Goal: Information Seeking & Learning: Learn about a topic

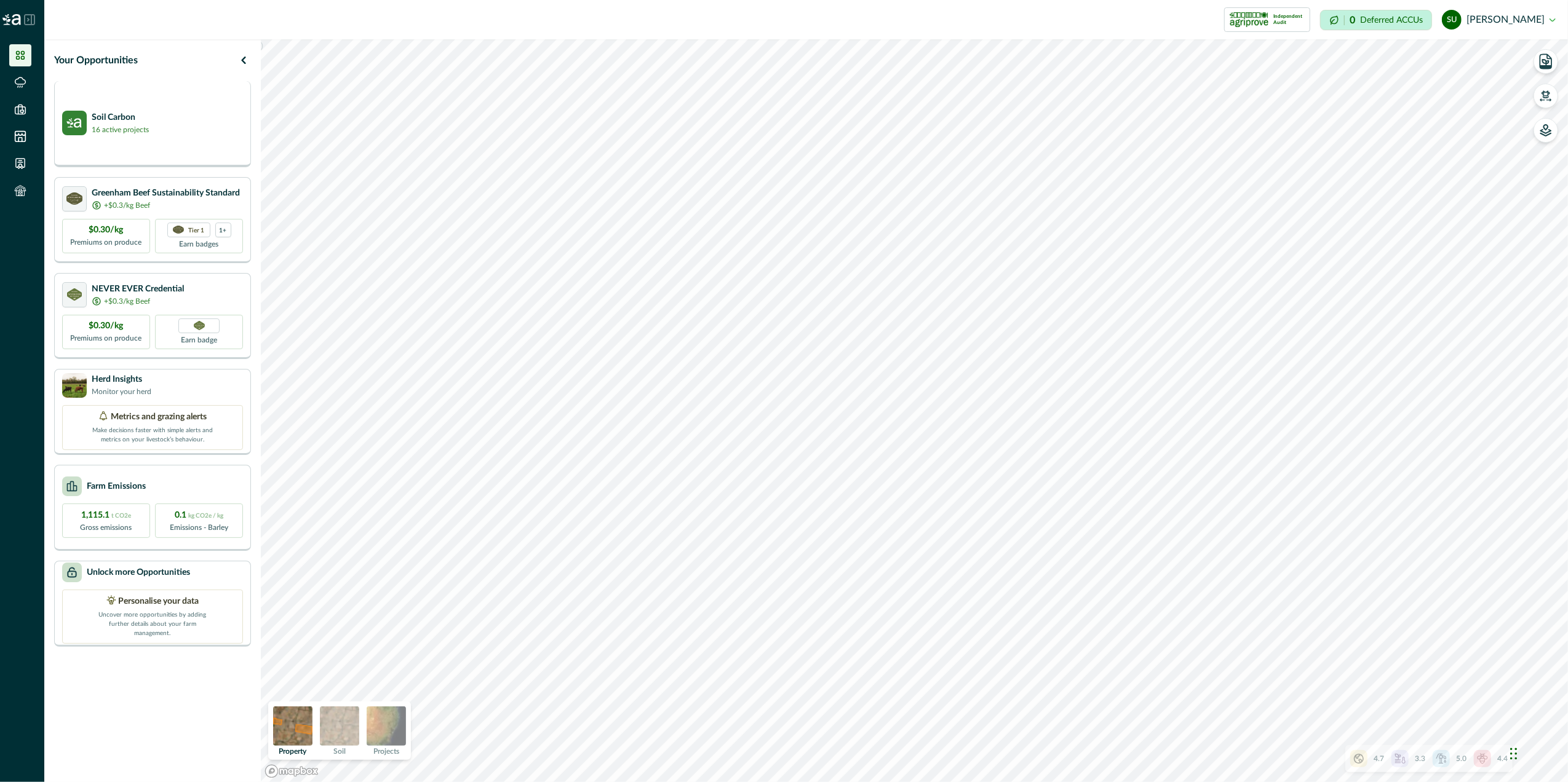
click at [205, 111] on div "Soil Carbon 16 active projects" at bounding box center [152, 123] width 181 height 25
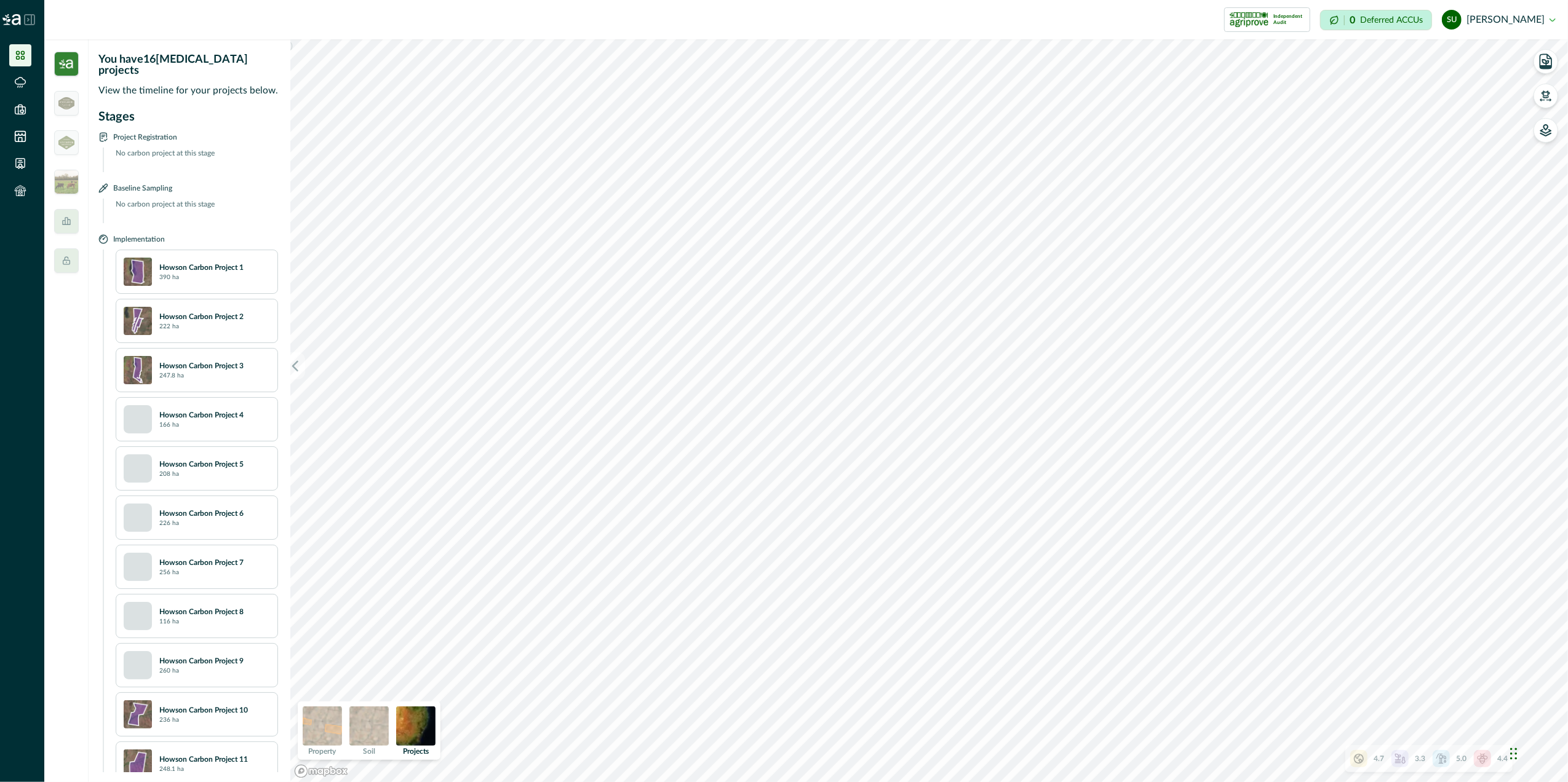
click at [222, 276] on div "Howson Carbon Project 1 390 ha" at bounding box center [196, 271] width 162 height 44
click at [170, 262] on p "Howson Carbon Project 1" at bounding box center [201, 267] width 84 height 11
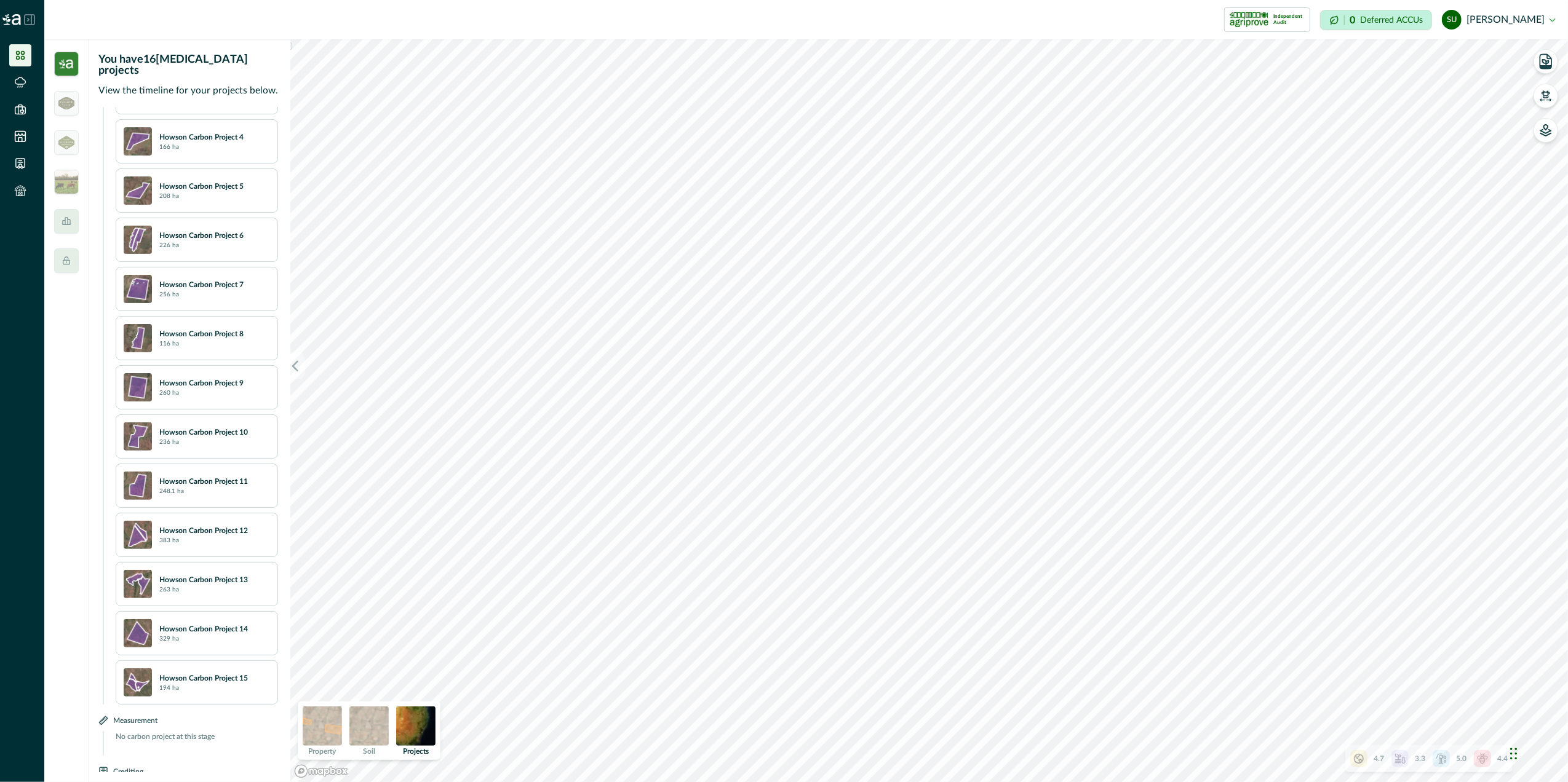
scroll to position [328, 0]
click at [333, 737] on img at bounding box center [322, 726] width 39 height 39
click at [368, 738] on img at bounding box center [369, 726] width 39 height 39
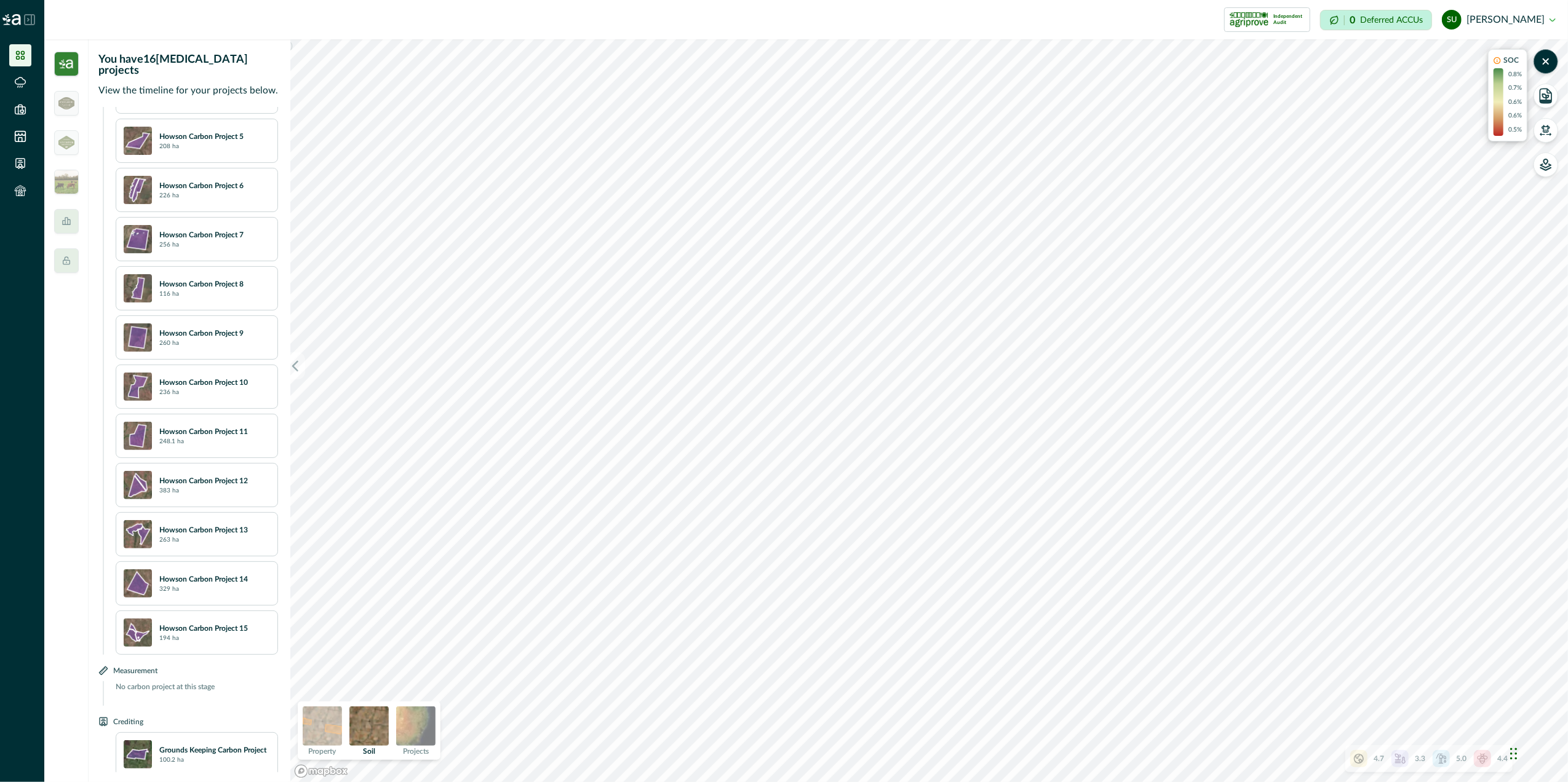
click at [321, 734] on img at bounding box center [322, 726] width 39 height 39
click at [370, 732] on img at bounding box center [369, 726] width 39 height 39
click at [424, 727] on img at bounding box center [416, 726] width 39 height 39
click at [428, 727] on img at bounding box center [416, 726] width 39 height 39
click at [213, 365] on div "Howson Carbon Project 10 236 ha" at bounding box center [196, 387] width 162 height 44
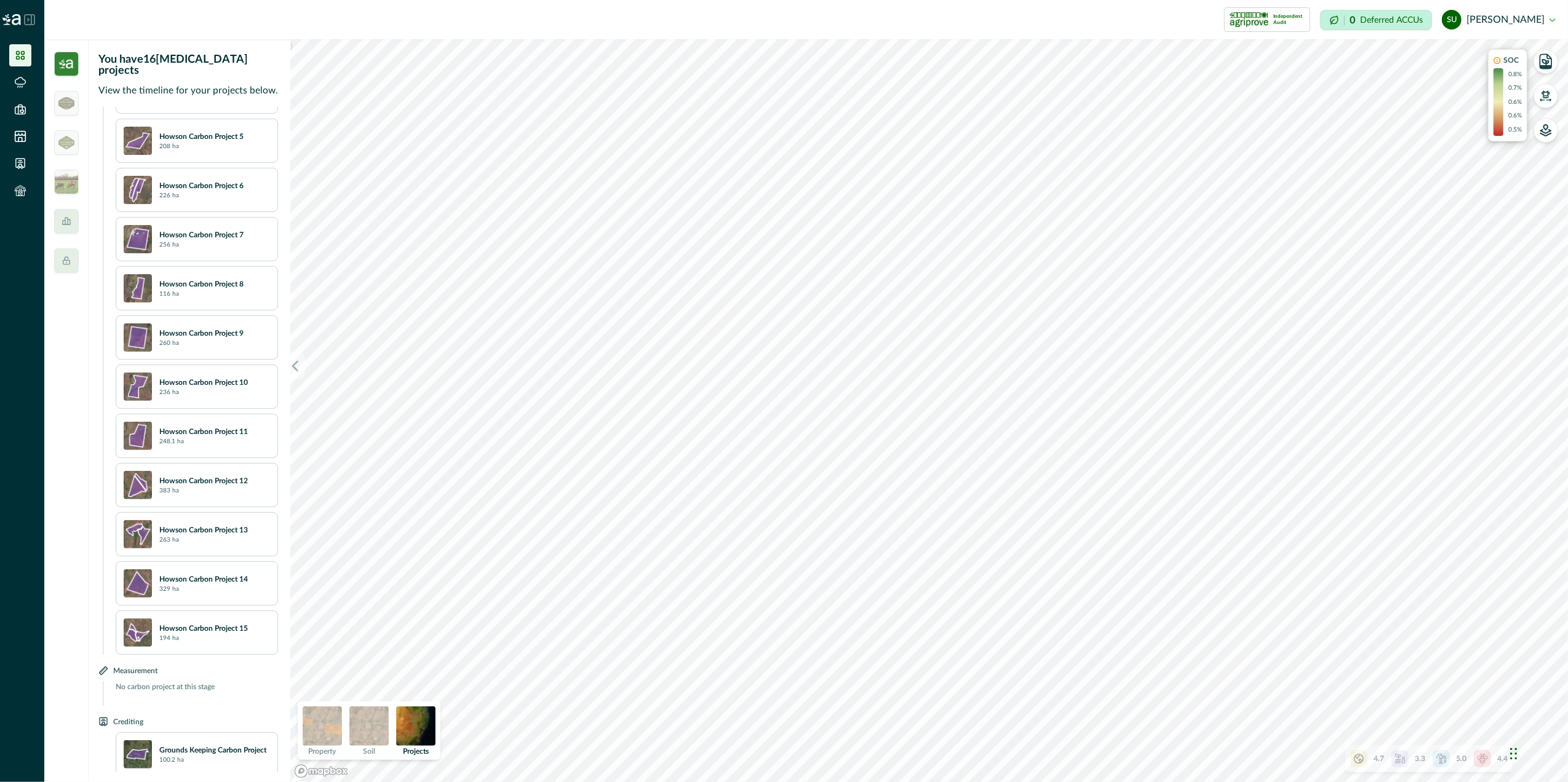
click at [214, 380] on p "Howson Carbon Project 10" at bounding box center [203, 382] width 88 height 11
click at [160, 756] on p "100.2 ha" at bounding box center [171, 759] width 25 height 9
click at [136, 326] on img at bounding box center [137, 338] width 28 height 28
click at [64, 108] on img at bounding box center [67, 103] width 16 height 13
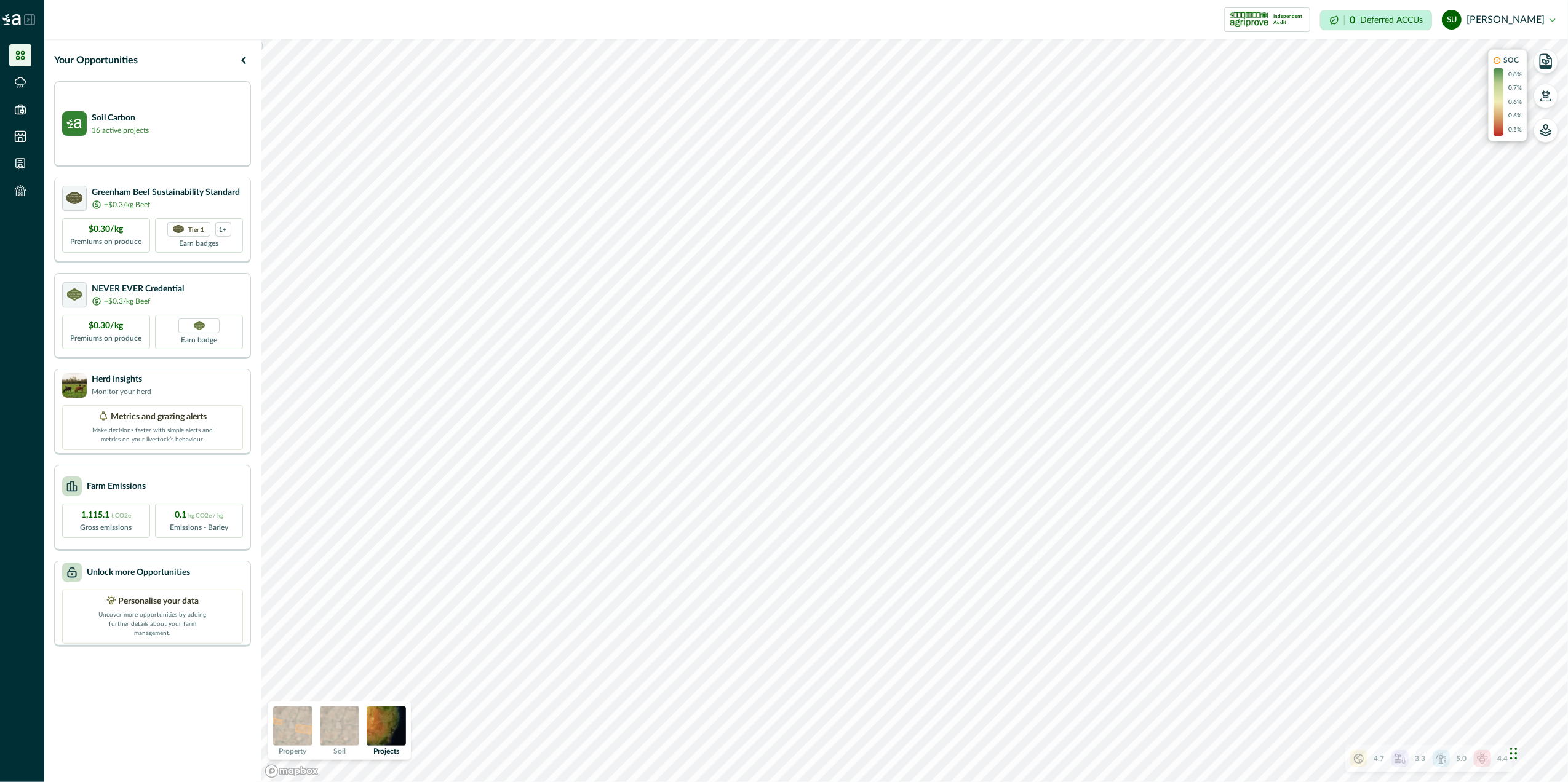
click at [175, 205] on div "+$0.3/kg Beef" at bounding box center [165, 204] width 148 height 11
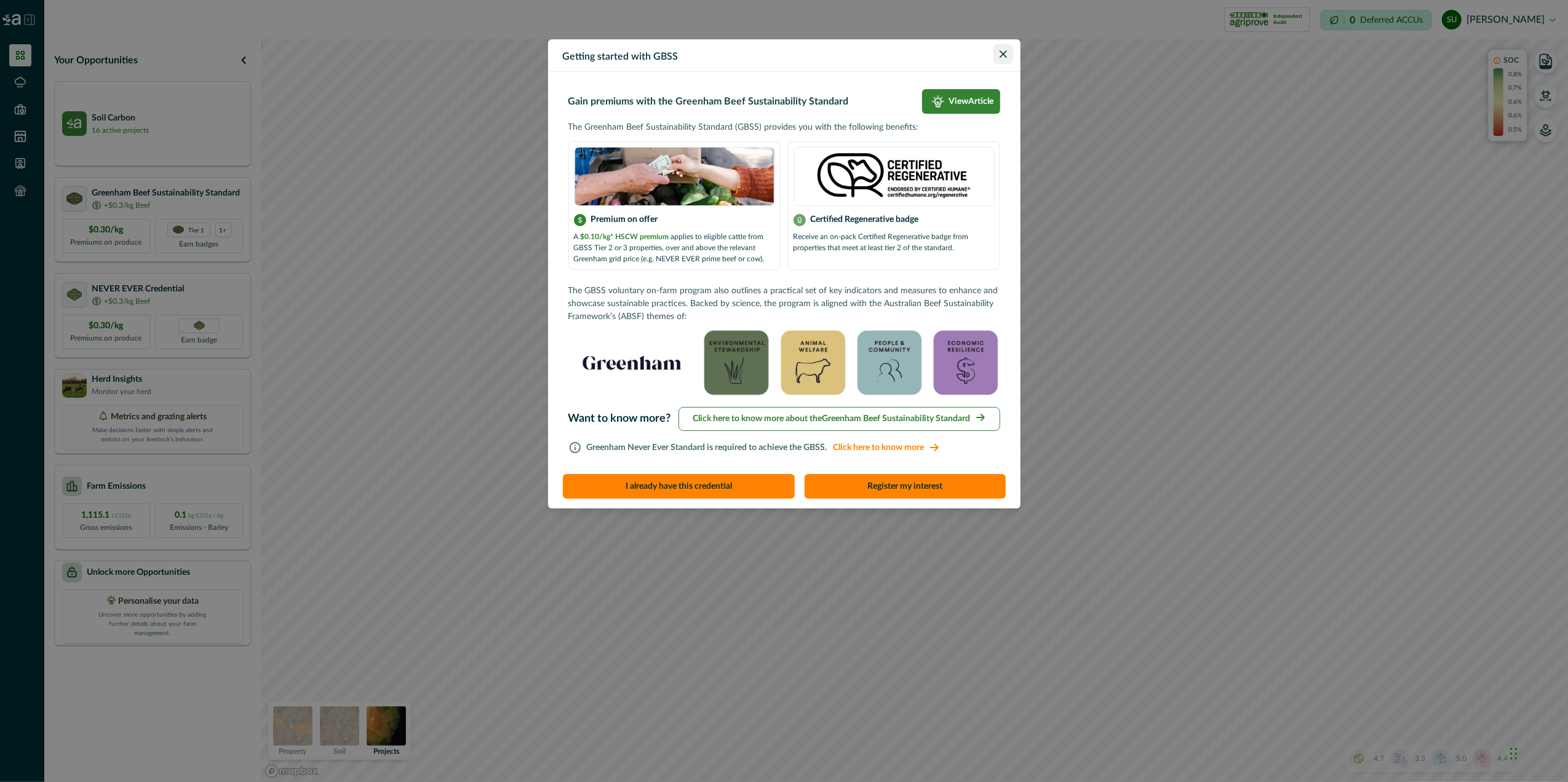
click at [1001, 50] on icon "Close" at bounding box center [1004, 54] width 8 height 8
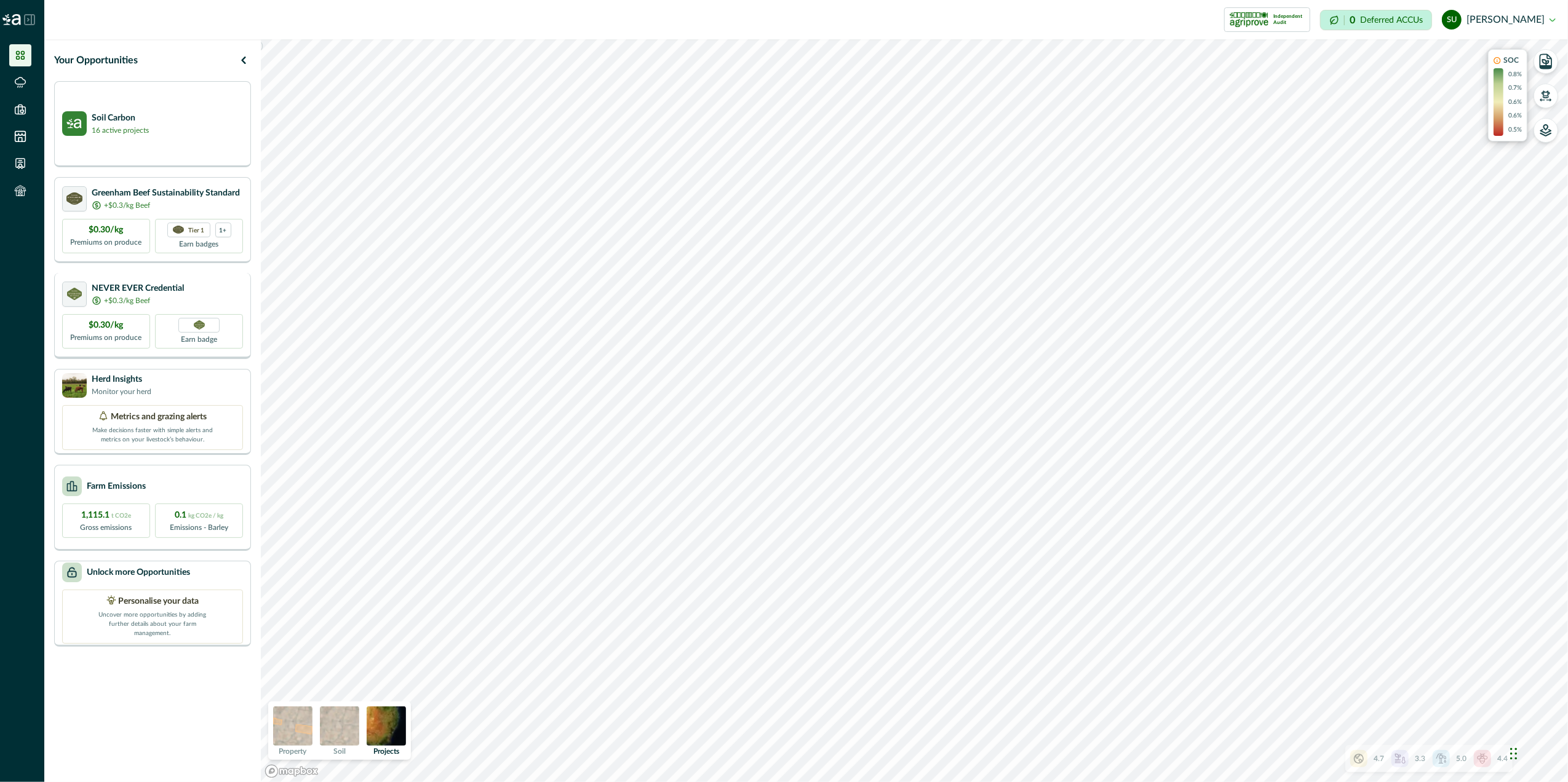
click at [171, 290] on p "NEVER EVER Credential" at bounding box center [137, 288] width 92 height 13
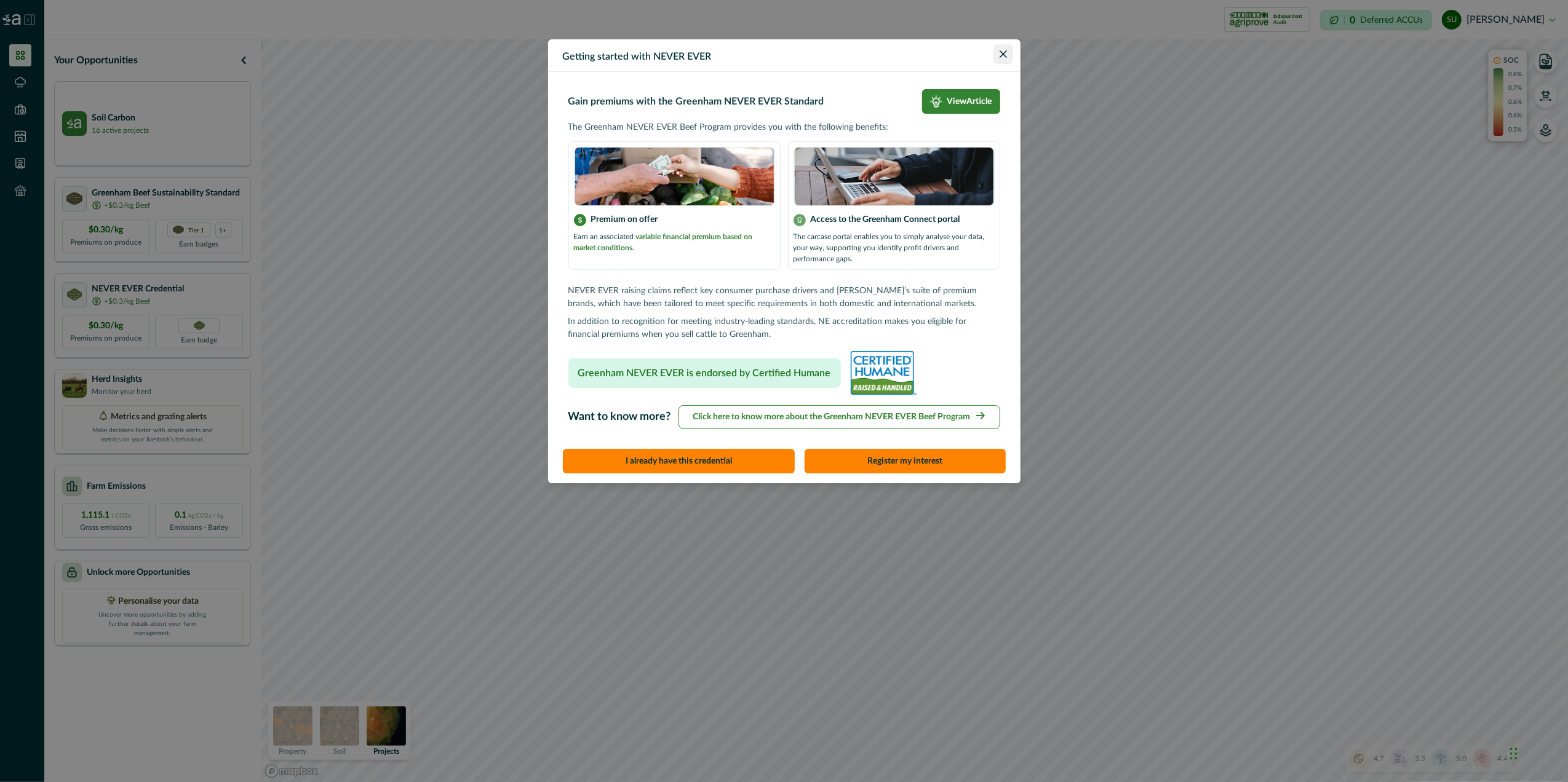
click at [1008, 57] on button "Close" at bounding box center [1003, 54] width 20 height 20
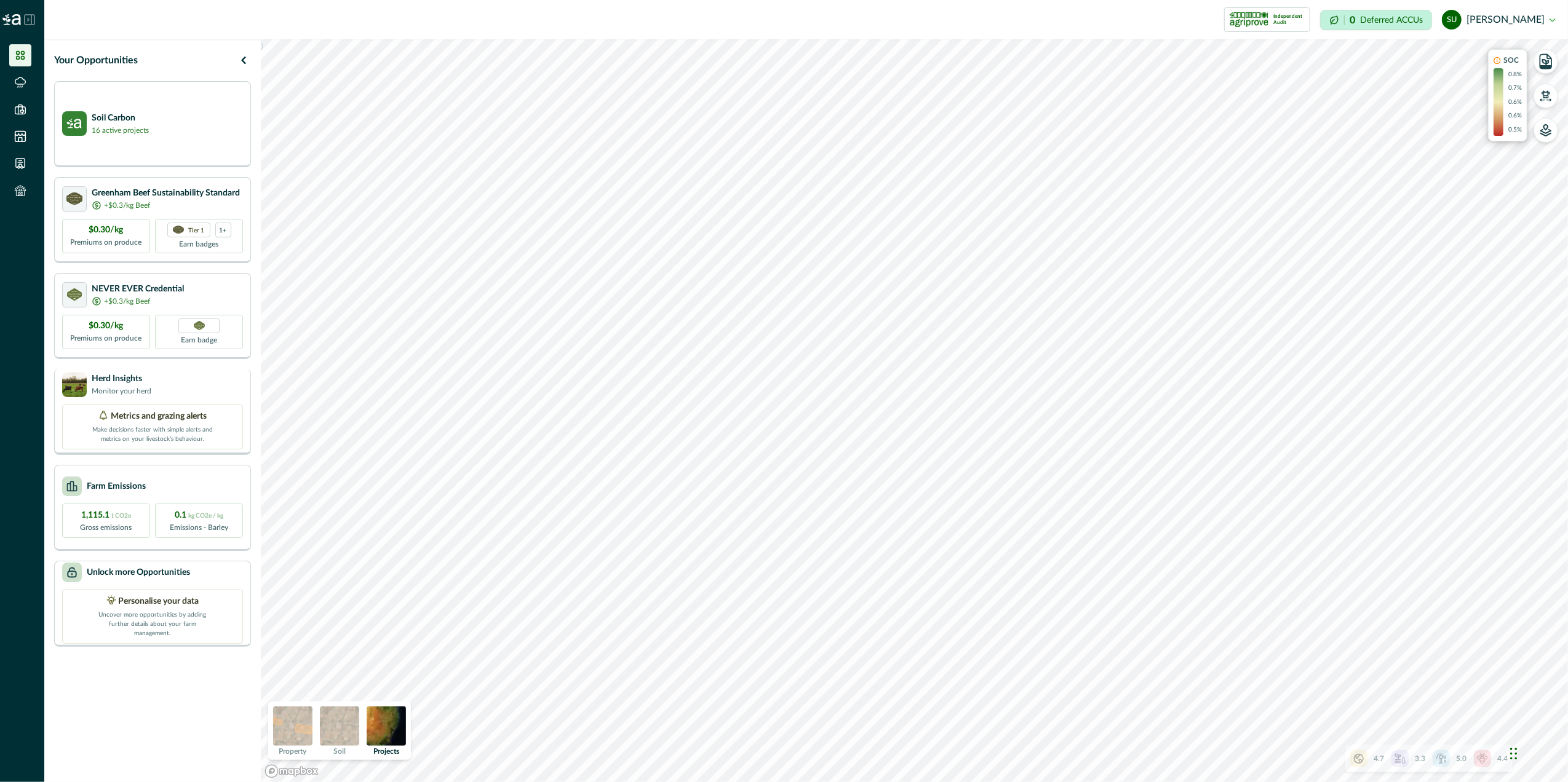
click at [171, 396] on div "Herd Insights Monitor your herd Metrics and grazing alerts Make decisions faste…" at bounding box center [152, 412] width 197 height 86
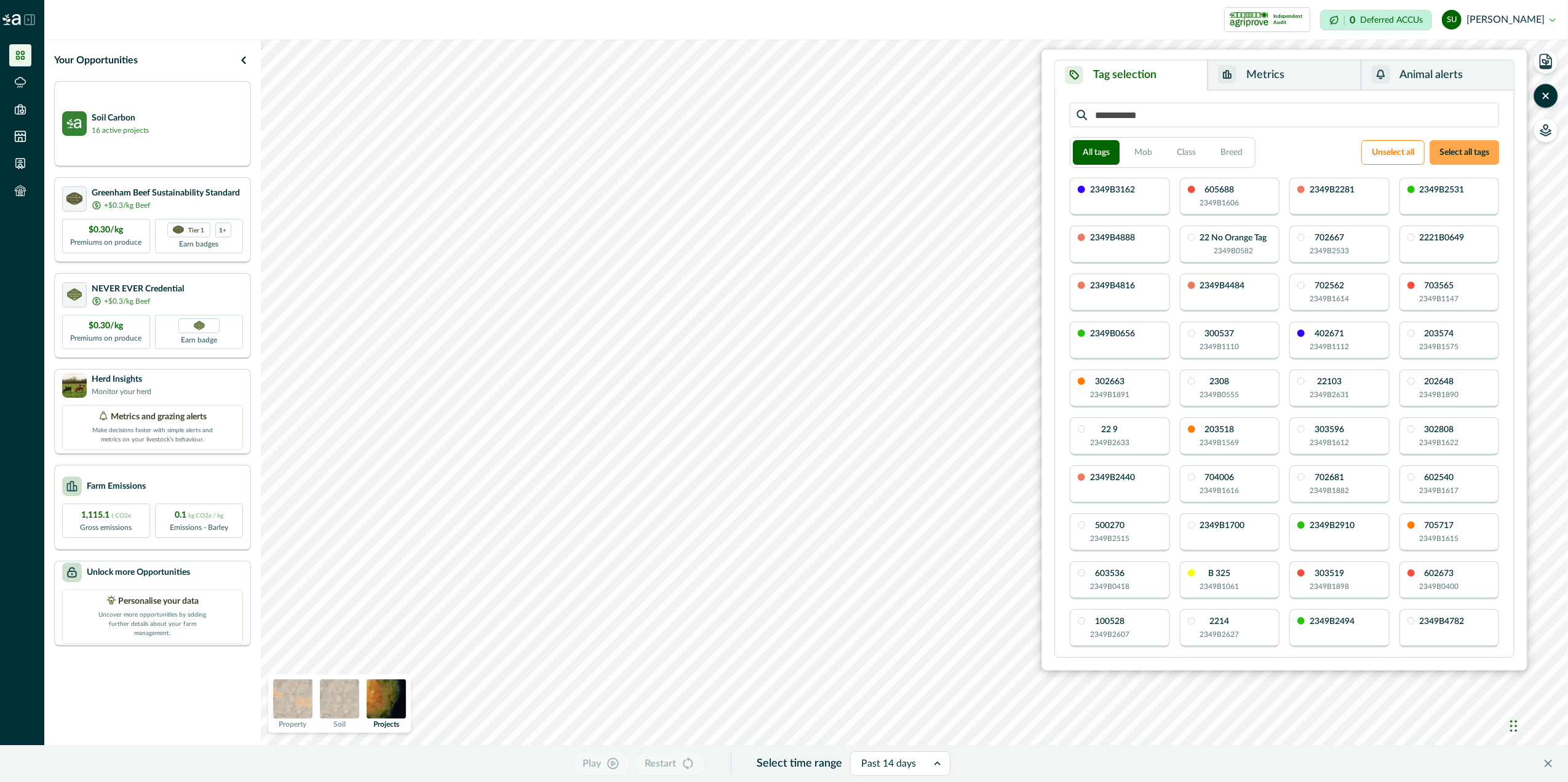
click at [1482, 148] on button "Select all tags" at bounding box center [1464, 152] width 70 height 25
click at [1465, 151] on button "Select all tags" at bounding box center [1464, 152] width 70 height 25
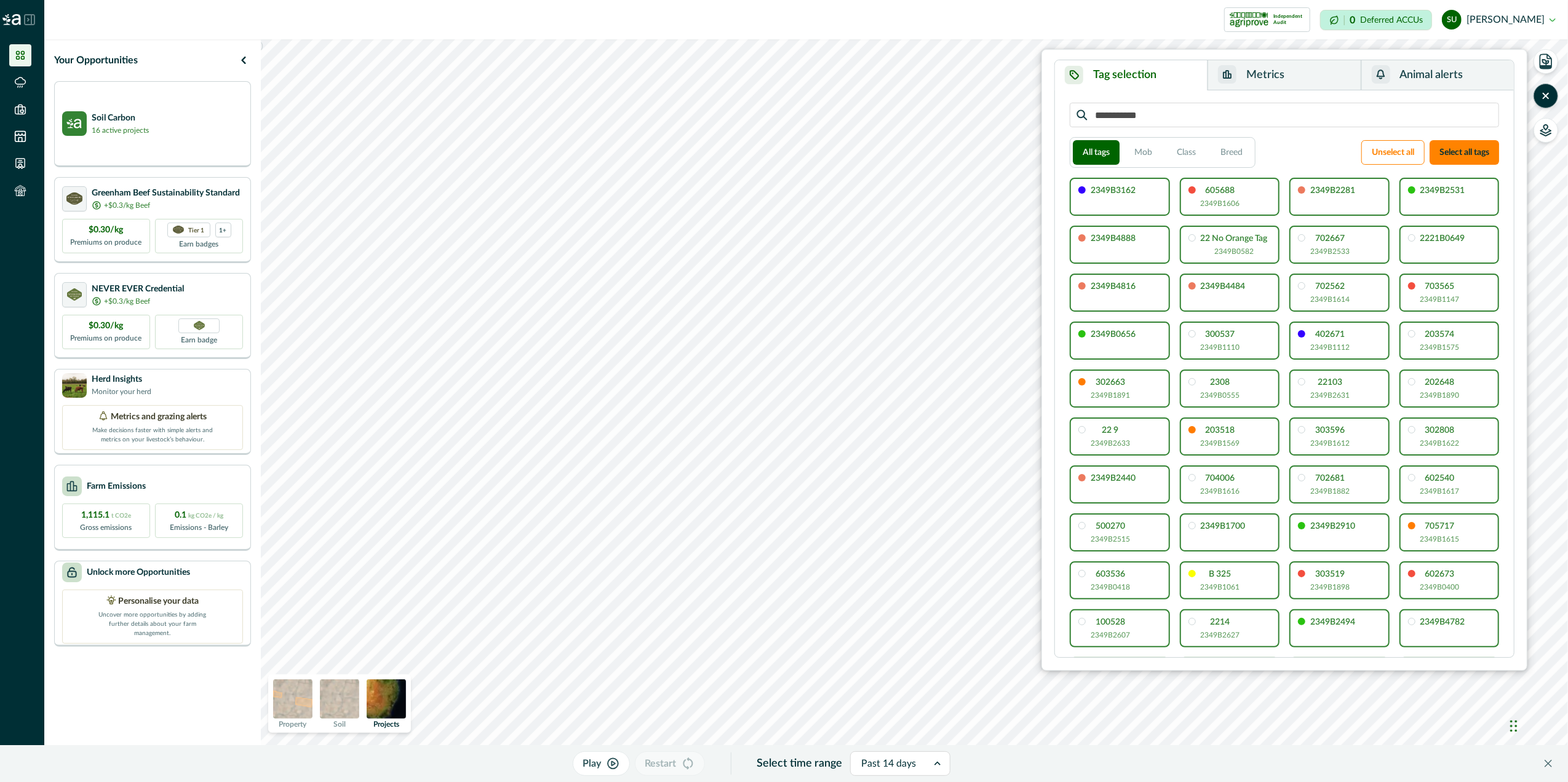
click at [1268, 75] on button "Metrics" at bounding box center [1283, 75] width 153 height 30
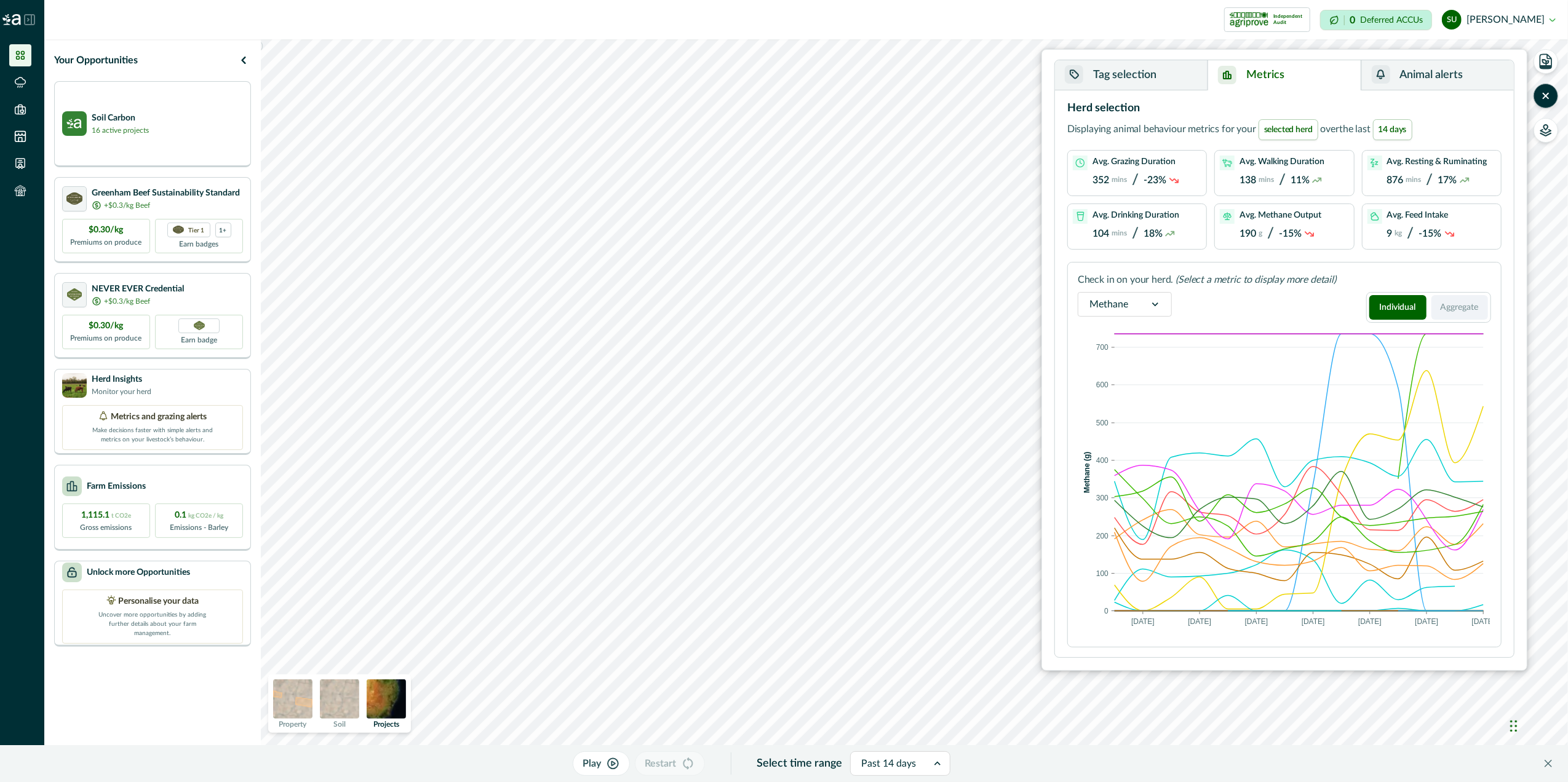
click at [1464, 308] on button "Aggregate" at bounding box center [1460, 307] width 57 height 25
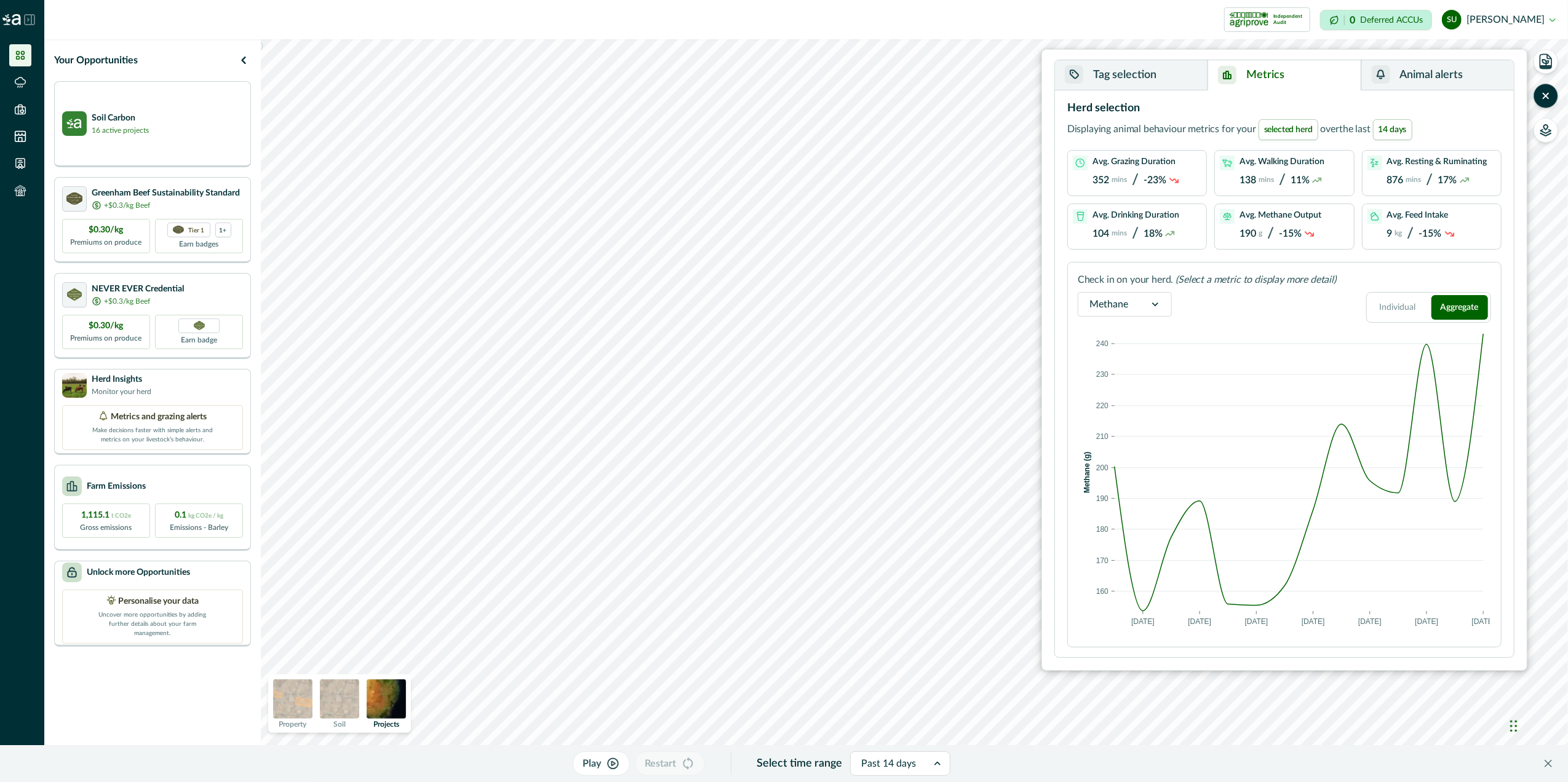
click at [1165, 307] on div at bounding box center [1155, 304] width 32 height 24
click at [1133, 385] on div "Activities" at bounding box center [1124, 390] width 93 height 23
click at [1393, 301] on button "Individual" at bounding box center [1397, 307] width 57 height 25
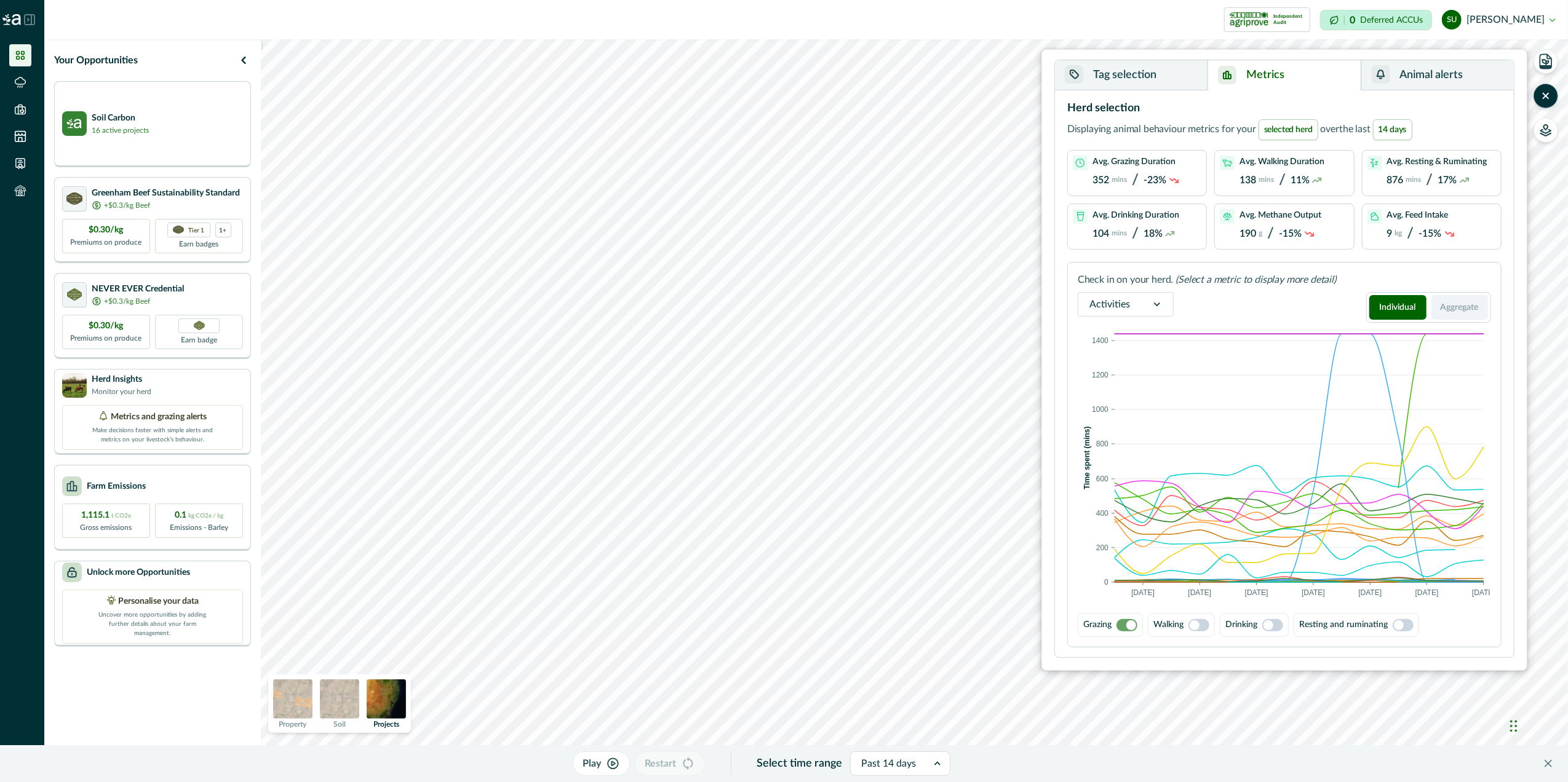
click at [1467, 309] on button "Aggregate" at bounding box center [1460, 307] width 57 height 25
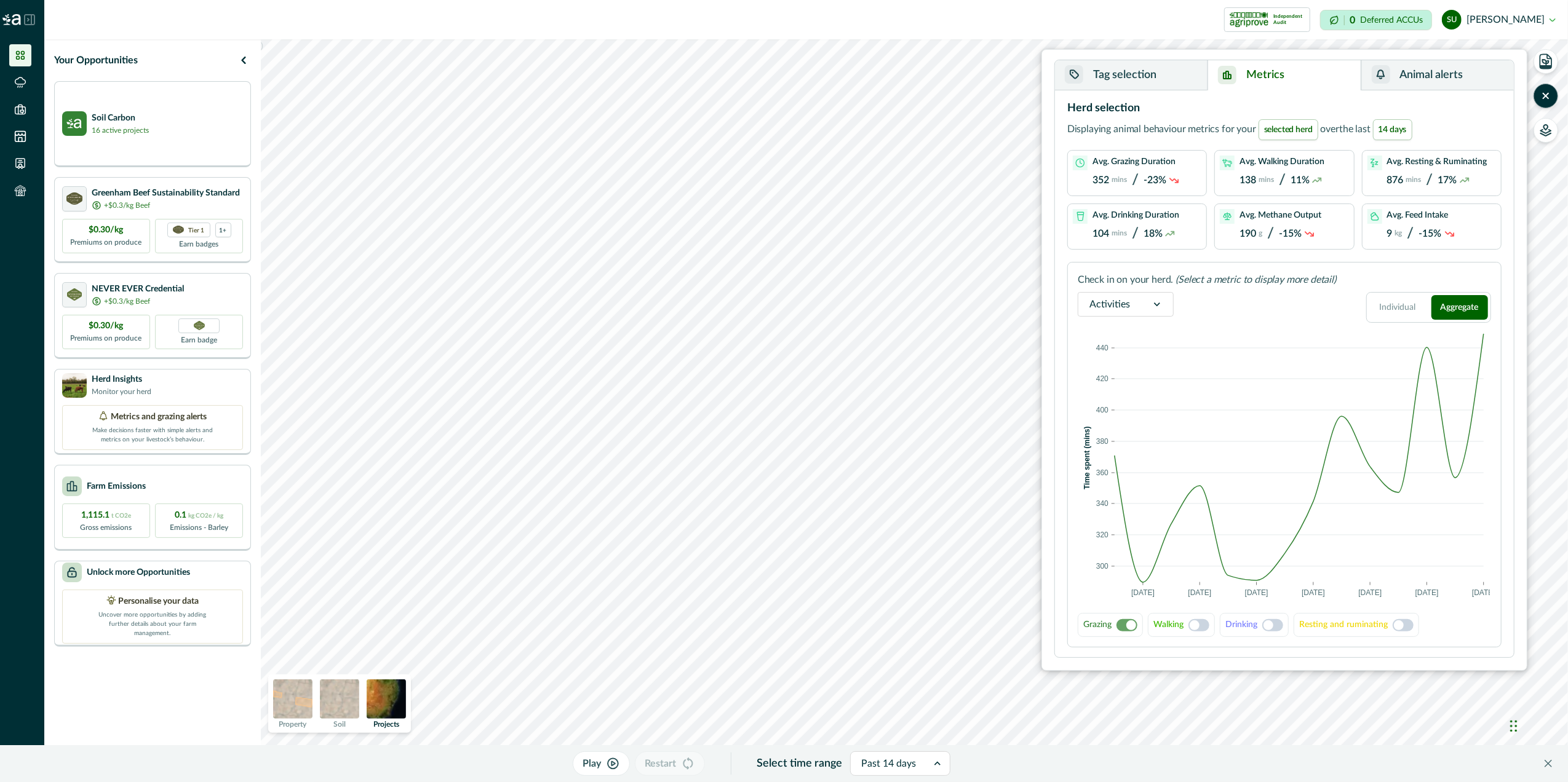
click at [1273, 626] on span at bounding box center [1268, 625] width 10 height 10
click at [1197, 625] on span at bounding box center [1194, 625] width 10 height 10
click at [1413, 630] on span at bounding box center [1402, 625] width 21 height 13
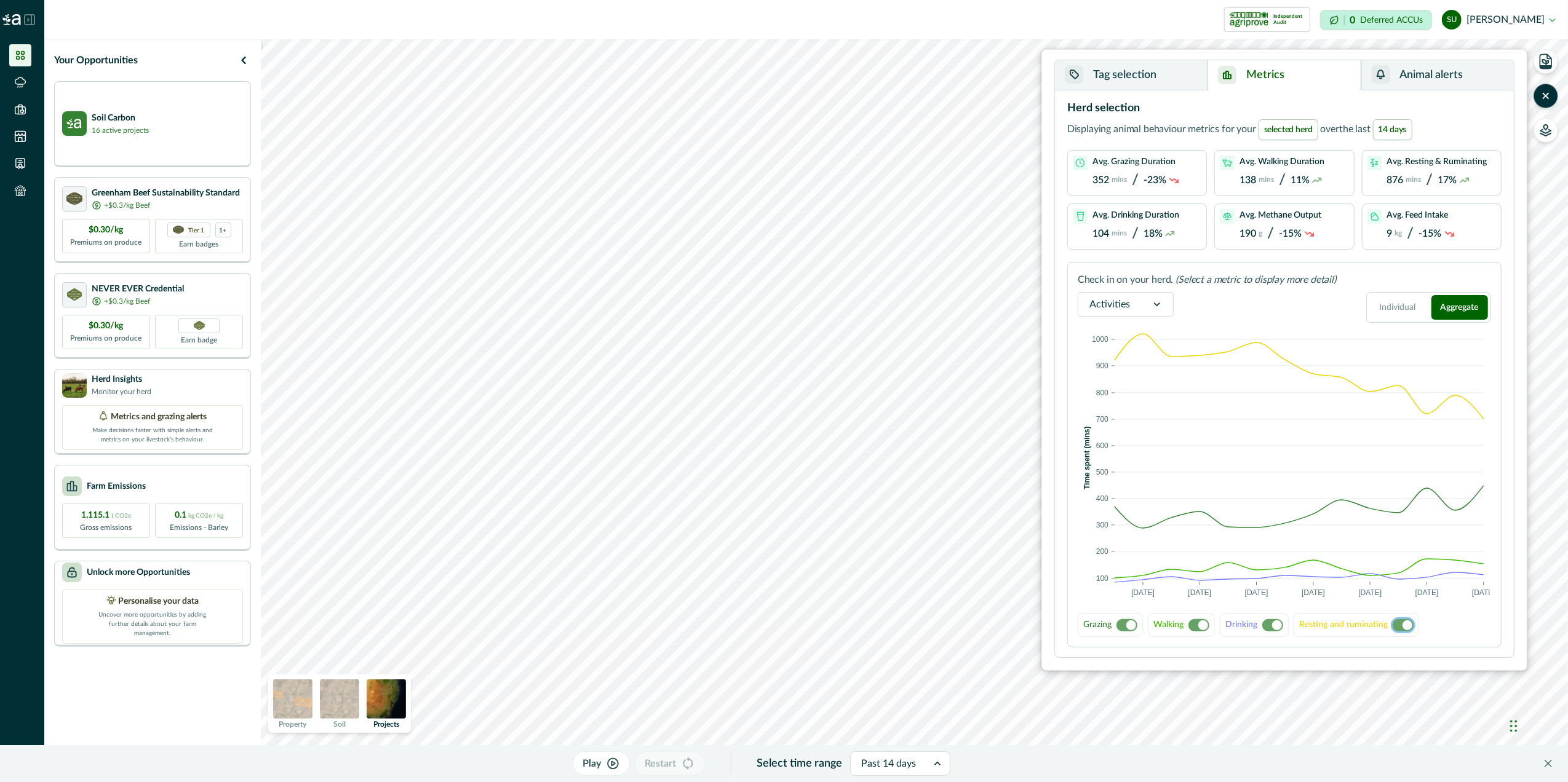
click at [1437, 65] on button "Animal alerts" at bounding box center [1437, 75] width 152 height 30
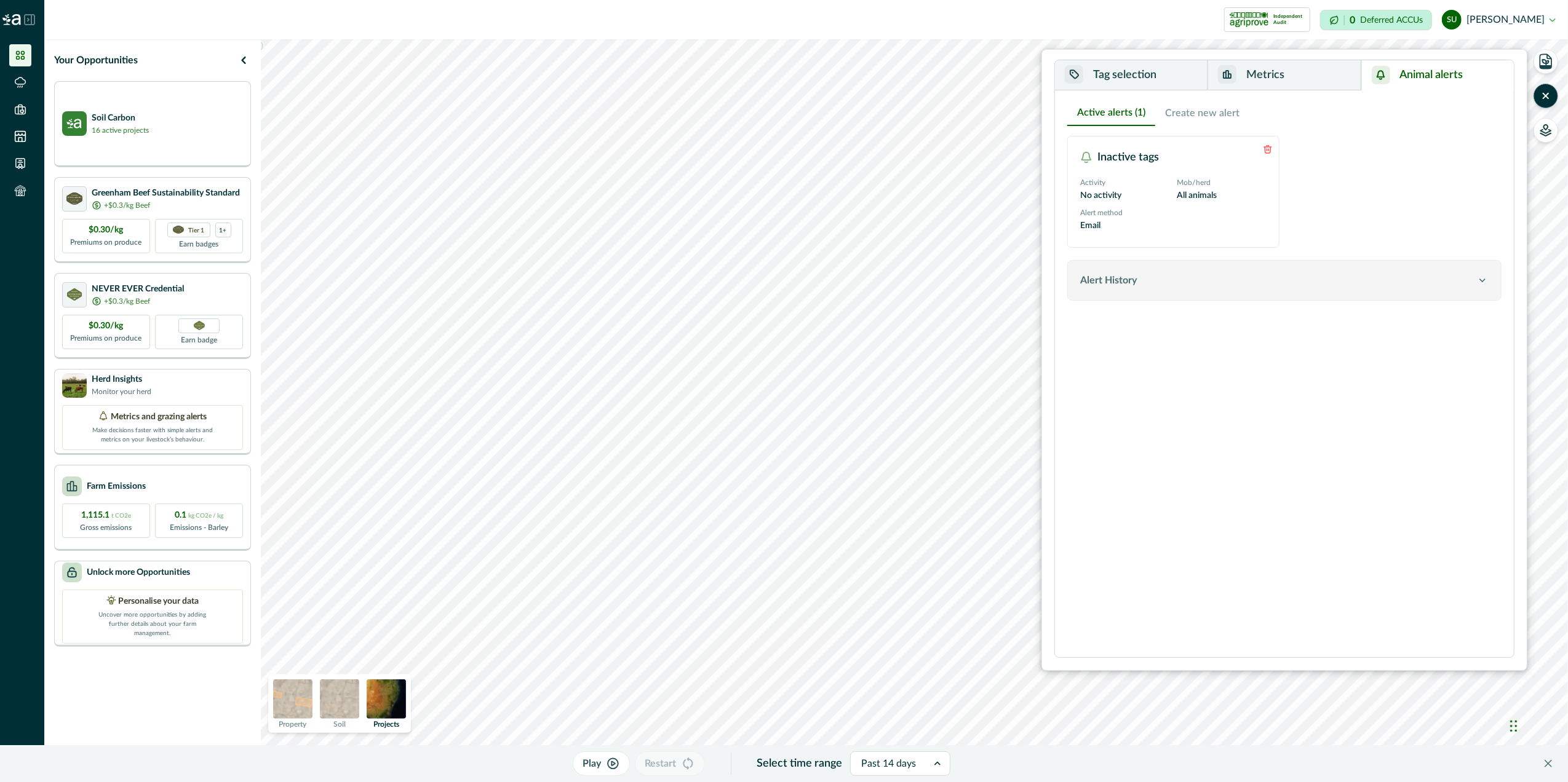
click at [1425, 295] on button "Alert History" at bounding box center [1283, 281] width 433 height 39
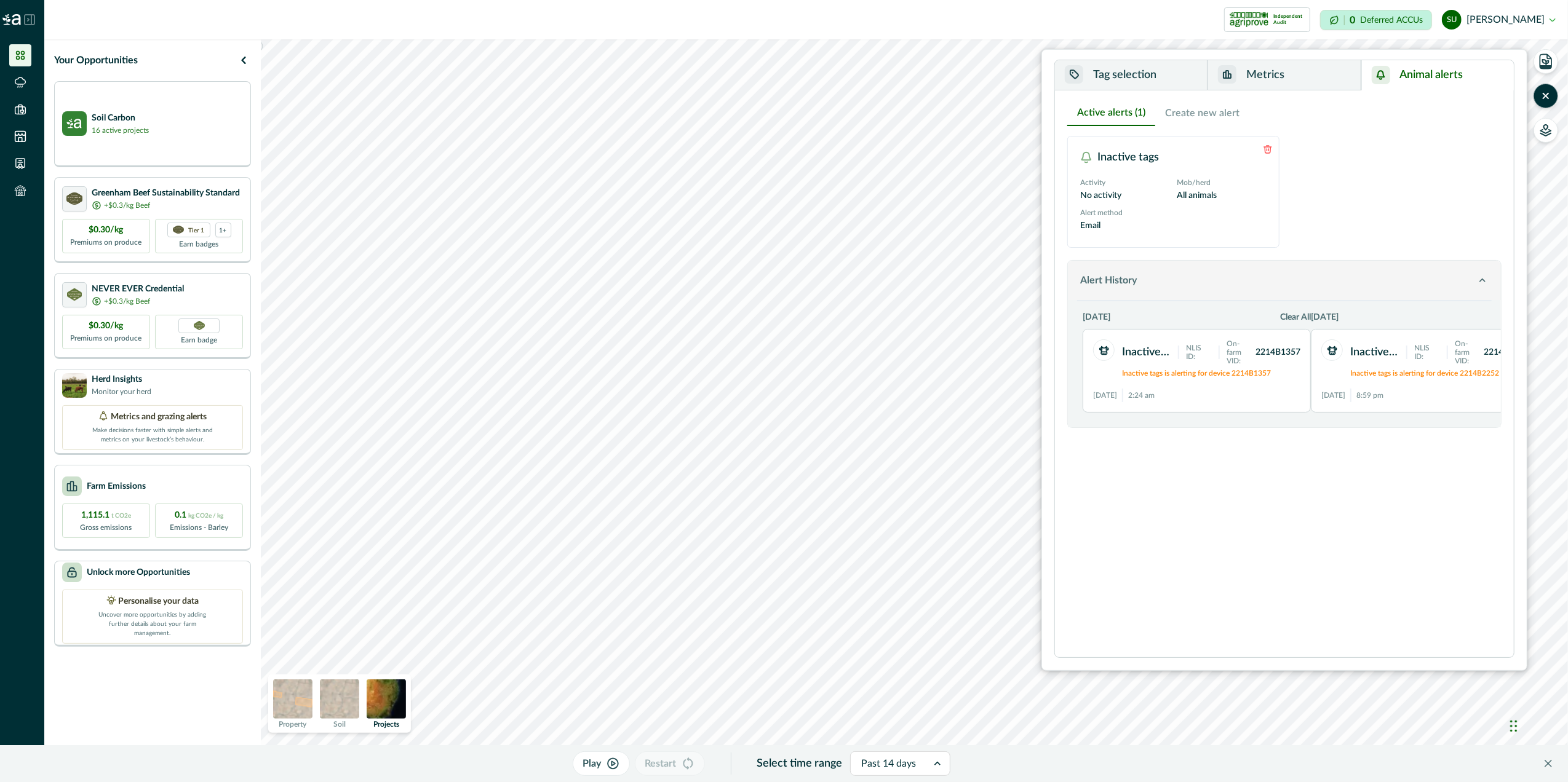
click at [1425, 295] on button "Alert History" at bounding box center [1283, 281] width 433 height 39
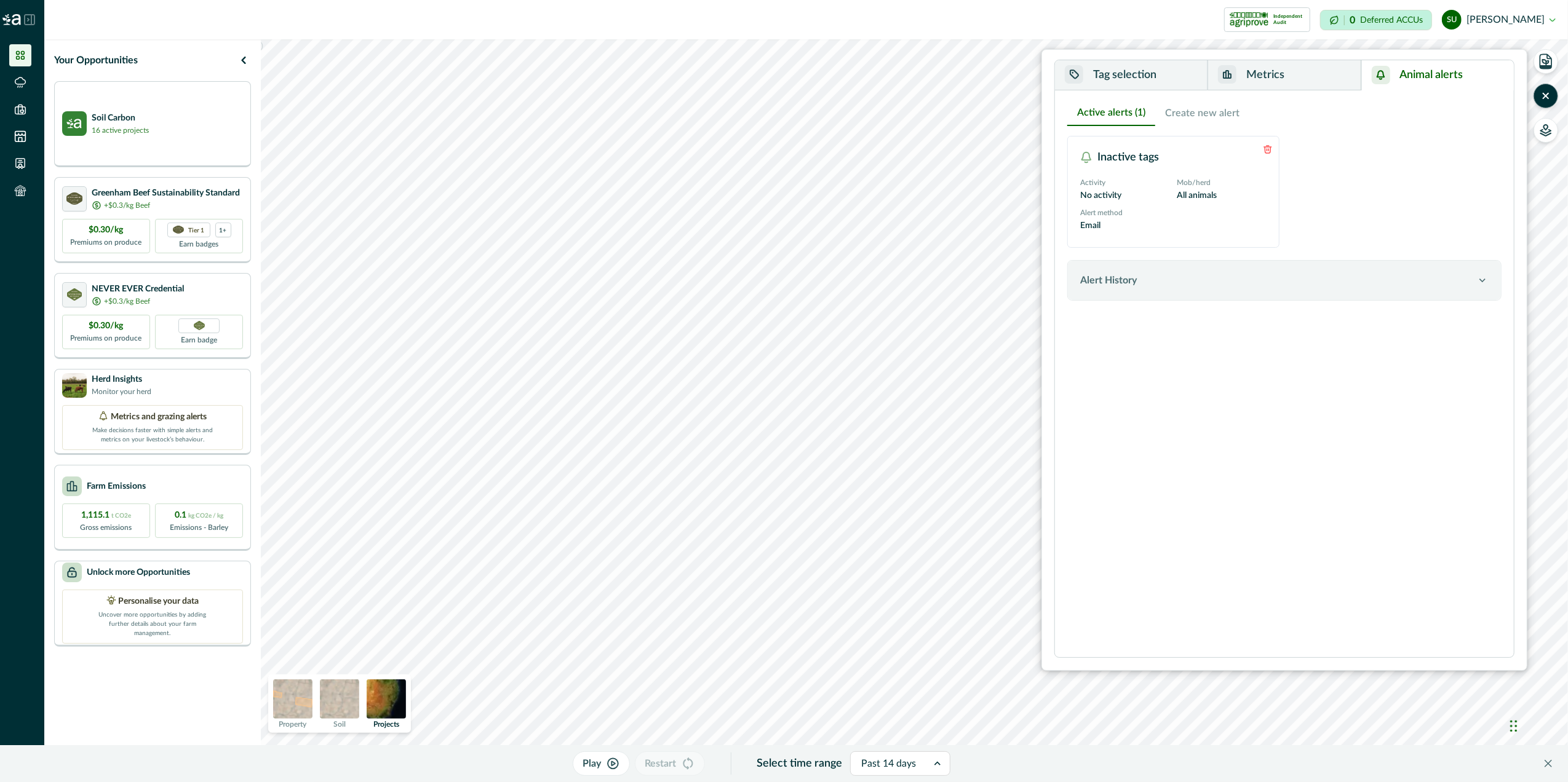
click at [1146, 72] on button "Tag selection" at bounding box center [1130, 75] width 152 height 30
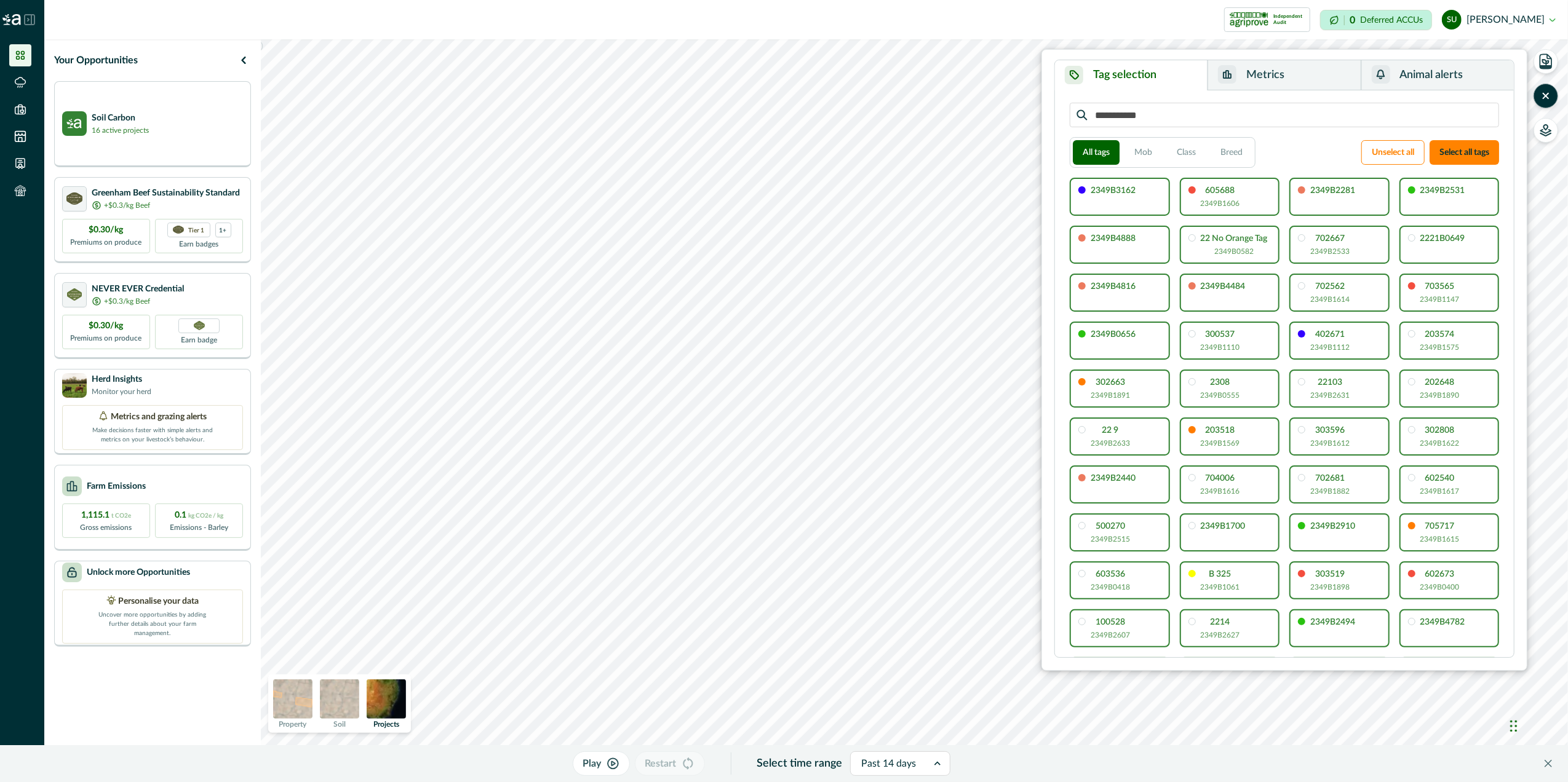
click at [589, 763] on p "Play" at bounding box center [592, 763] width 19 height 15
click at [591, 765] on p "Pause" at bounding box center [592, 763] width 26 height 15
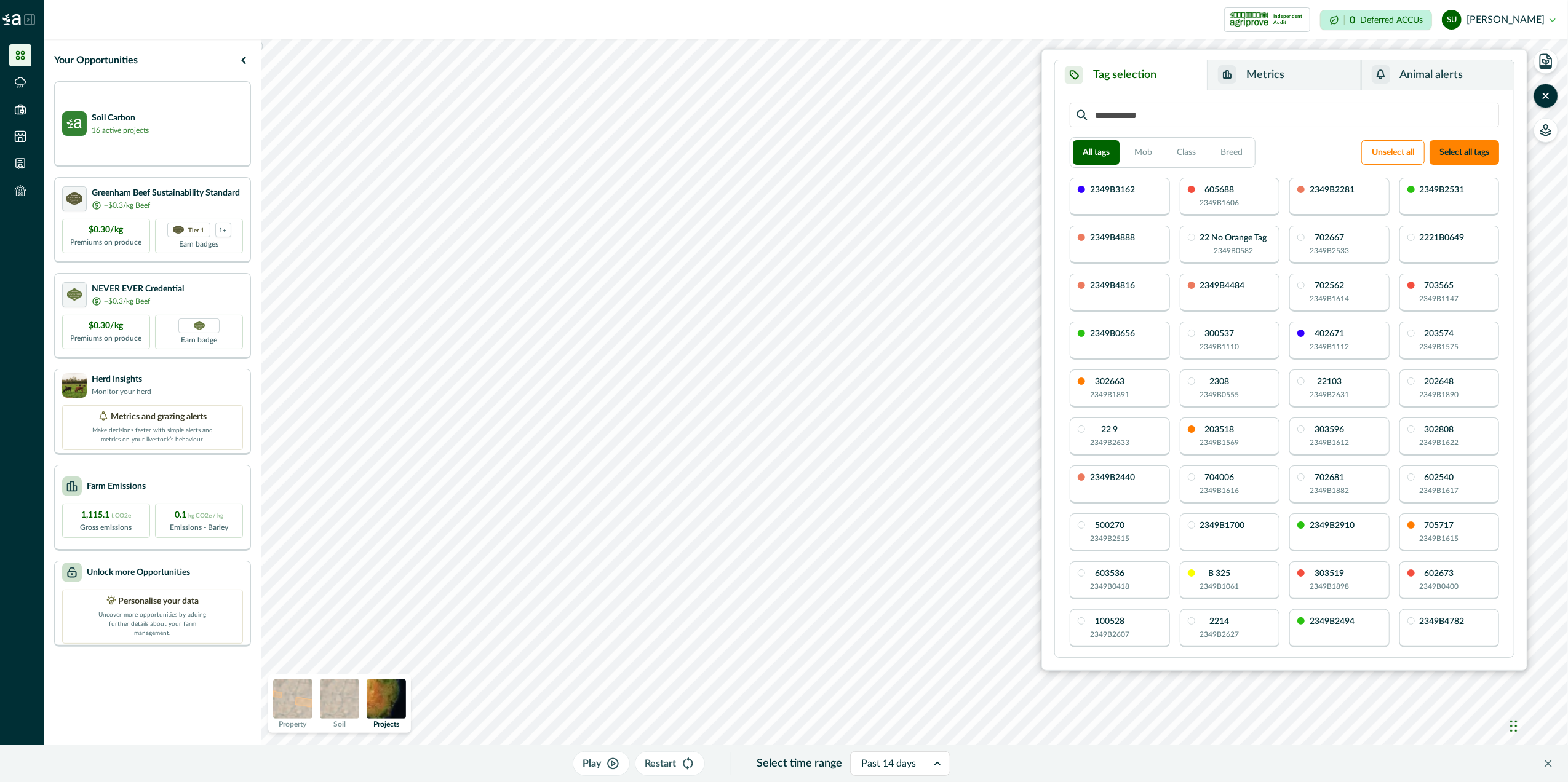
click at [591, 766] on p "Play" at bounding box center [592, 763] width 19 height 15
click at [1548, 62] on icon "button" at bounding box center [1545, 63] width 6 height 6
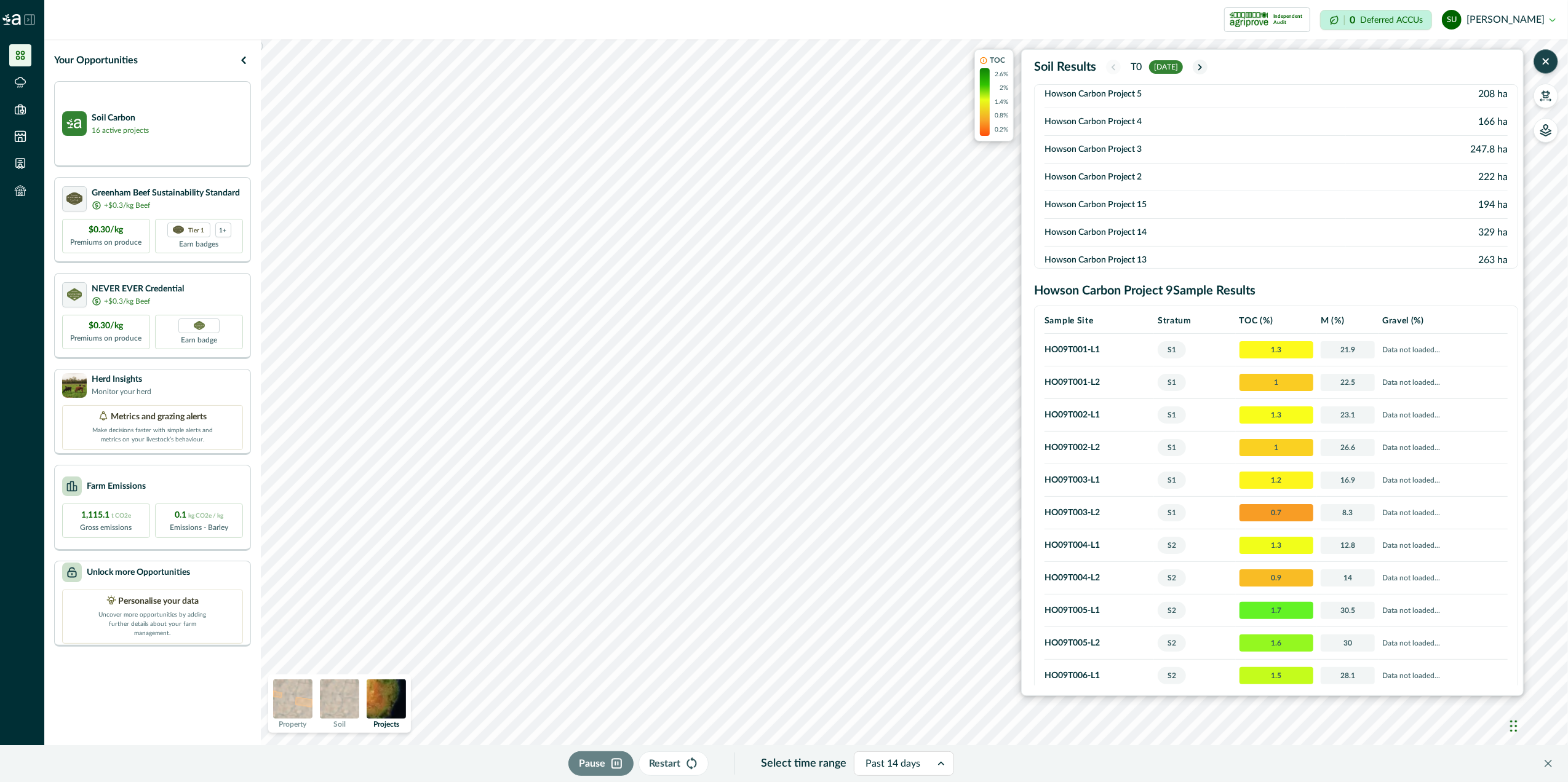
scroll to position [0, 0]
click at [1548, 127] on icon "button" at bounding box center [1545, 127] width 4 height 5
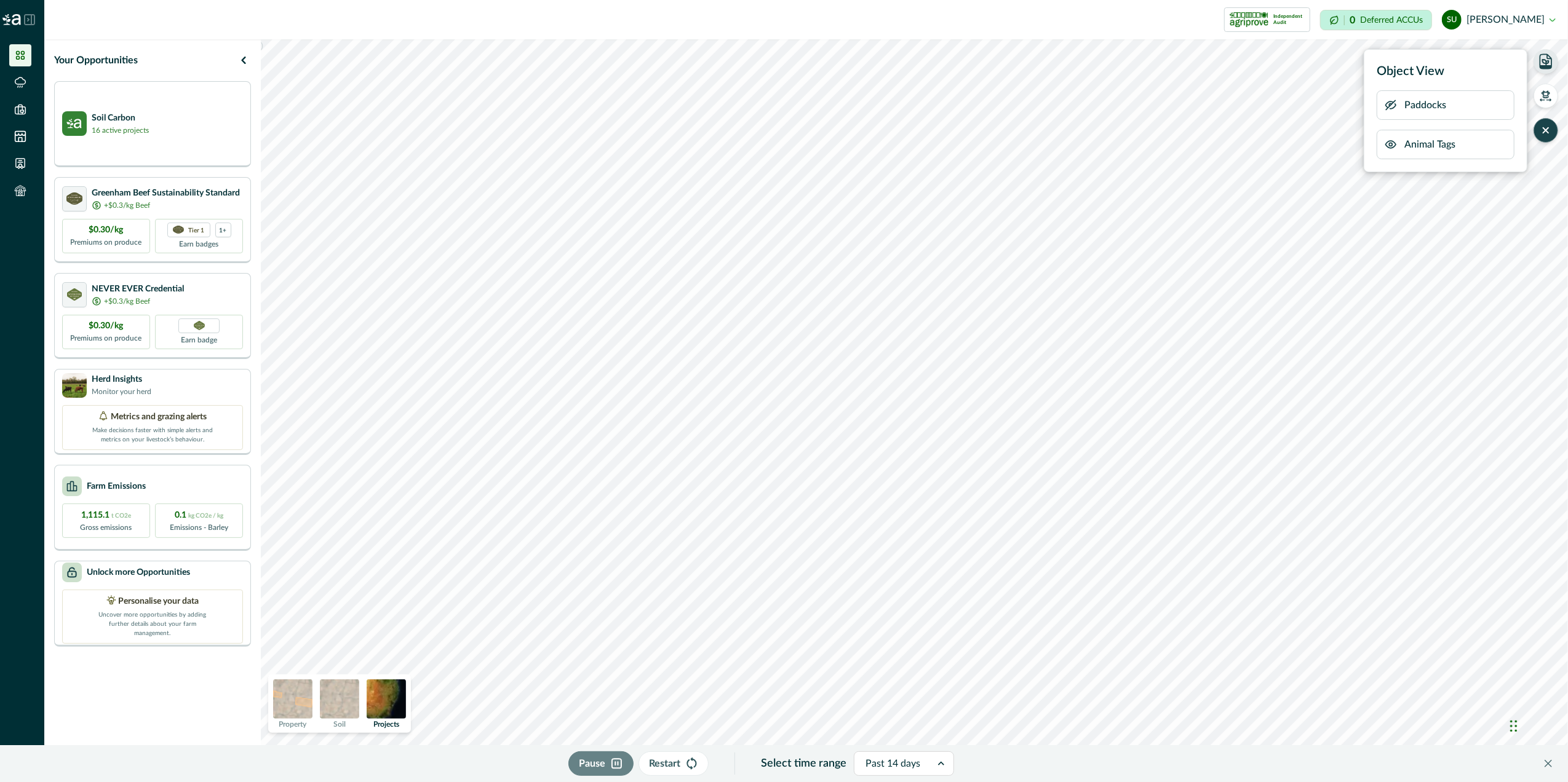
click at [1418, 106] on p "Paddocks" at bounding box center [1425, 105] width 42 height 15
click at [1390, 106] on icon "button" at bounding box center [1390, 105] width 10 height 9
click at [1390, 101] on icon "button" at bounding box center [1390, 105] width 13 height 13
click at [1392, 103] on icon "button" at bounding box center [1390, 105] width 13 height 13
click at [1390, 104] on icon "button" at bounding box center [1390, 105] width 10 height 9
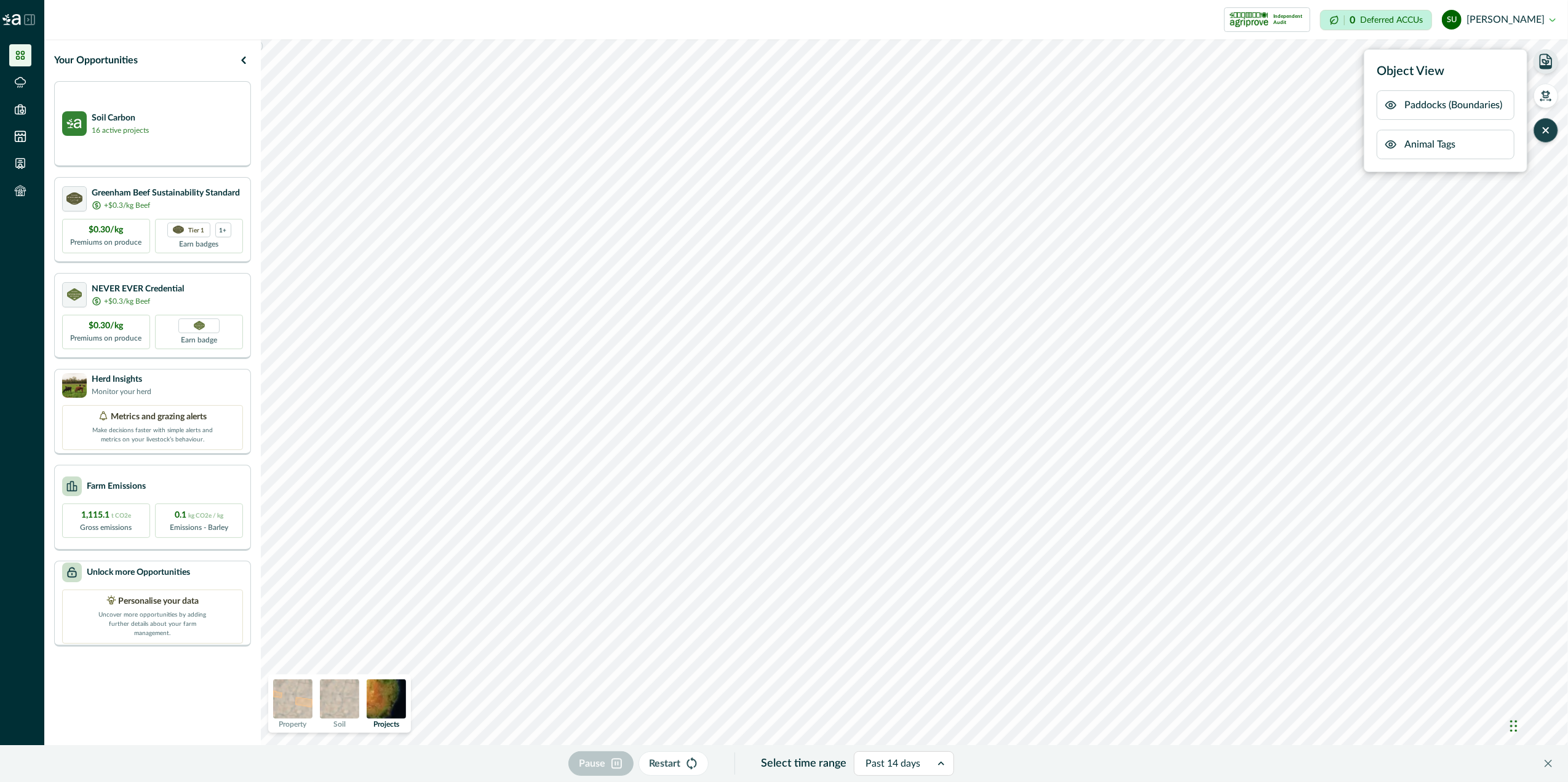
click at [377, 698] on img at bounding box center [387, 700] width 39 height 39
click at [286, 700] on img at bounding box center [292, 700] width 39 height 39
click at [1433, 103] on p "Paddocks (Boundaries)" at bounding box center [1453, 105] width 98 height 15
click at [1391, 107] on icon "button" at bounding box center [1390, 105] width 13 height 13
click at [1391, 108] on icon "button" at bounding box center [1390, 105] width 13 height 13
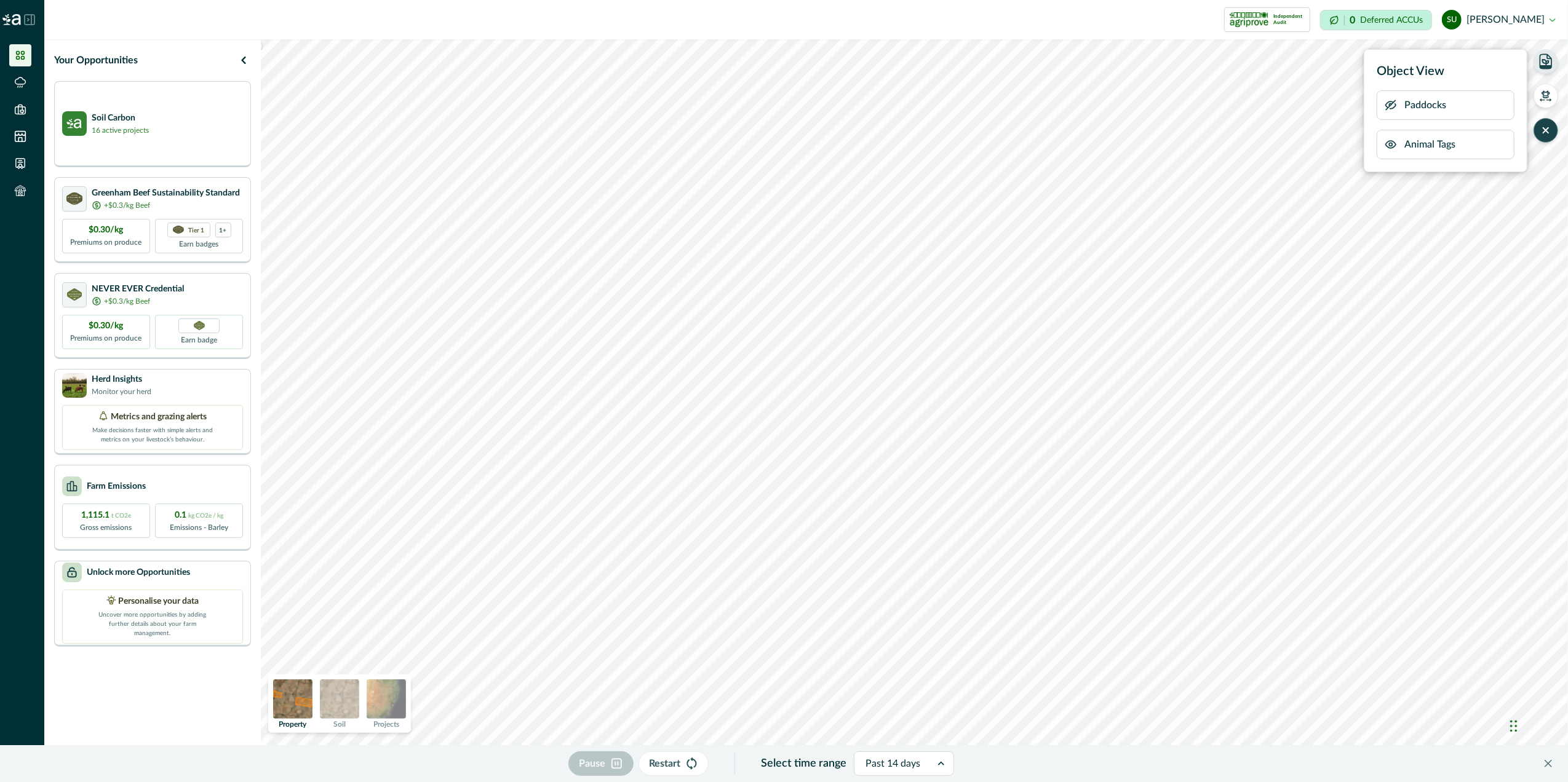
click at [1391, 108] on icon "button" at bounding box center [1390, 105] width 13 height 13
click at [1392, 146] on icon "button" at bounding box center [1390, 144] width 13 height 13
click at [1439, 152] on div "Animal Tags" at bounding box center [1445, 144] width 137 height 29
click at [1391, 146] on icon "button" at bounding box center [1390, 144] width 13 height 13
click at [1547, 96] on icon "button" at bounding box center [1545, 96] width 13 height 13
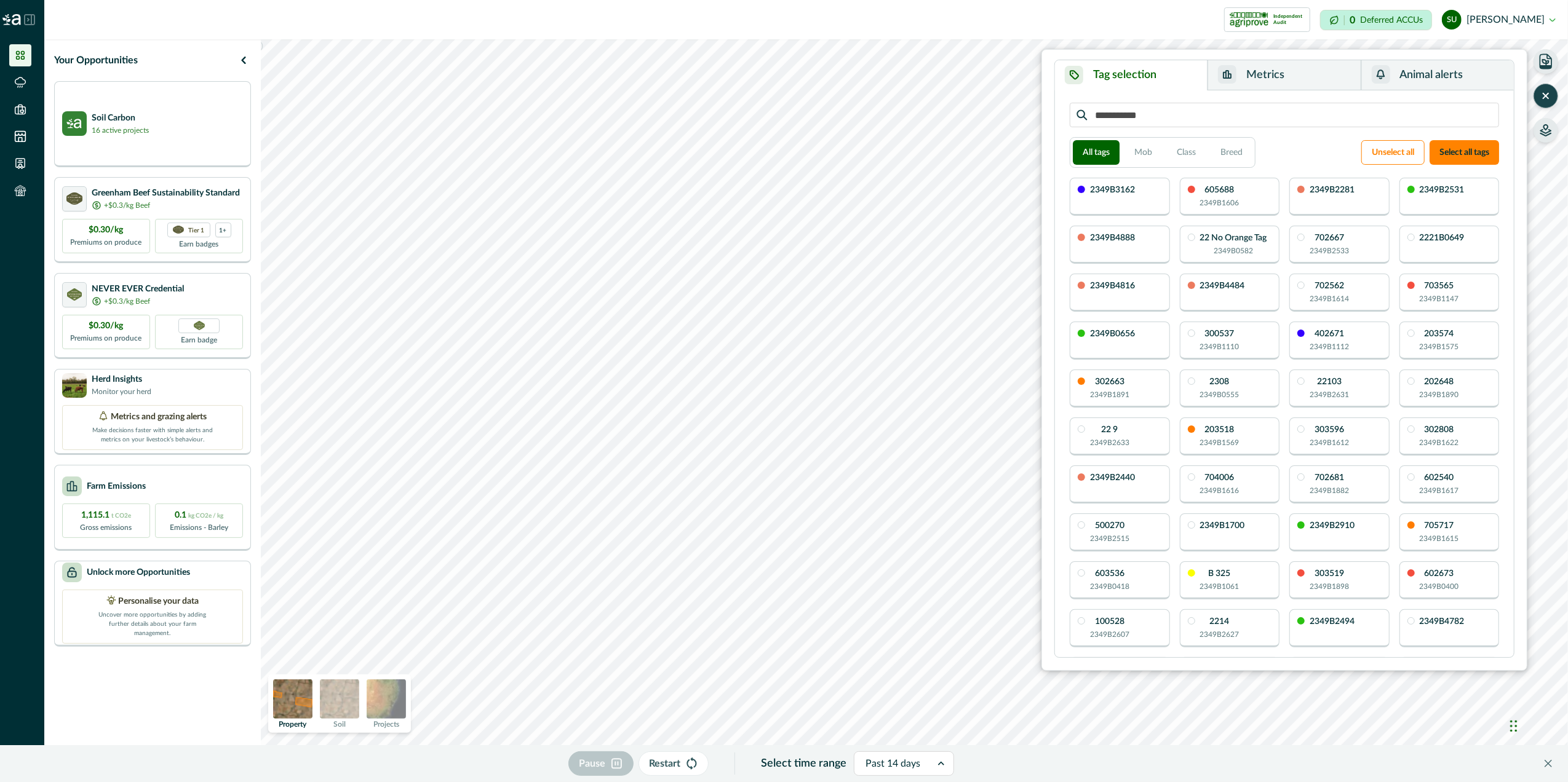
click at [1542, 98] on icon "button" at bounding box center [1545, 96] width 13 height 13
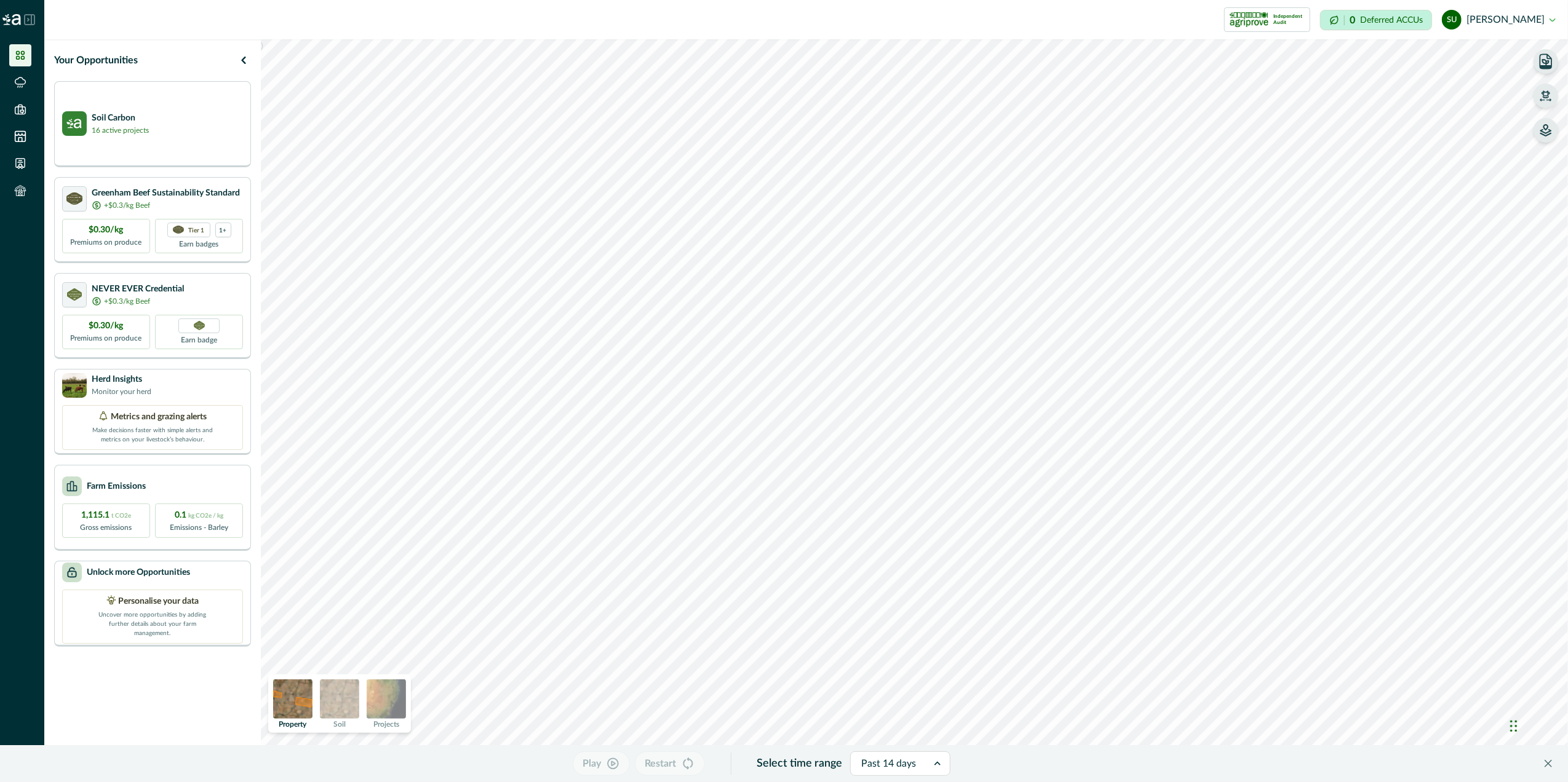
click at [1543, 59] on icon "button" at bounding box center [1545, 62] width 18 height 18
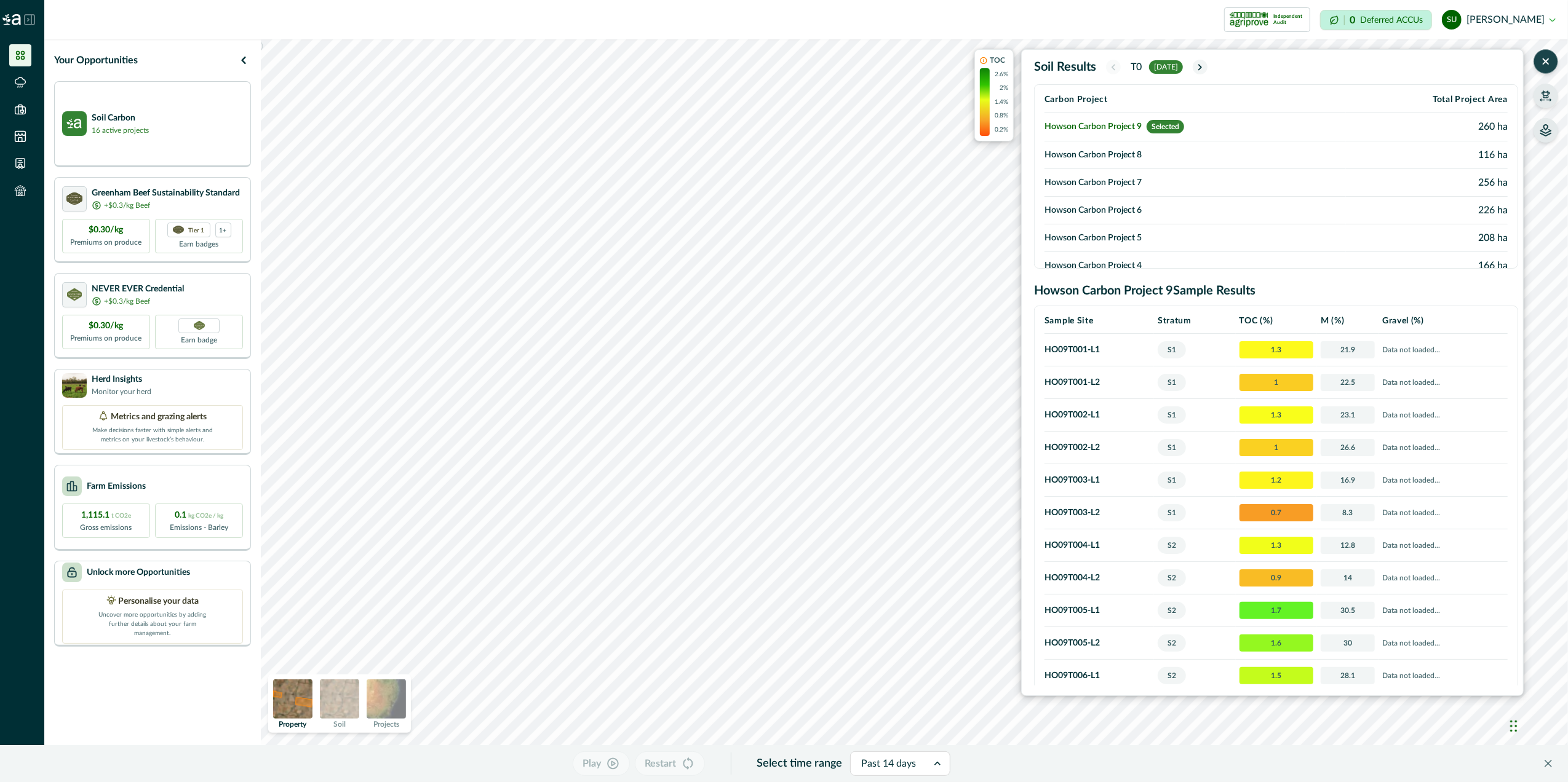
click at [1069, 535] on td "HO09T004 - L1" at bounding box center [1099, 546] width 110 height 32
drag, startPoint x: 1090, startPoint y: 512, endPoint x: 1100, endPoint y: 513, distance: 10.0
click at [1100, 513] on td "HO09T003 - L2" at bounding box center [1099, 512] width 110 height 32
drag, startPoint x: 1100, startPoint y: 513, endPoint x: 1243, endPoint y: 505, distance: 143.2
click at [1243, 505] on span "0.7" at bounding box center [1276, 513] width 74 height 18
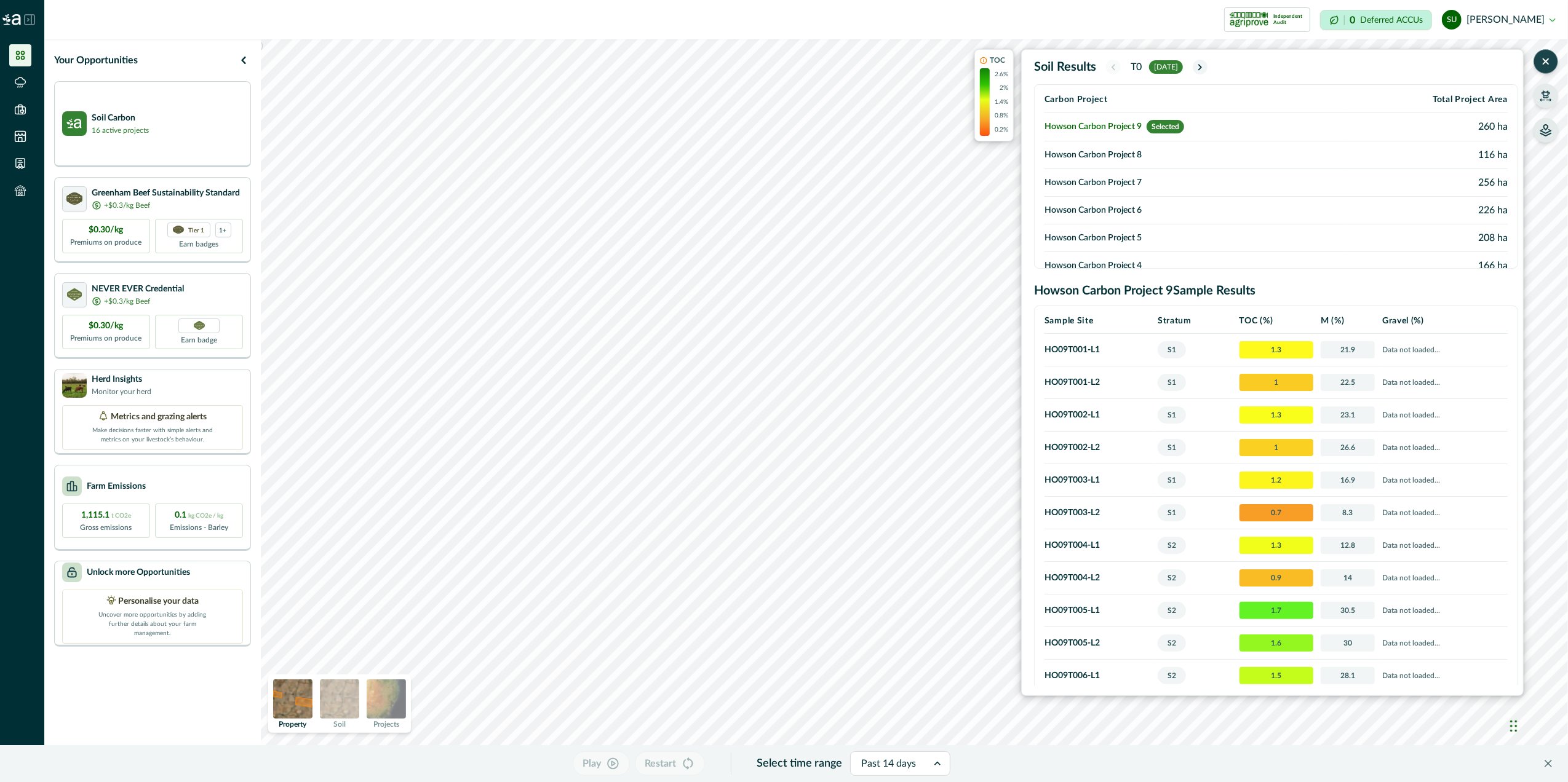
click at [1103, 362] on td "HO09T001 - L1" at bounding box center [1099, 349] width 110 height 32
click at [1131, 230] on td "Howson Carbon Project 5" at bounding box center [1194, 238] width 301 height 27
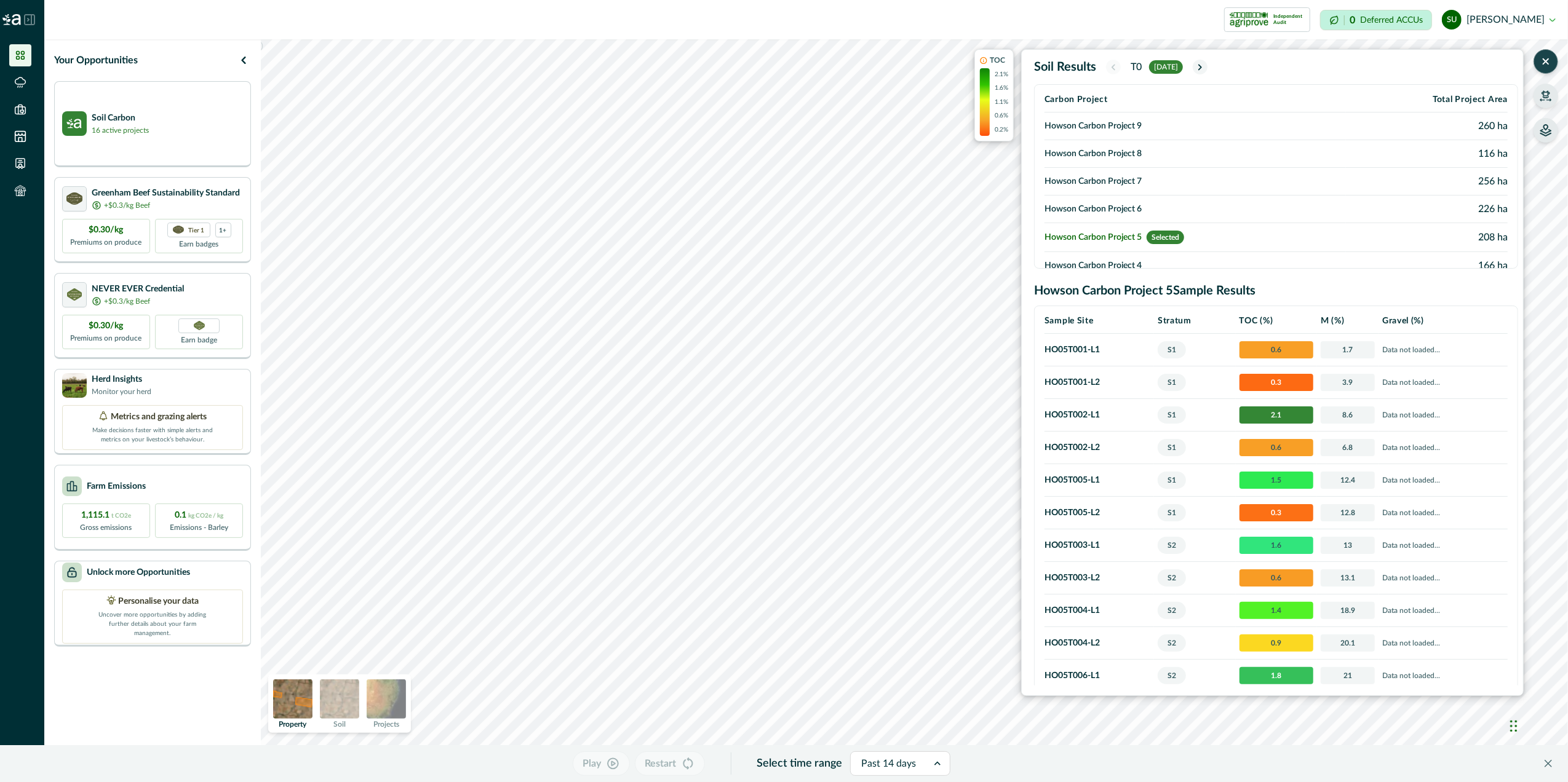
click at [1144, 171] on td "Howson Carbon Project 7" at bounding box center [1194, 182] width 301 height 27
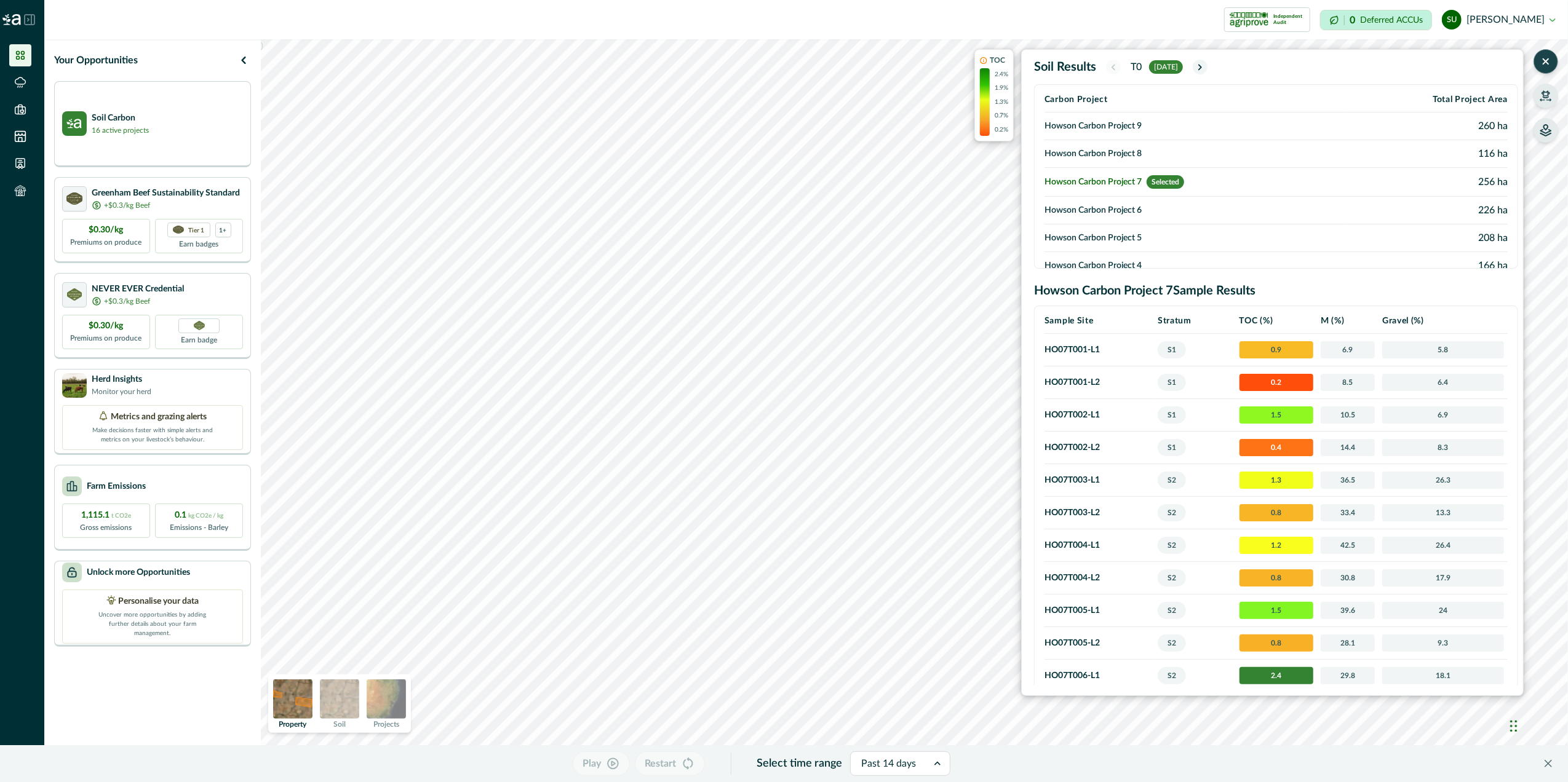
click at [1553, 130] on button "button" at bounding box center [1545, 130] width 25 height 25
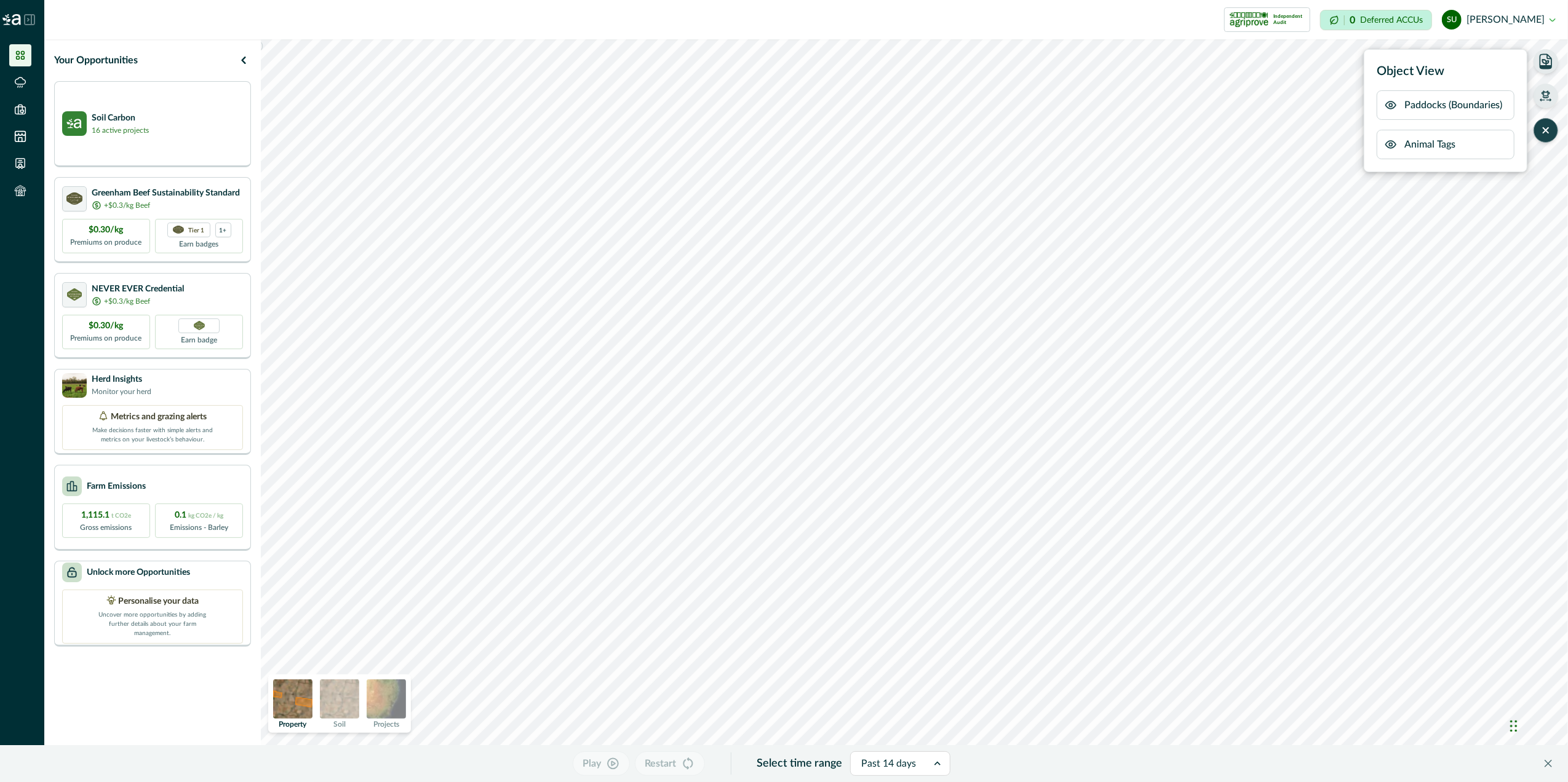
click at [1551, 130] on icon "button" at bounding box center [1545, 130] width 13 height 13
click at [23, 77] on icon at bounding box center [20, 82] width 13 height 13
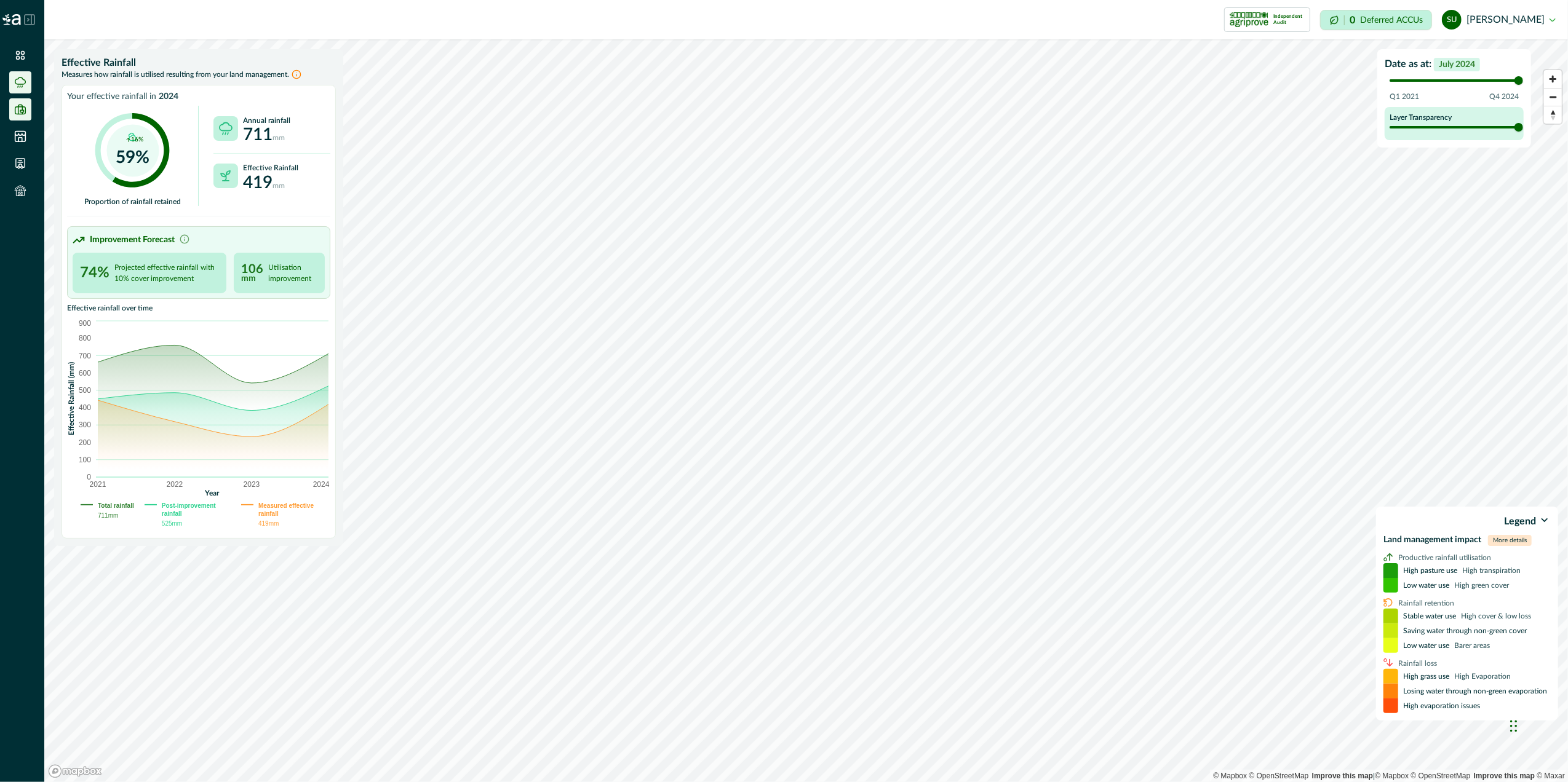
click at [18, 111] on icon at bounding box center [20, 109] width 13 height 13
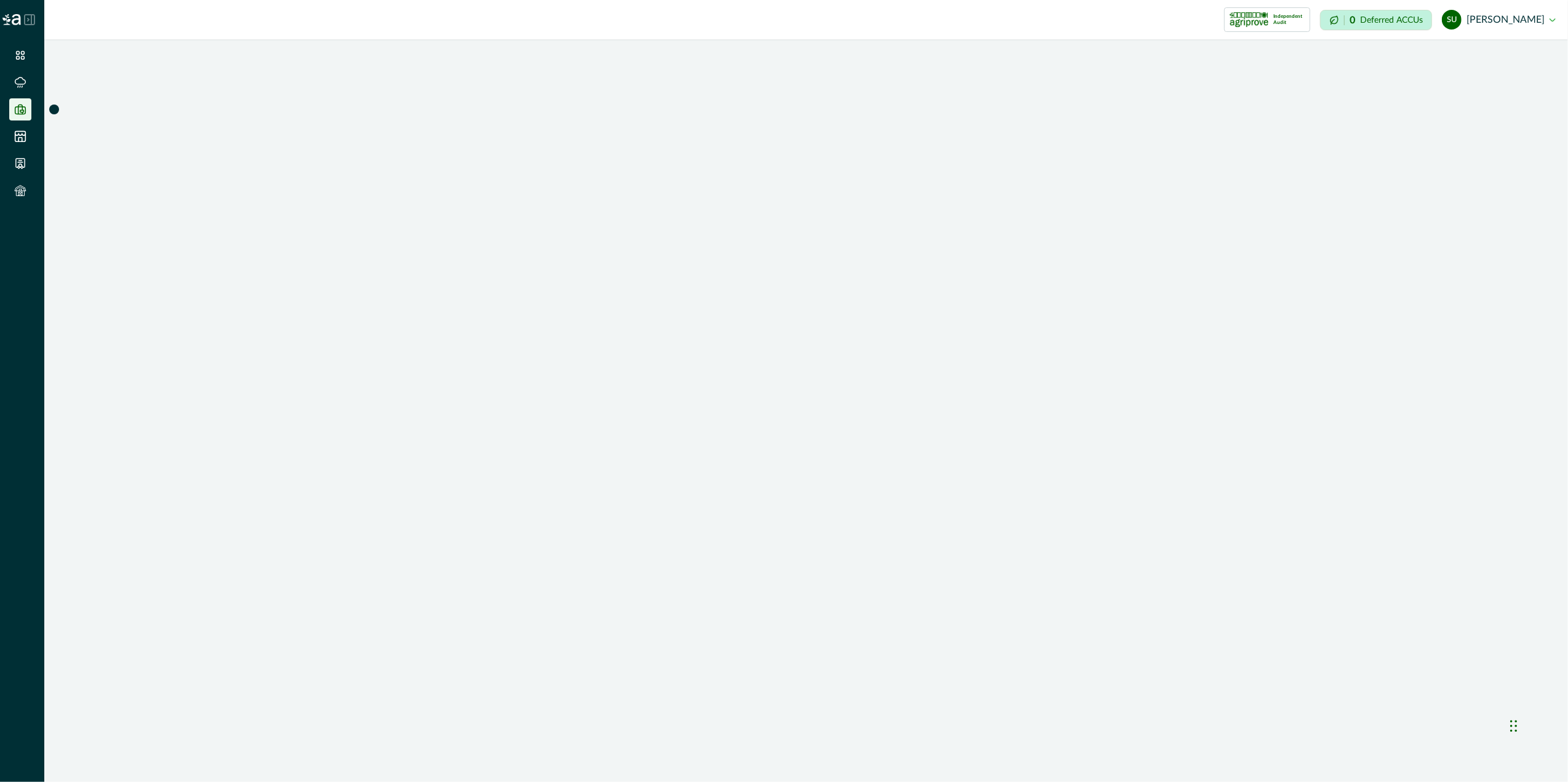
click at [55, 106] on div at bounding box center [54, 110] width 10 height 10
click at [21, 109] on icon at bounding box center [20, 109] width 13 height 13
click at [55, 111] on div at bounding box center [54, 110] width 10 height 10
click at [15, 141] on icon at bounding box center [20, 136] width 13 height 13
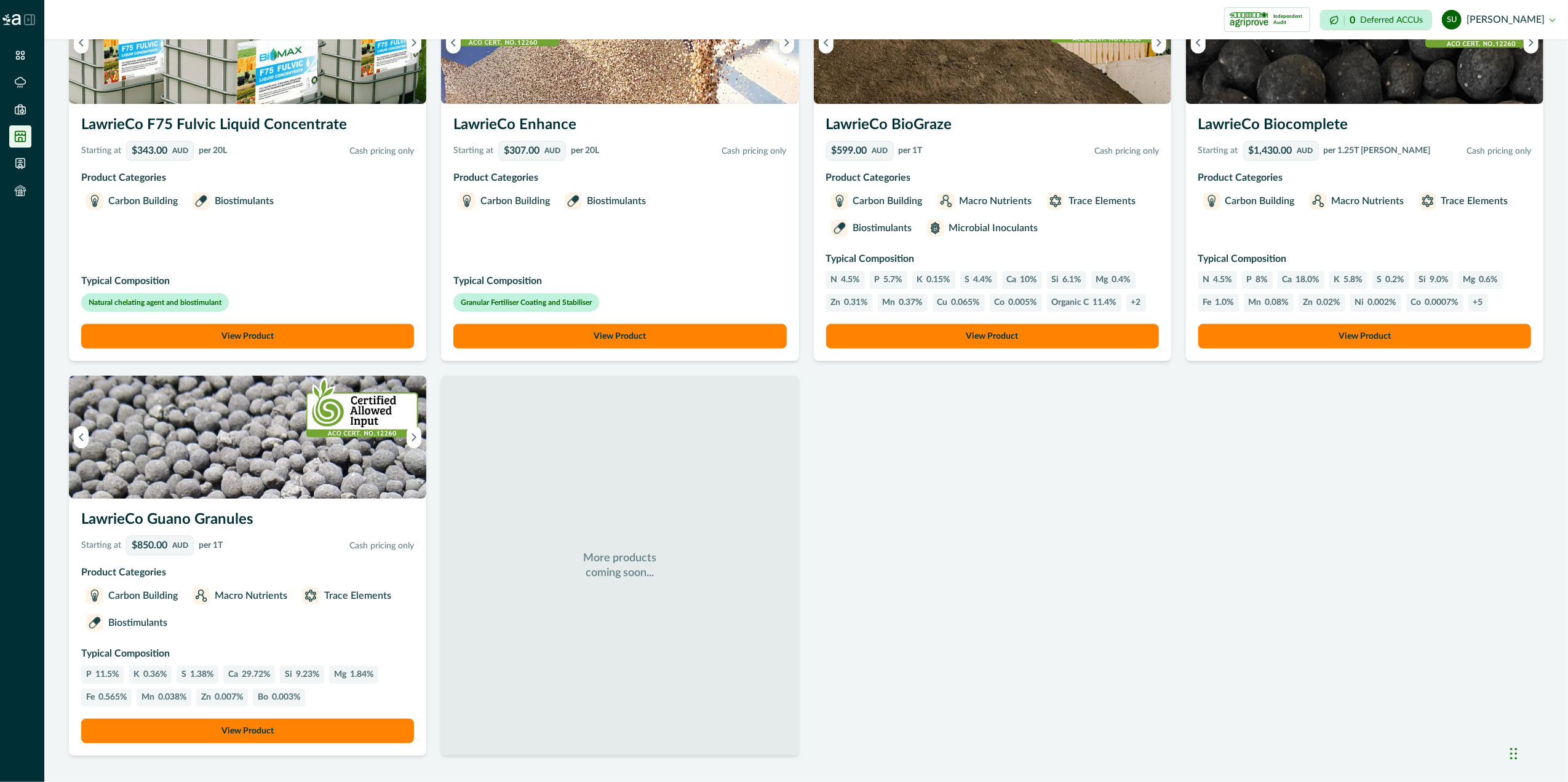
scroll to position [592, 0]
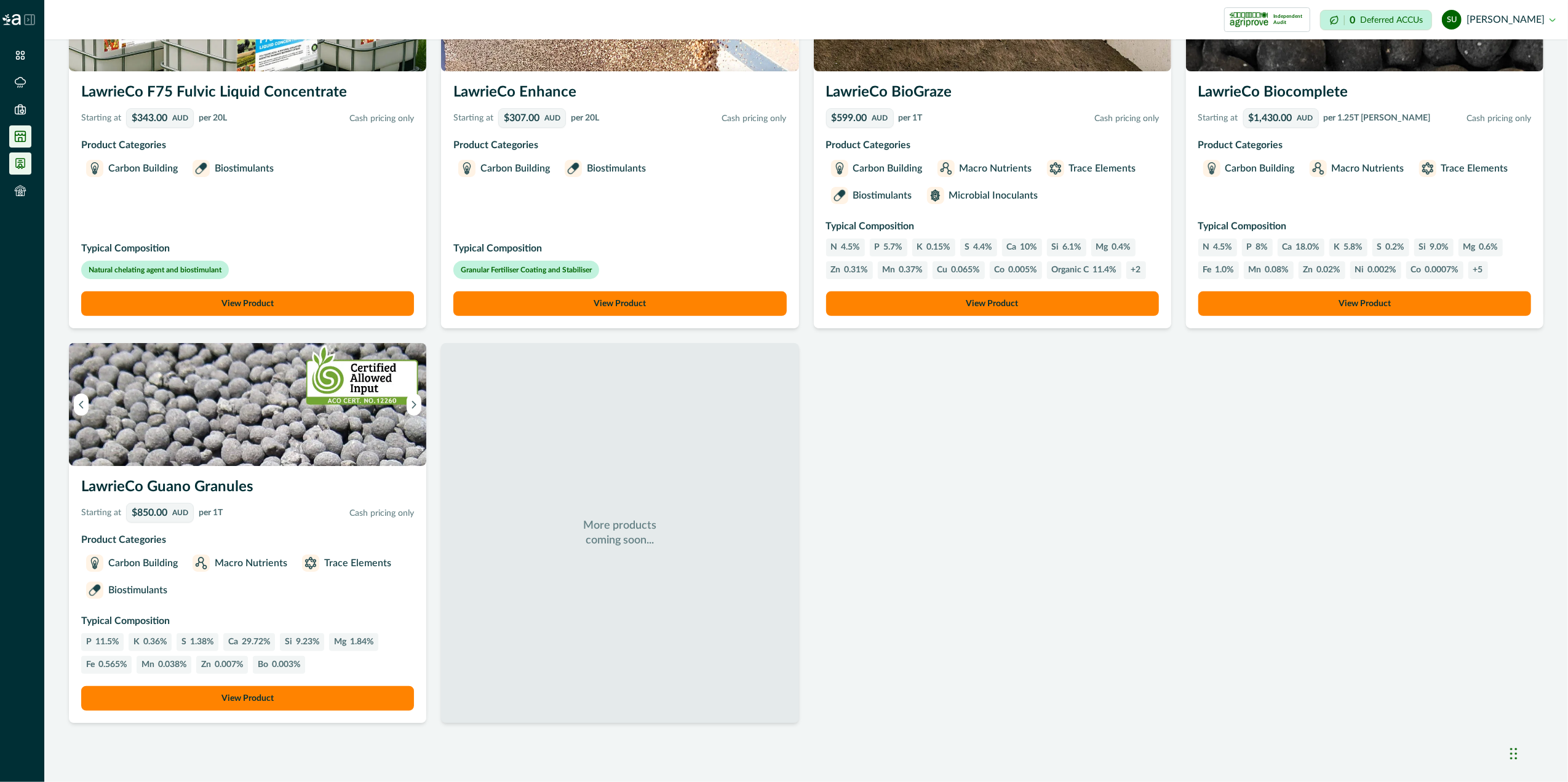
click at [21, 166] on icon at bounding box center [20, 164] width 9 height 10
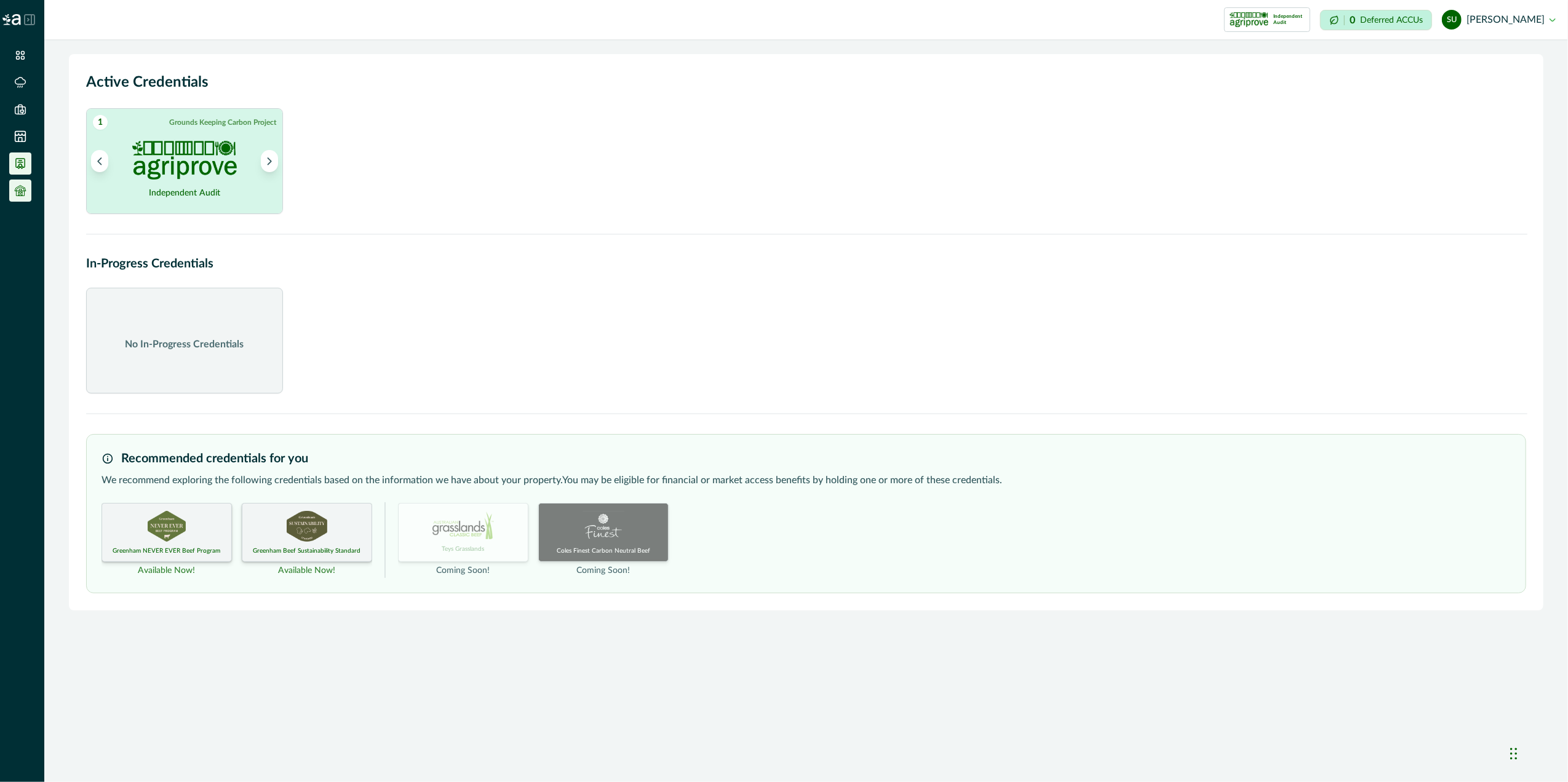
click at [13, 189] on li at bounding box center [20, 190] width 23 height 23
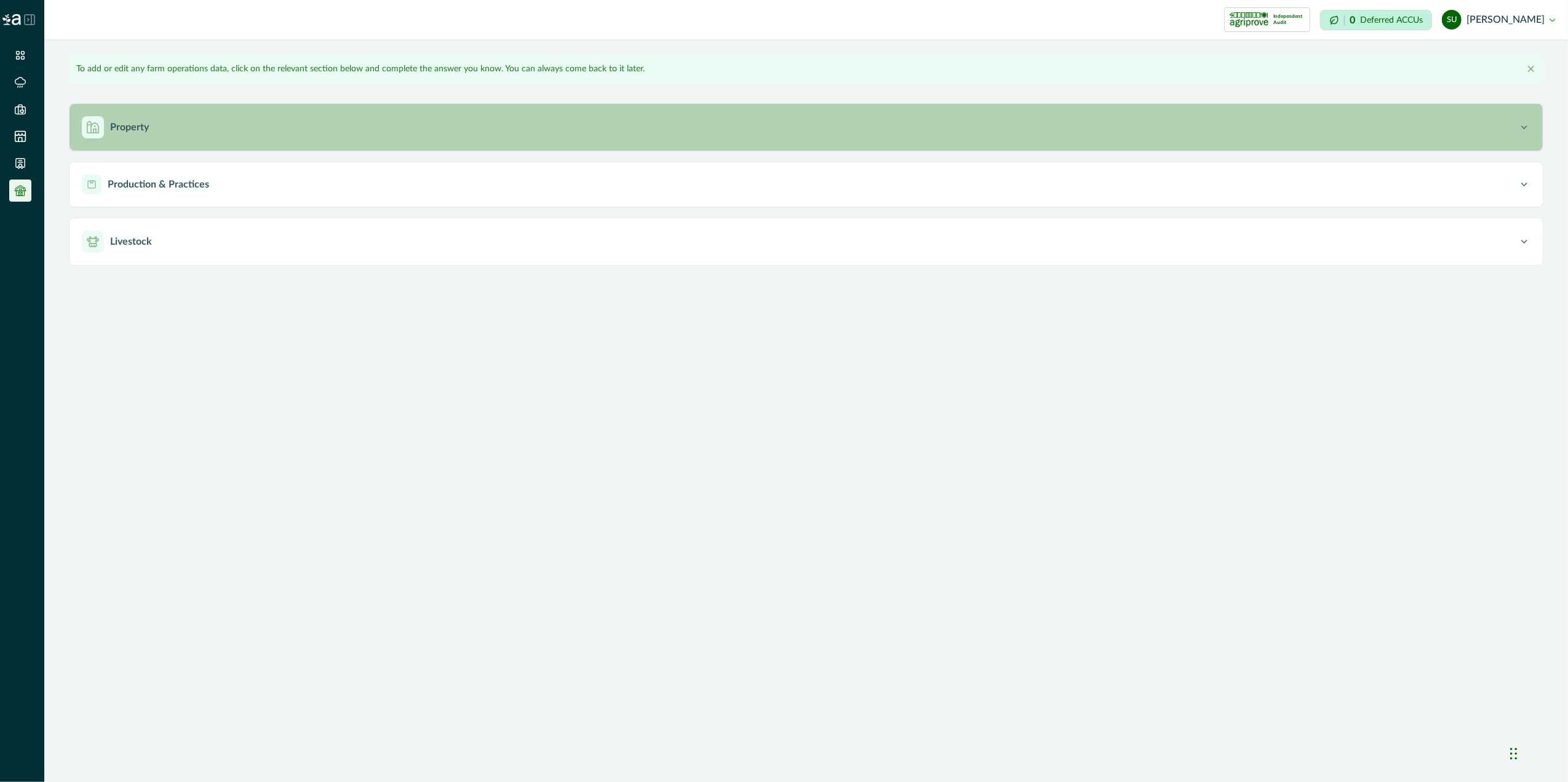
click at [173, 126] on div "Property" at bounding box center [800, 127] width 1437 height 23
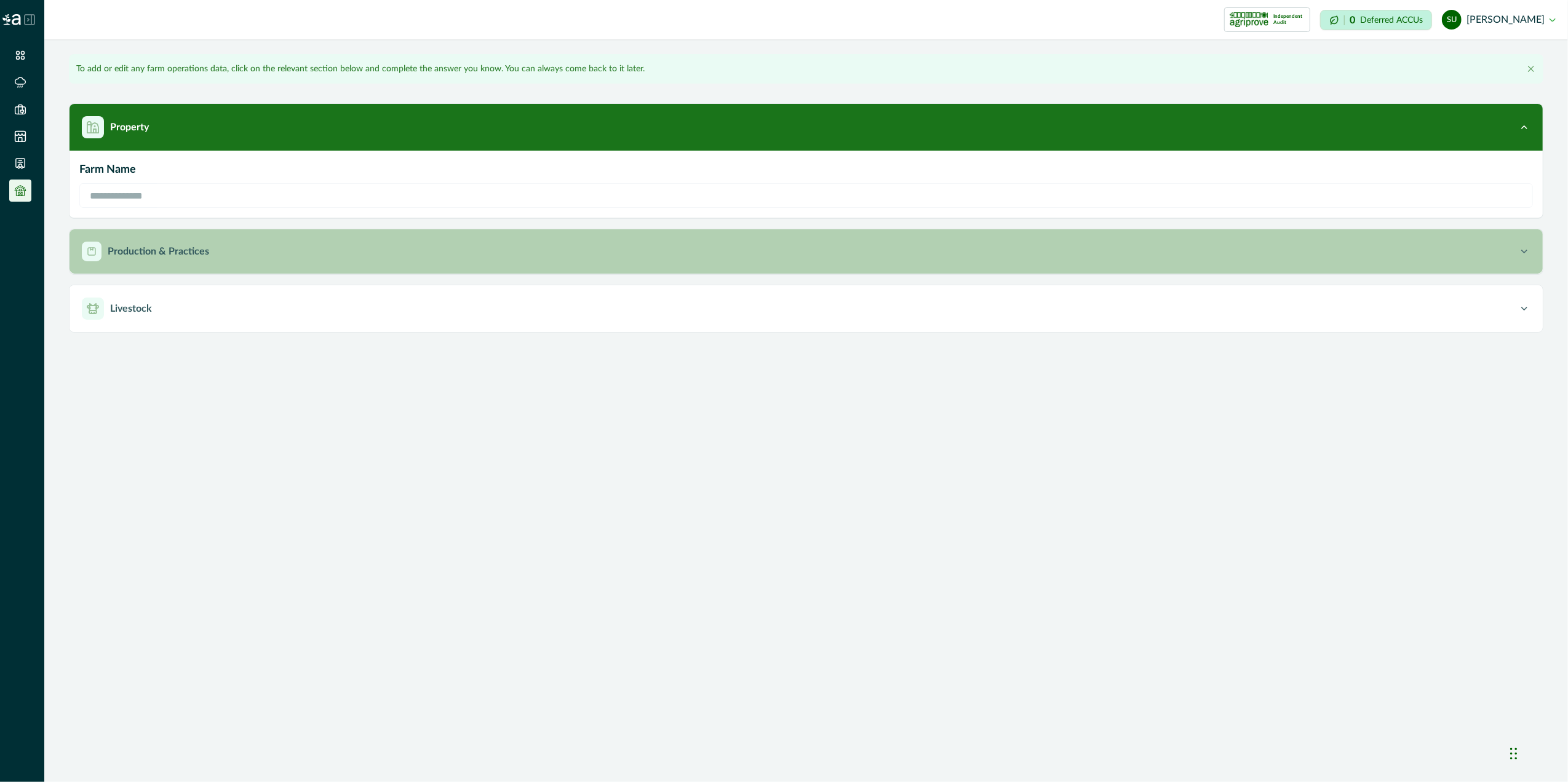
click at [161, 252] on p "Production & Practices" at bounding box center [158, 251] width 101 height 15
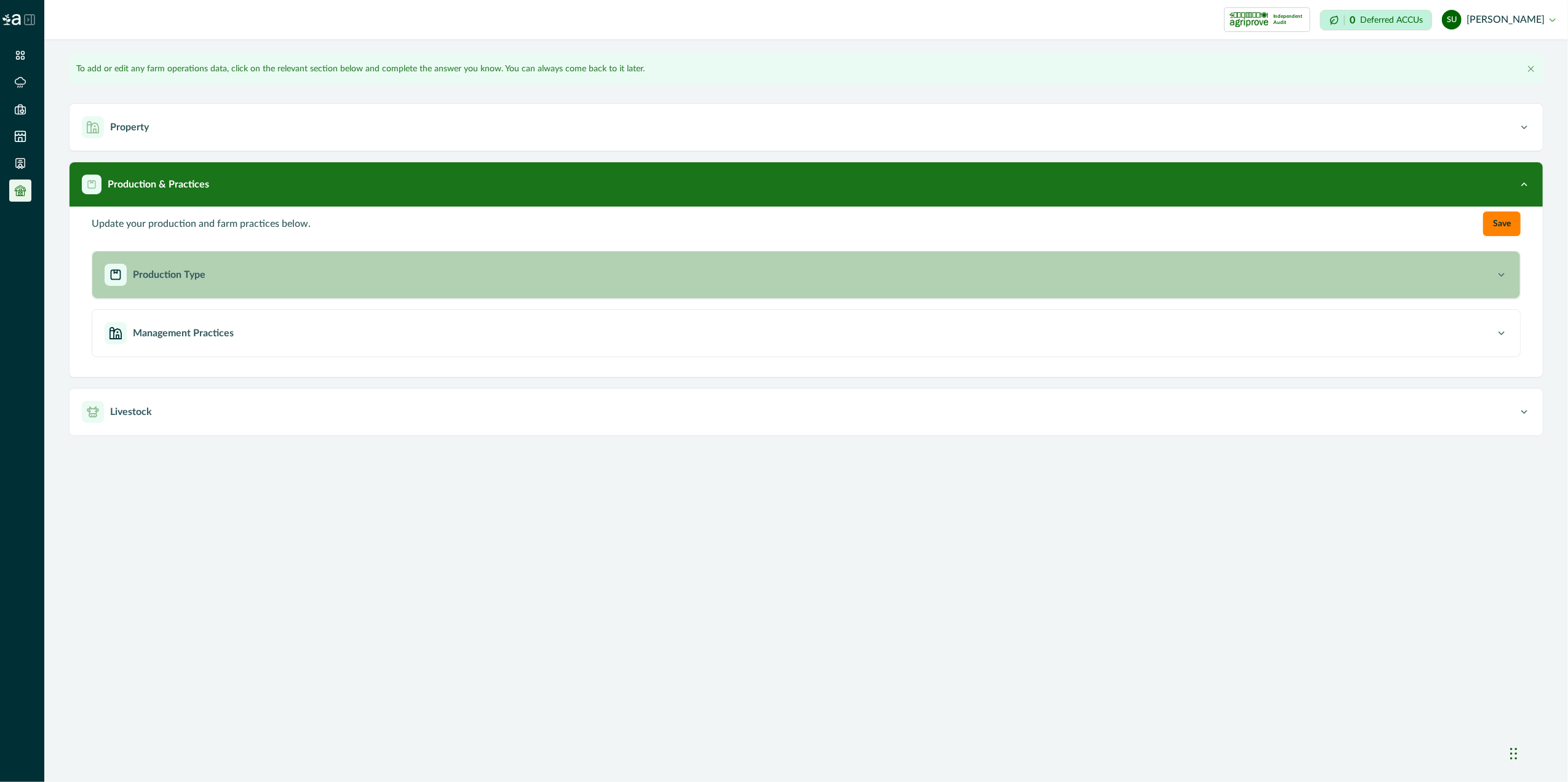
click at [321, 273] on div "Production Type" at bounding box center [800, 275] width 1390 height 23
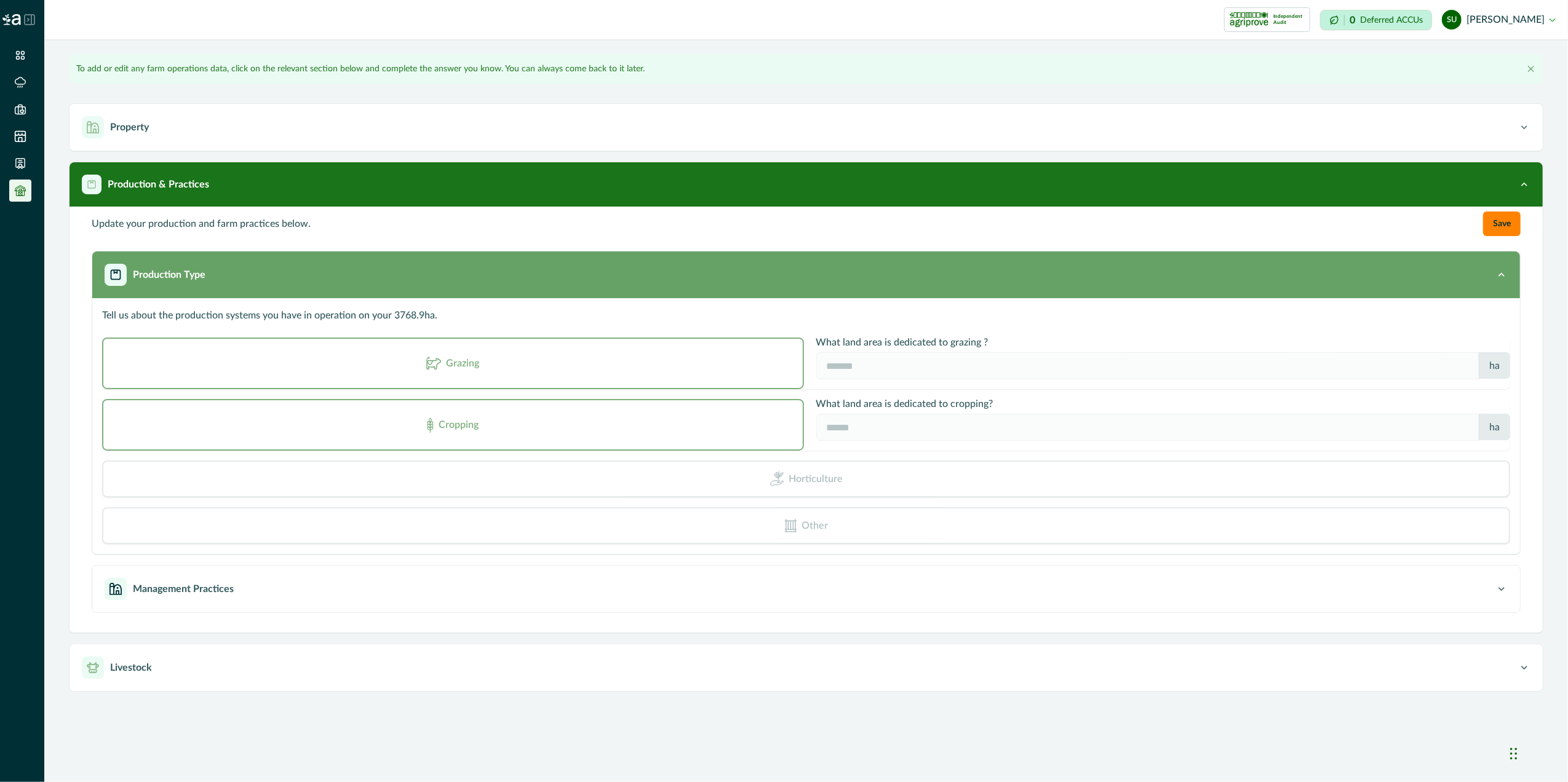
click at [321, 274] on div "Production Type" at bounding box center [800, 275] width 1390 height 23
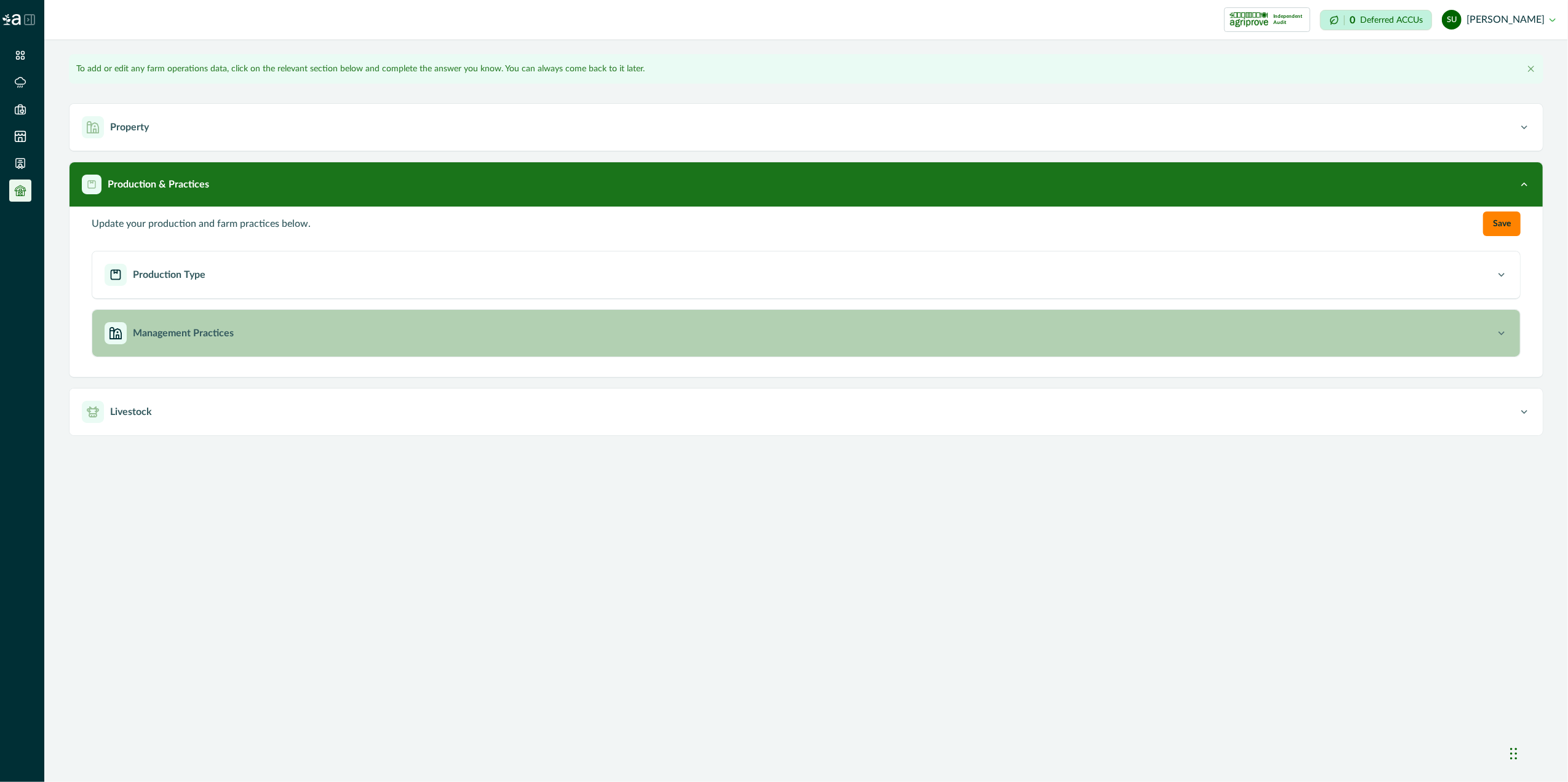
click at [293, 350] on button "Management Practices" at bounding box center [806, 334] width 1428 height 47
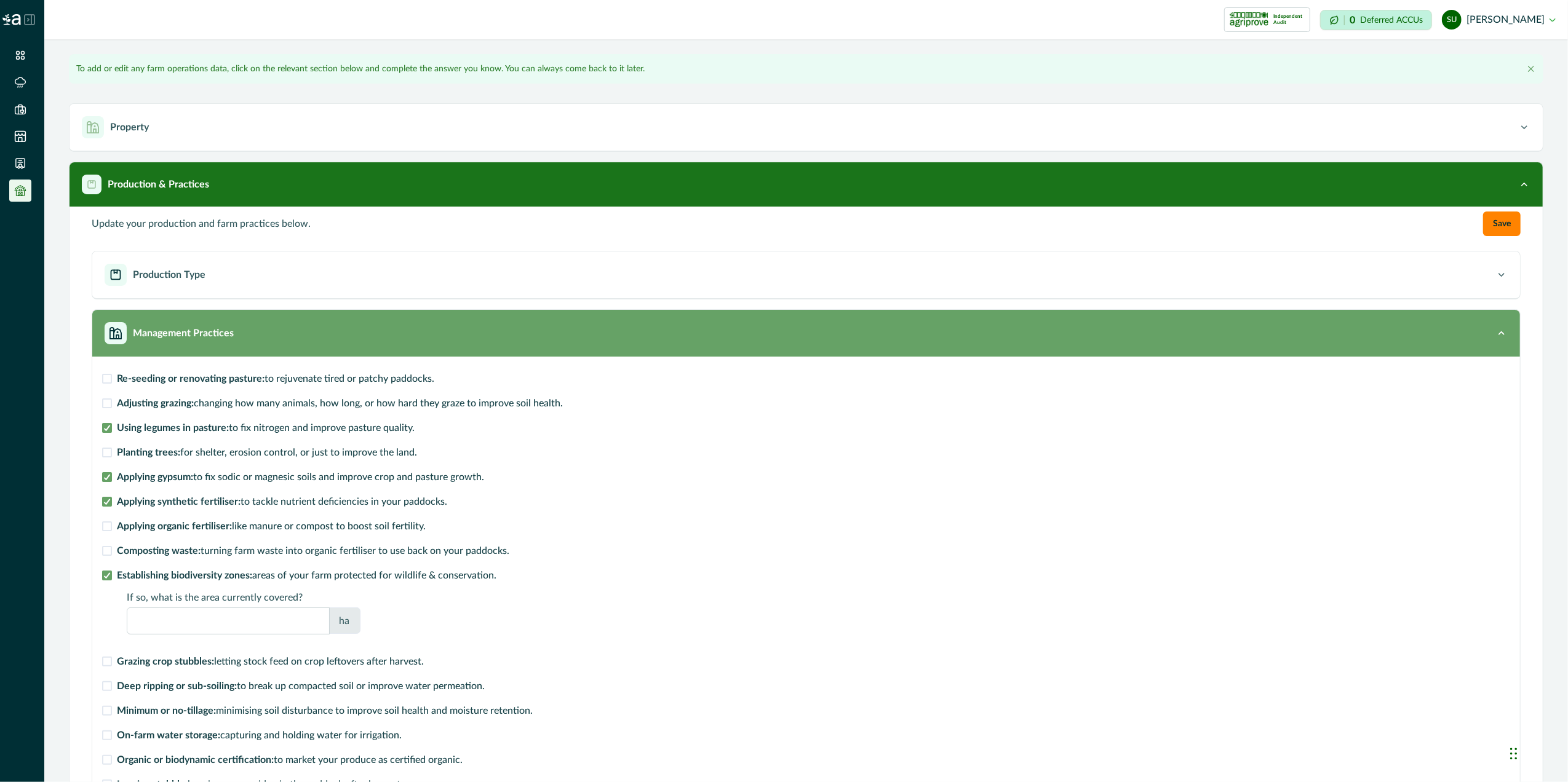
click at [293, 341] on div "Management Practices" at bounding box center [800, 333] width 1390 height 23
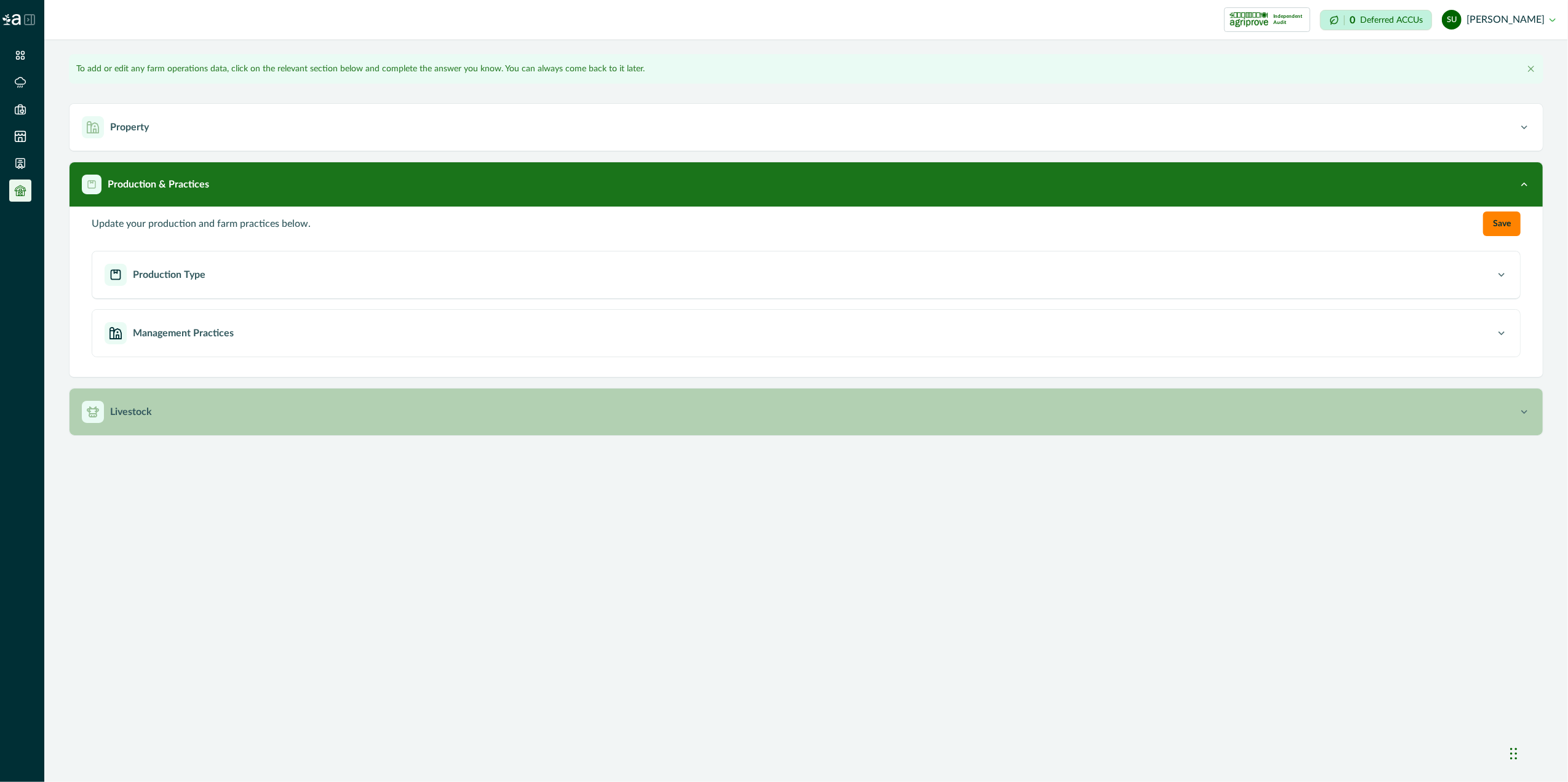
click at [229, 411] on div "Livestock" at bounding box center [800, 412] width 1437 height 23
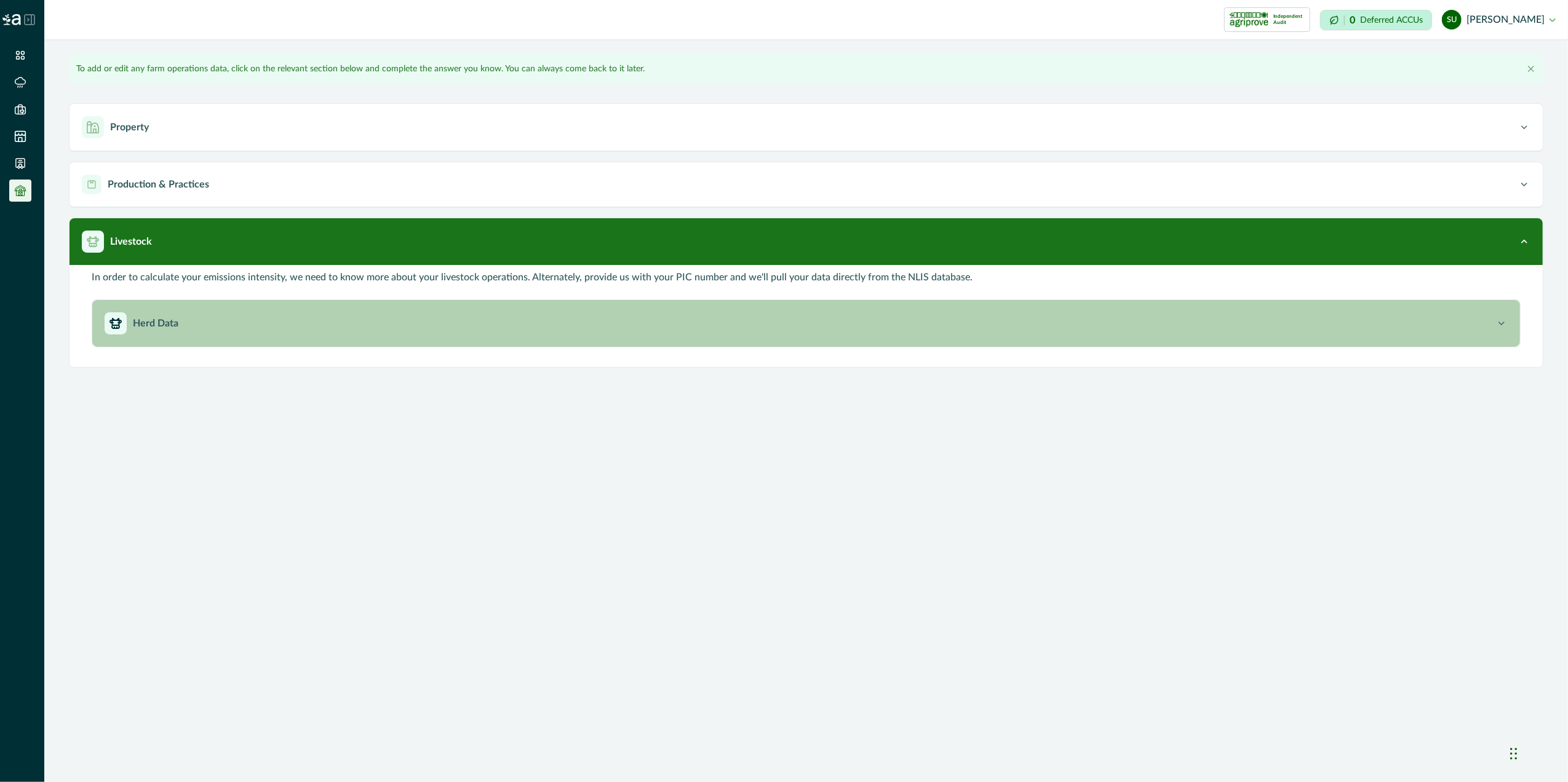
click at [242, 329] on div "Herd Data" at bounding box center [800, 323] width 1390 height 23
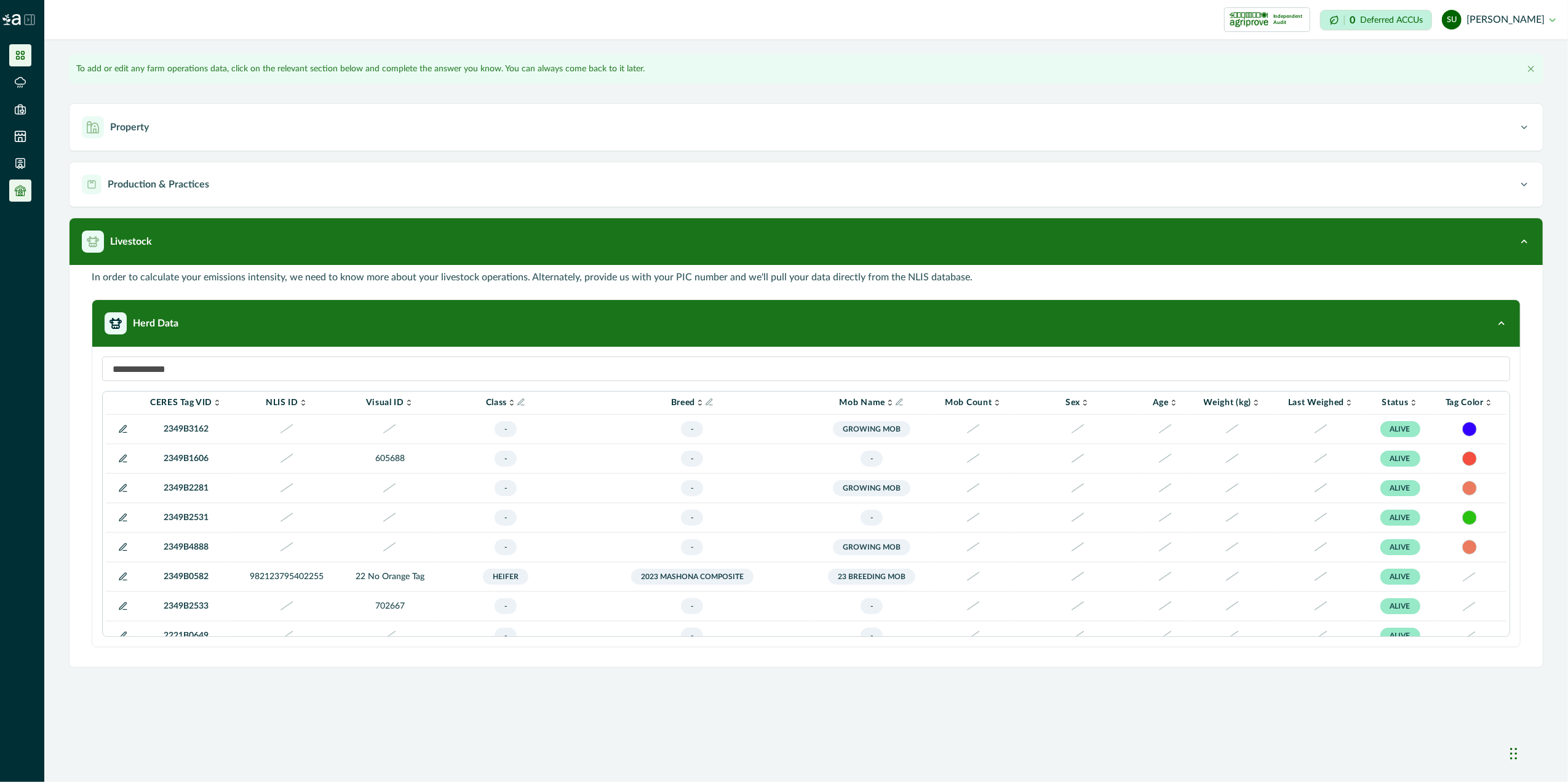
click at [14, 57] on icon at bounding box center [20, 55] width 13 height 13
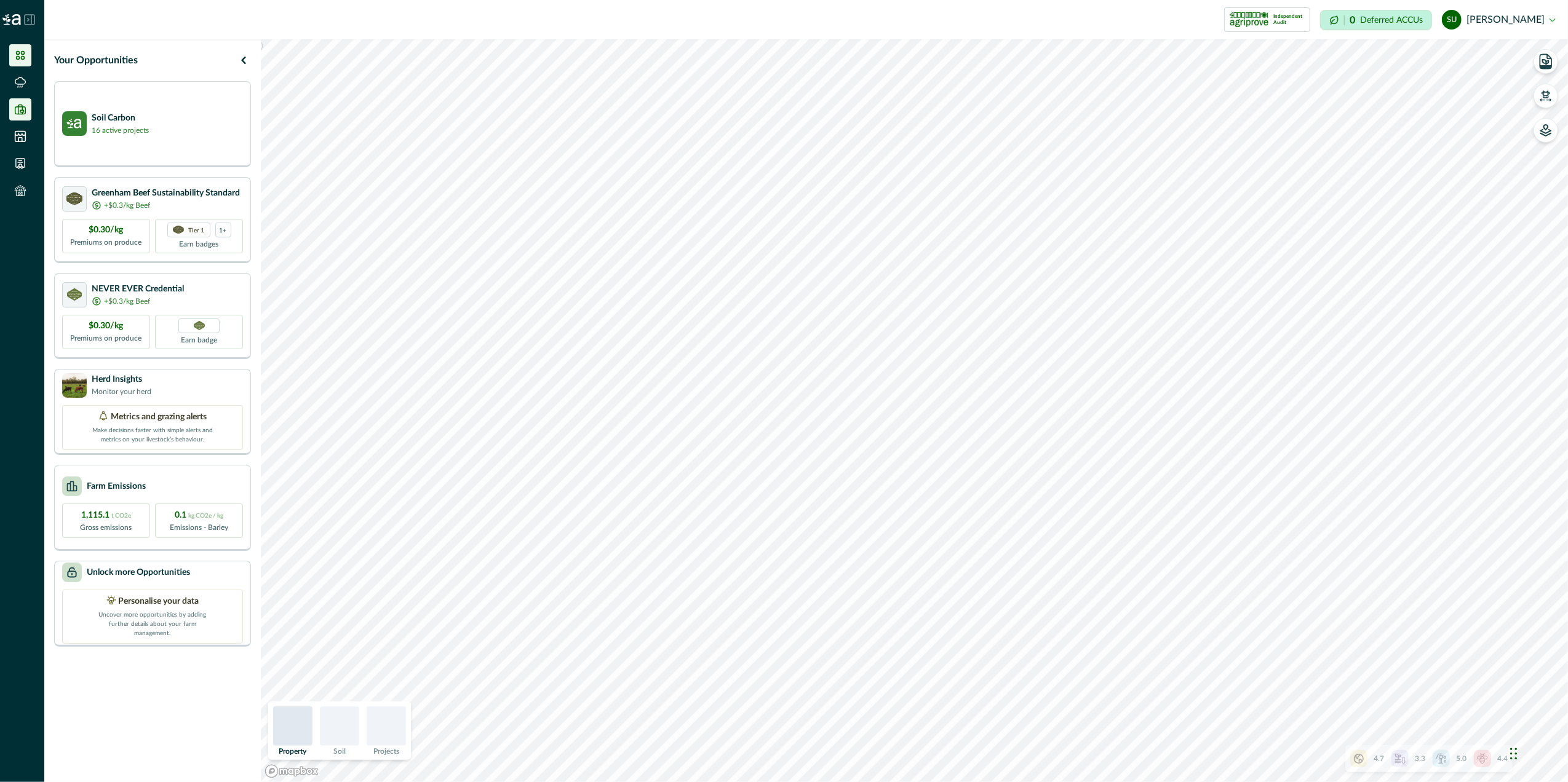
click at [19, 106] on icon at bounding box center [21, 109] width 11 height 9
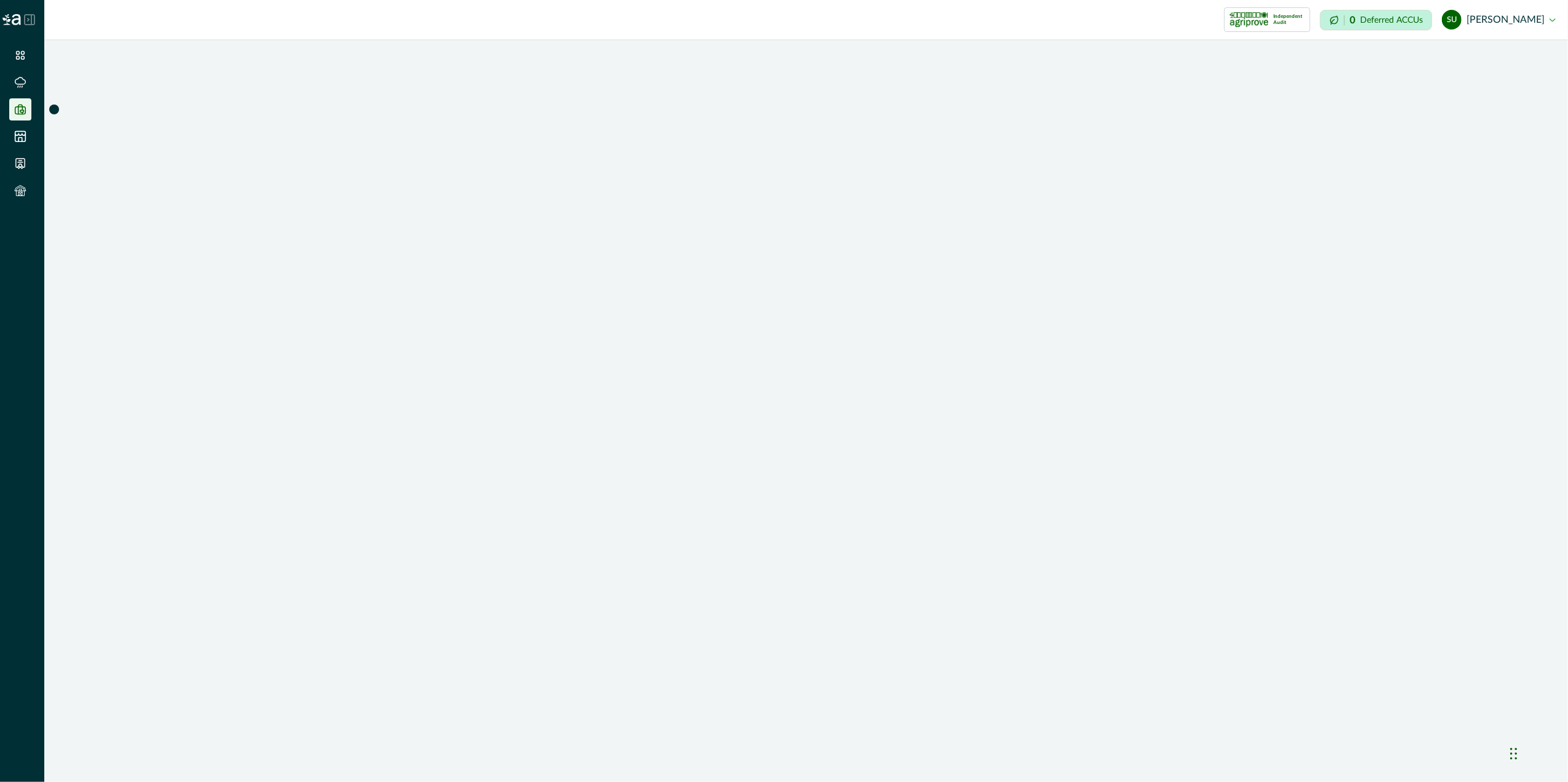
click at [53, 109] on div at bounding box center [54, 110] width 10 height 10
click at [53, 110] on div at bounding box center [54, 110] width 10 height 10
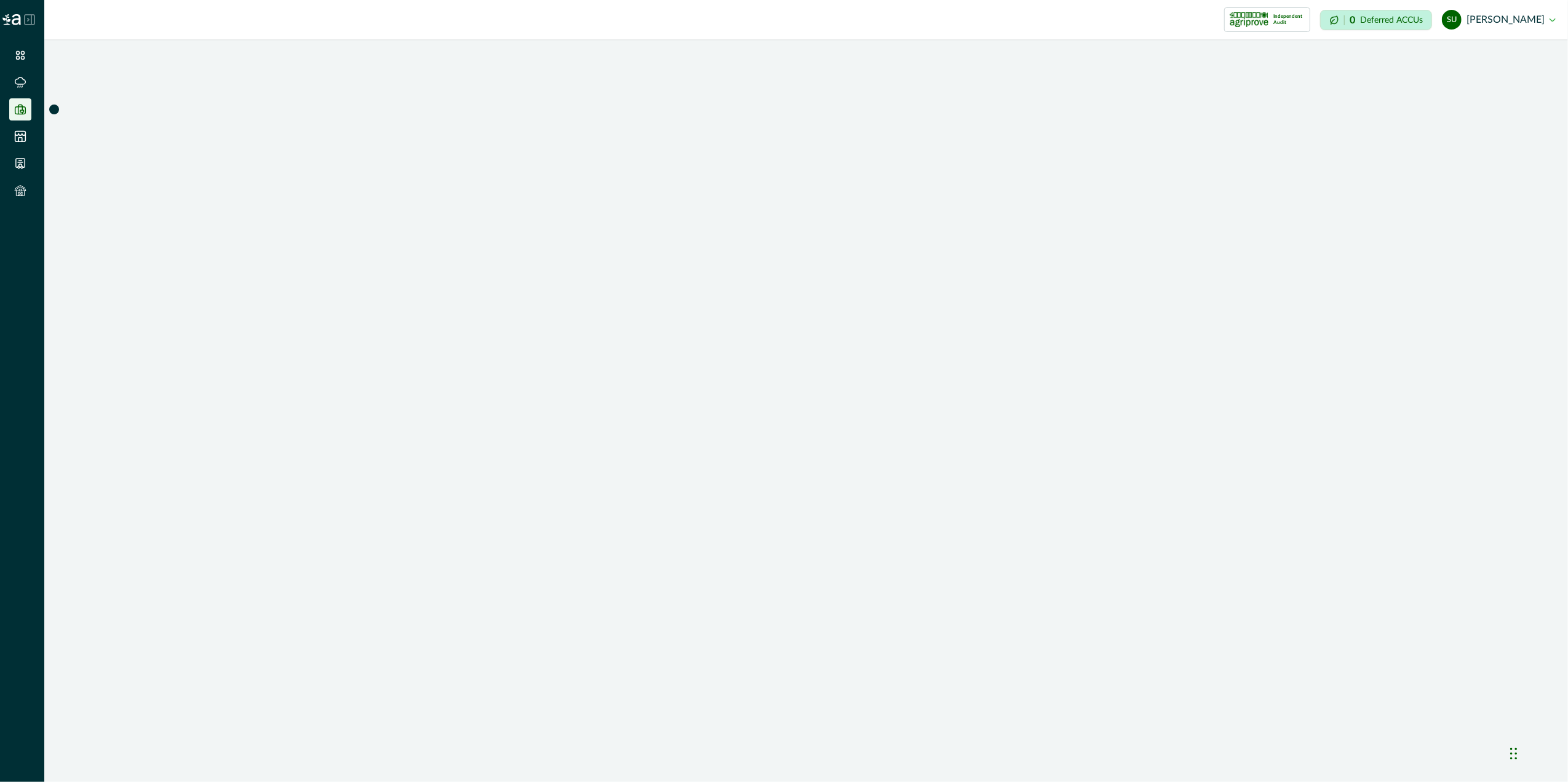
click at [53, 110] on div at bounding box center [54, 110] width 10 height 10
click at [58, 108] on div at bounding box center [54, 110] width 10 height 10
click at [53, 109] on div at bounding box center [54, 110] width 10 height 10
click at [20, 137] on icon at bounding box center [21, 136] width 11 height 11
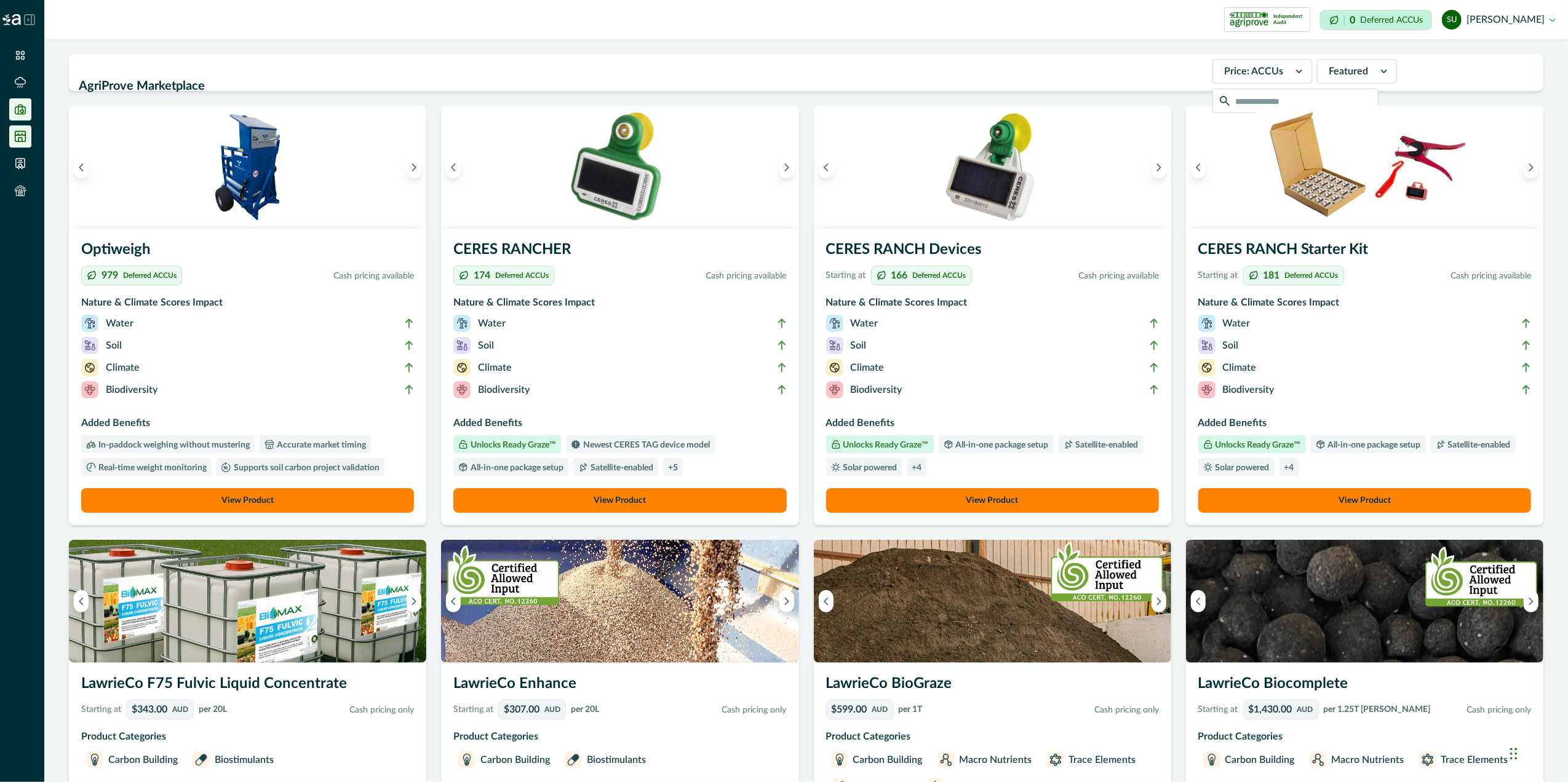
click at [16, 101] on li at bounding box center [20, 109] width 23 height 23
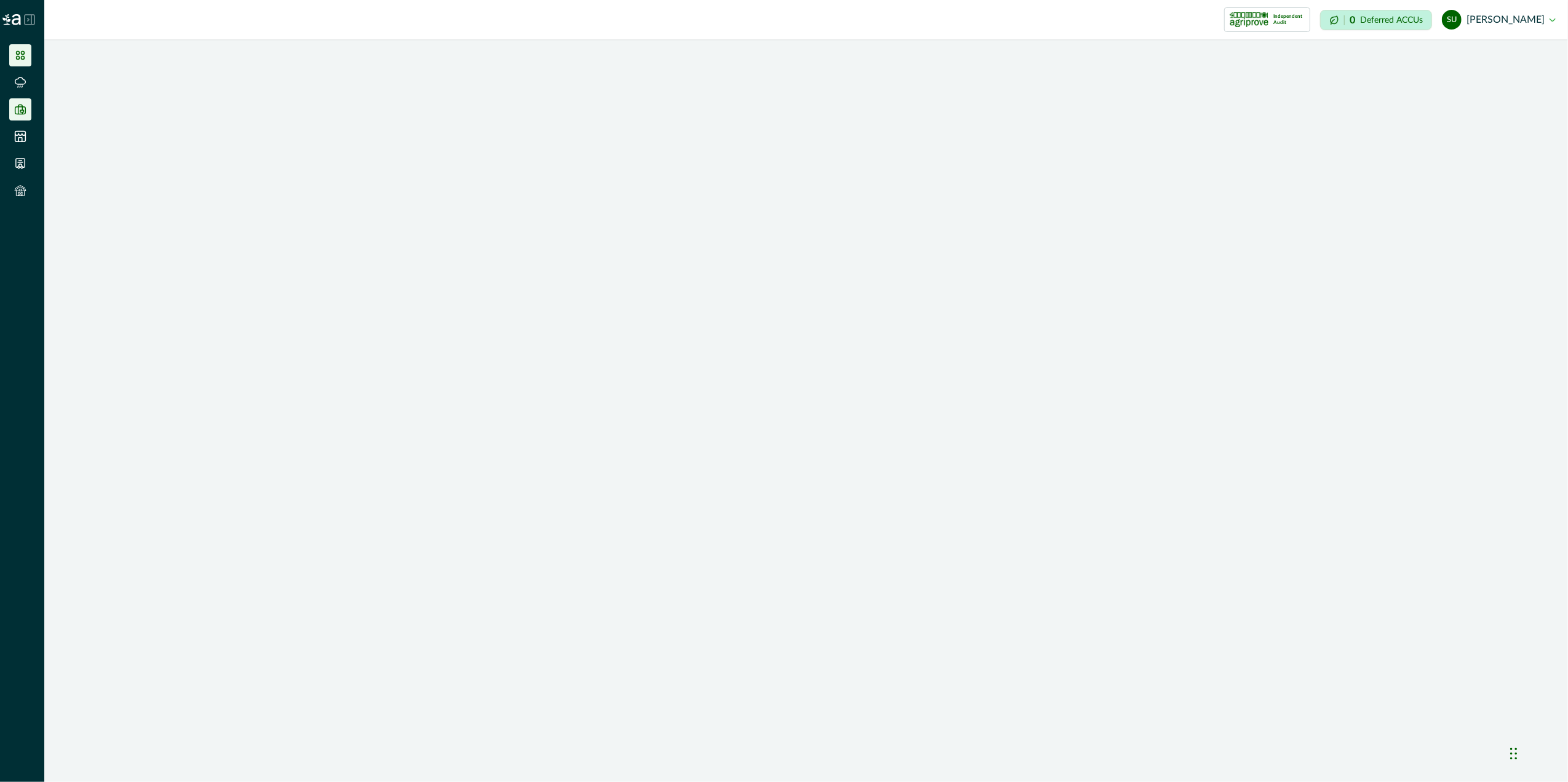
click at [27, 52] on li at bounding box center [20, 55] width 23 height 23
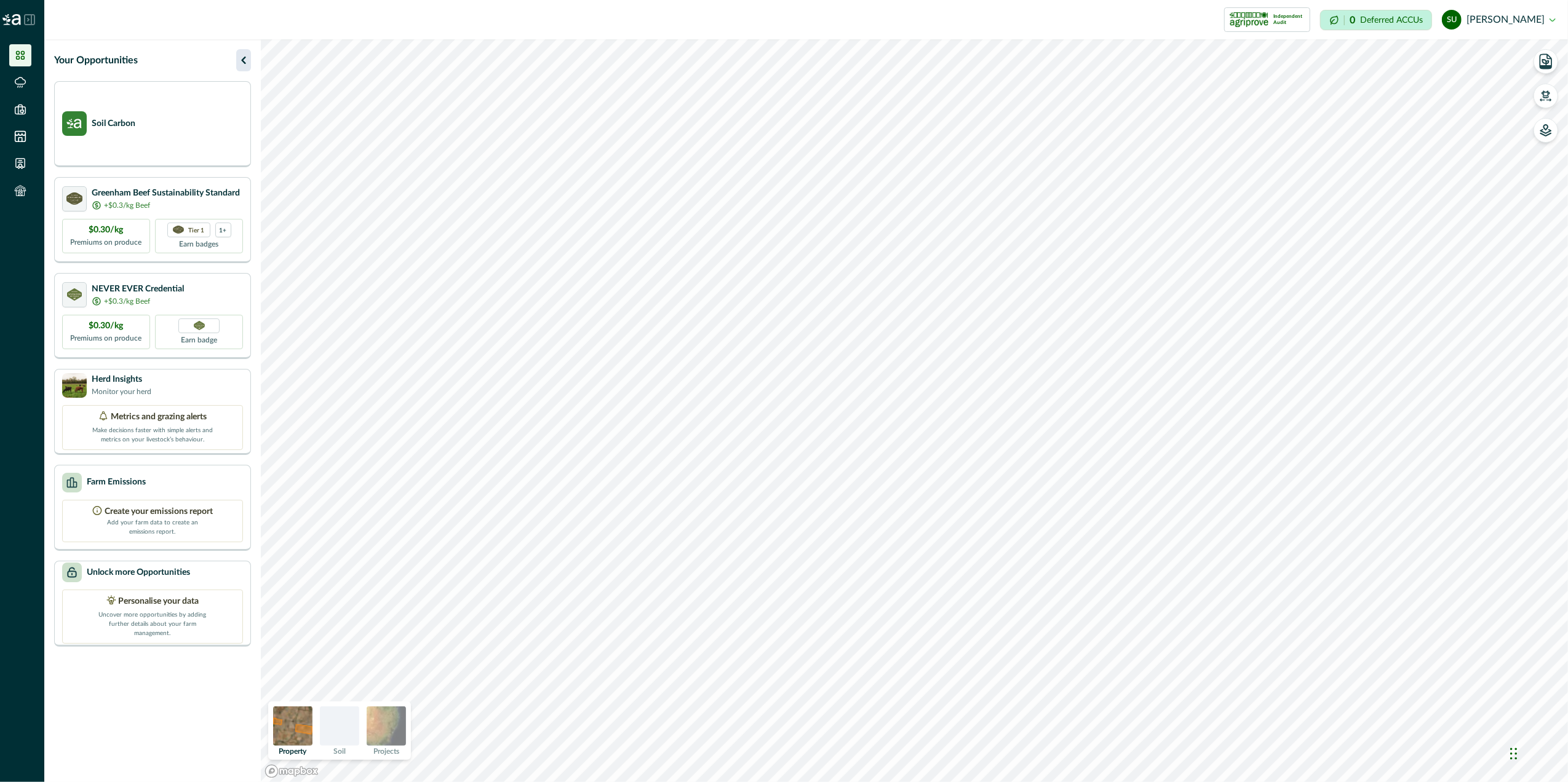
click at [243, 60] on icon "button" at bounding box center [243, 60] width 15 height 15
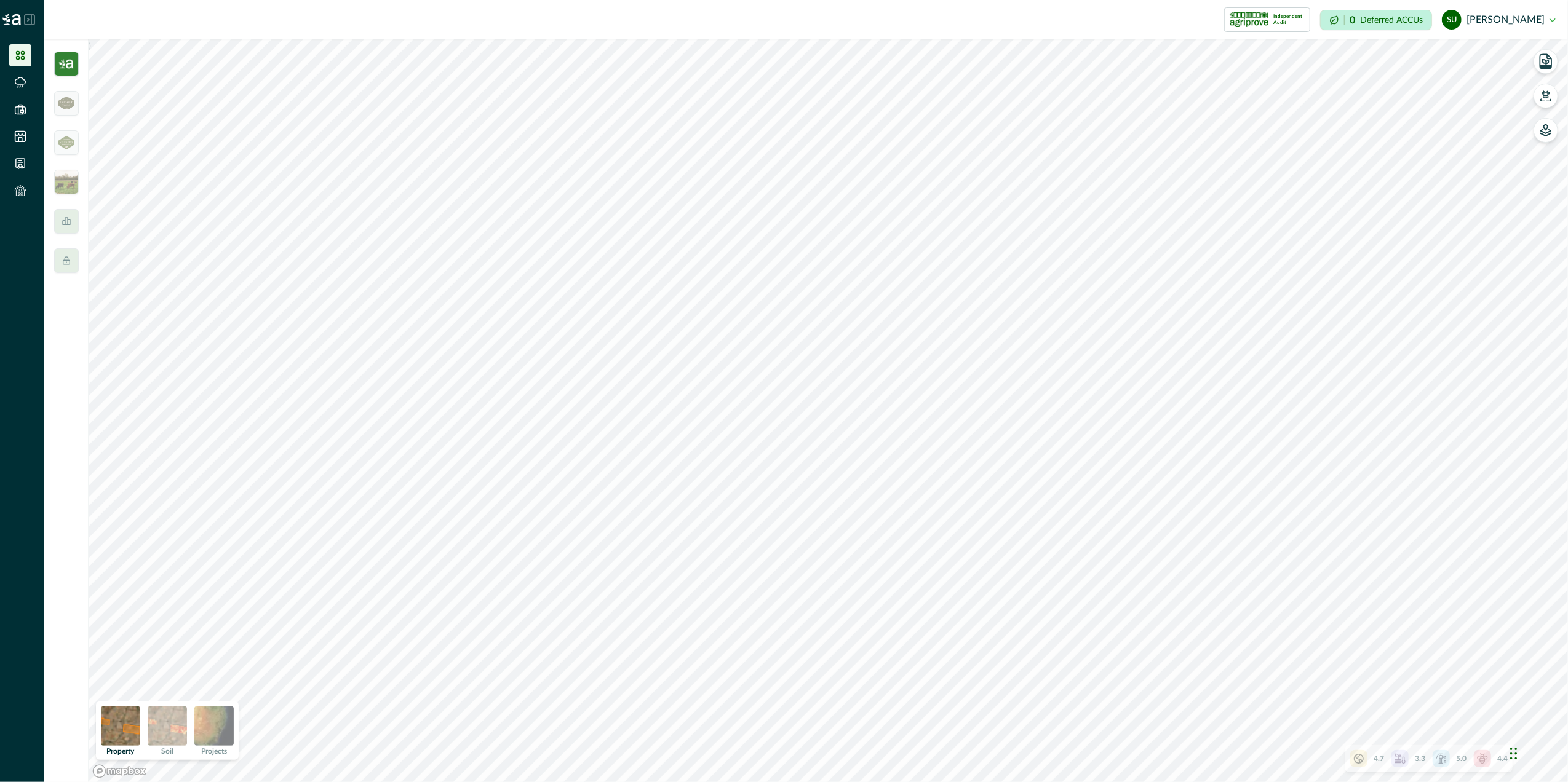
click at [73, 69] on img at bounding box center [66, 64] width 25 height 25
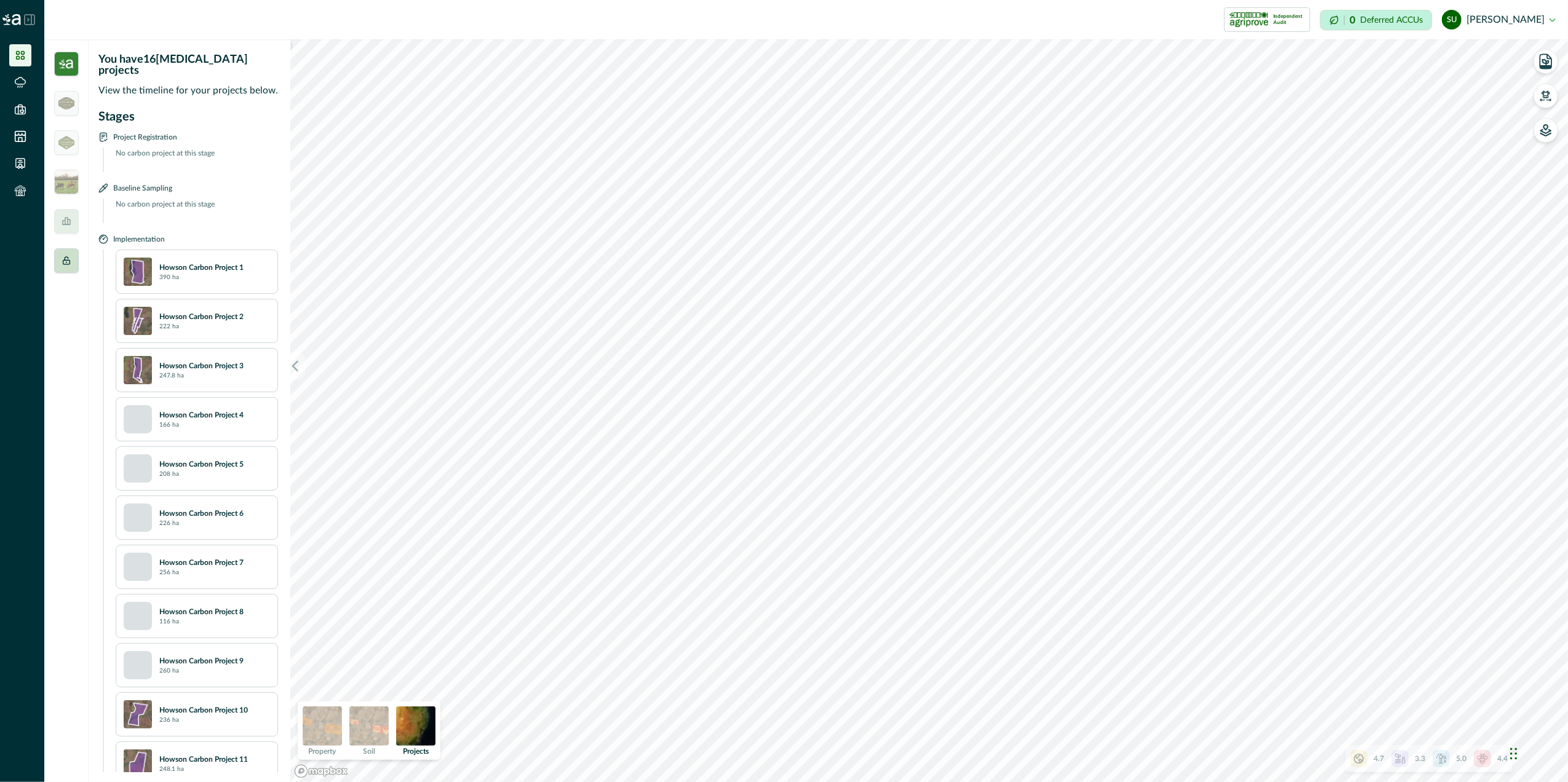
click at [65, 268] on div at bounding box center [66, 260] width 25 height 25
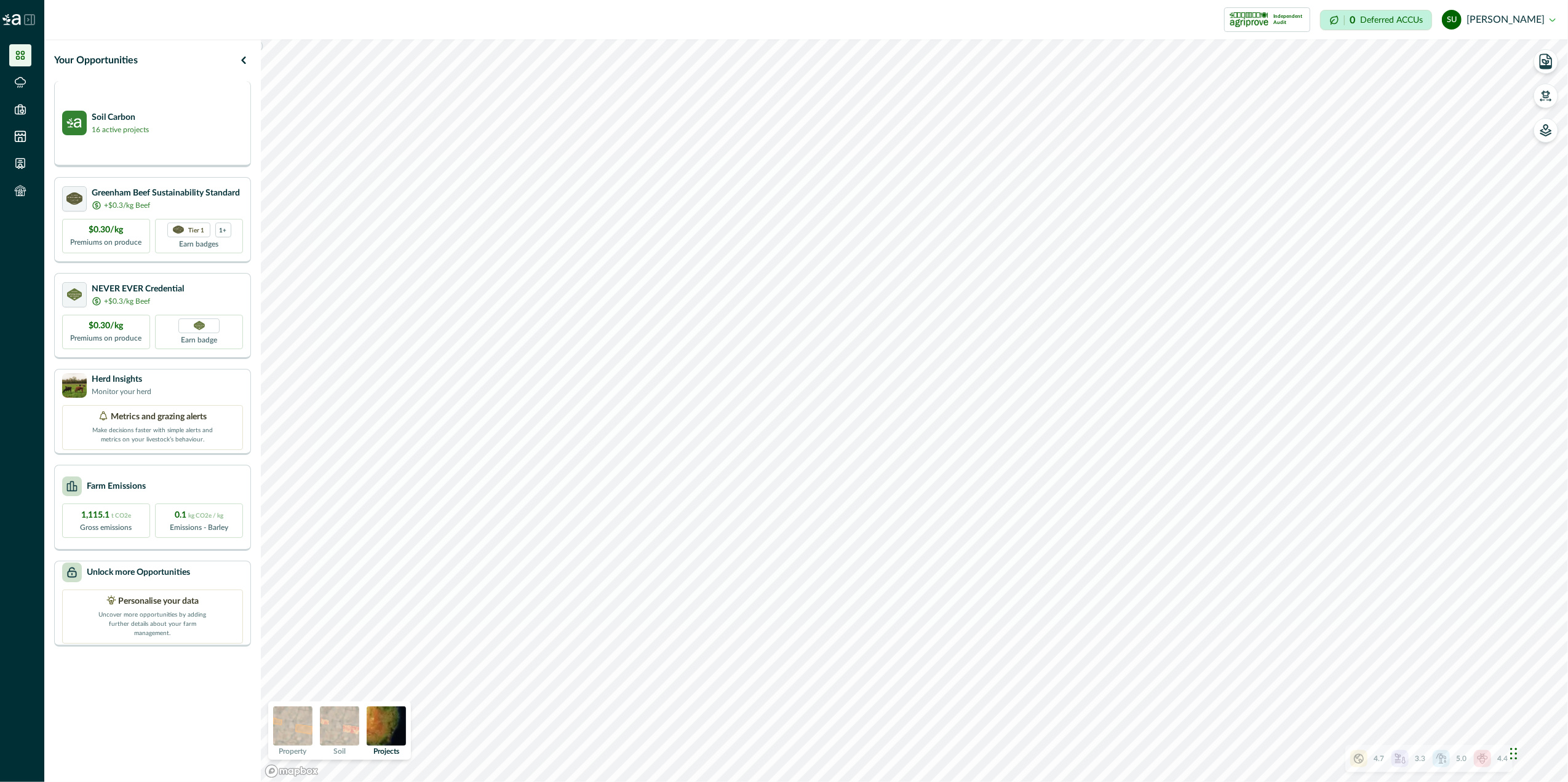
click at [106, 126] on p "16 active projects" at bounding box center [120, 130] width 57 height 11
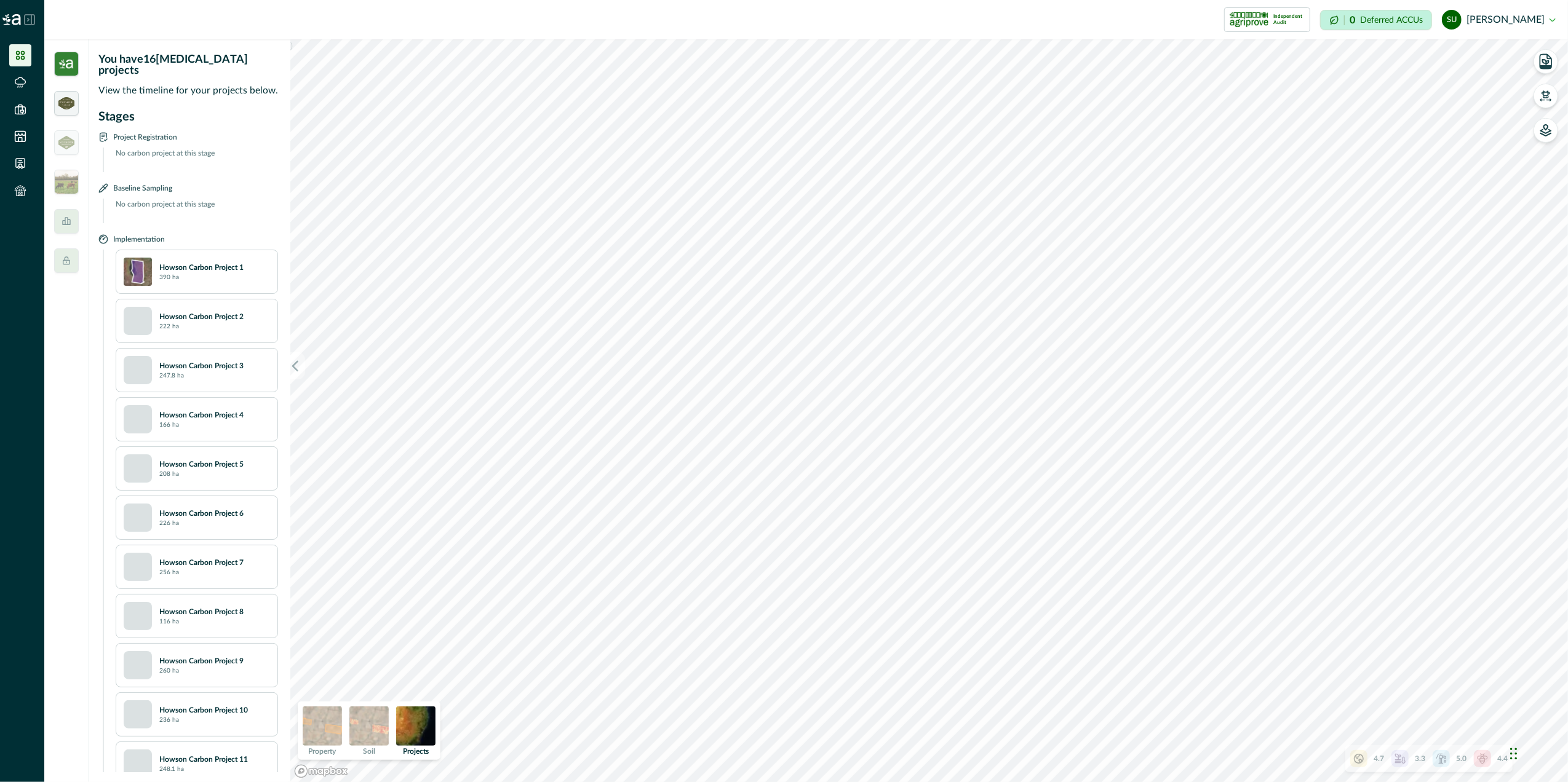
click at [62, 100] on img at bounding box center [67, 103] width 16 height 13
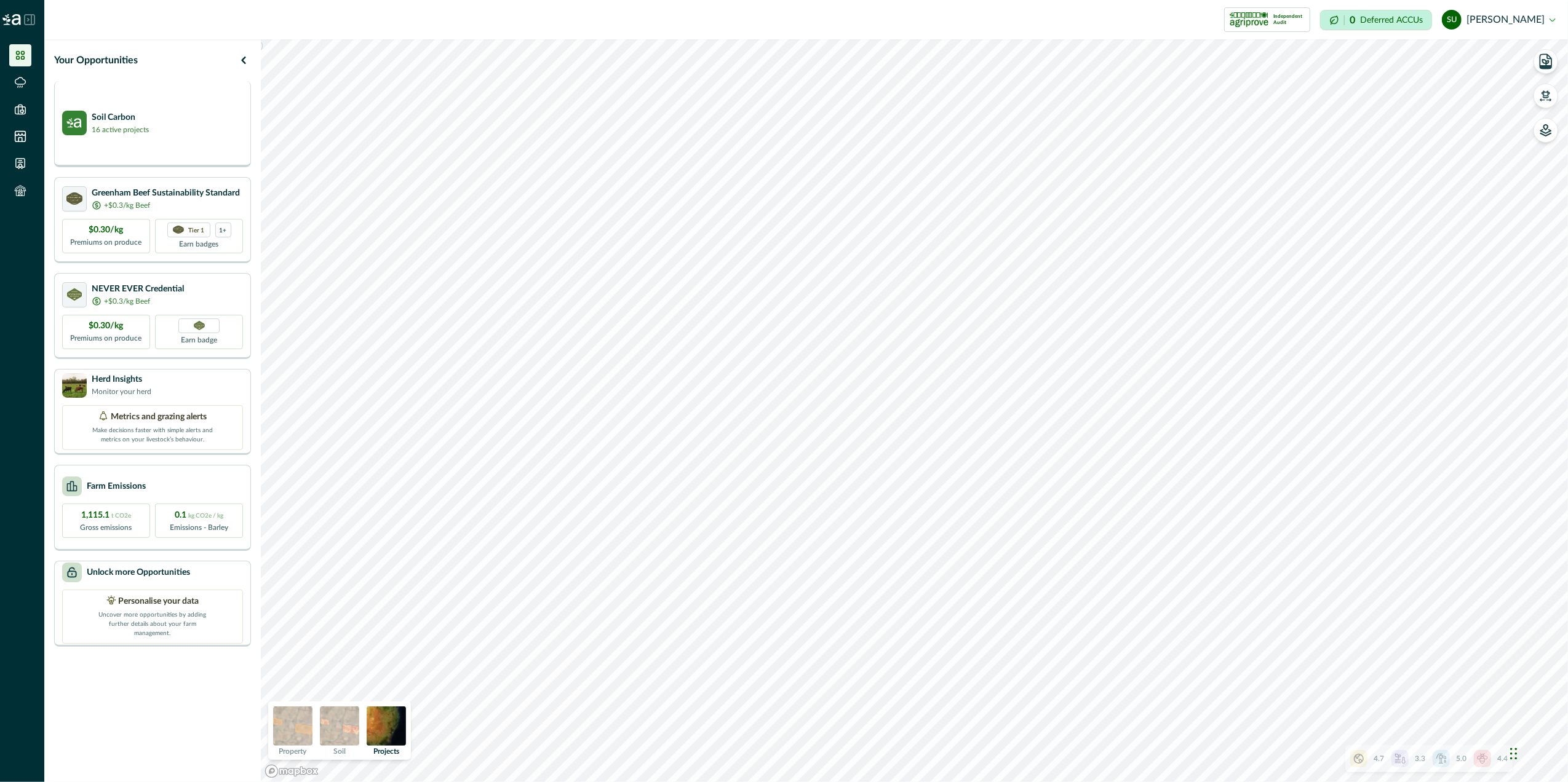
click at [88, 132] on div "Soil Carbon 16 active projects" at bounding box center [105, 123] width 86 height 25
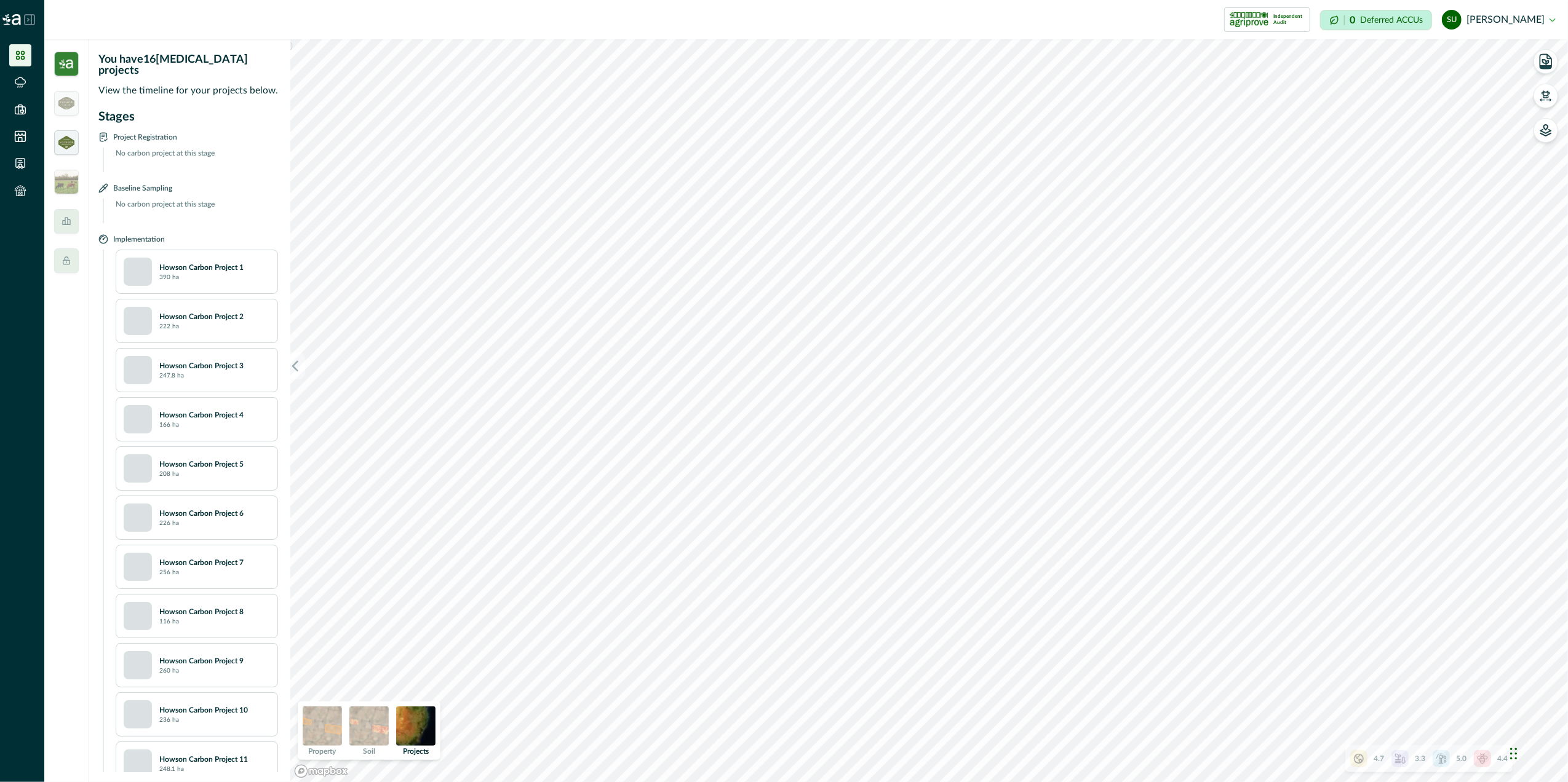
click at [62, 145] on img at bounding box center [67, 142] width 16 height 13
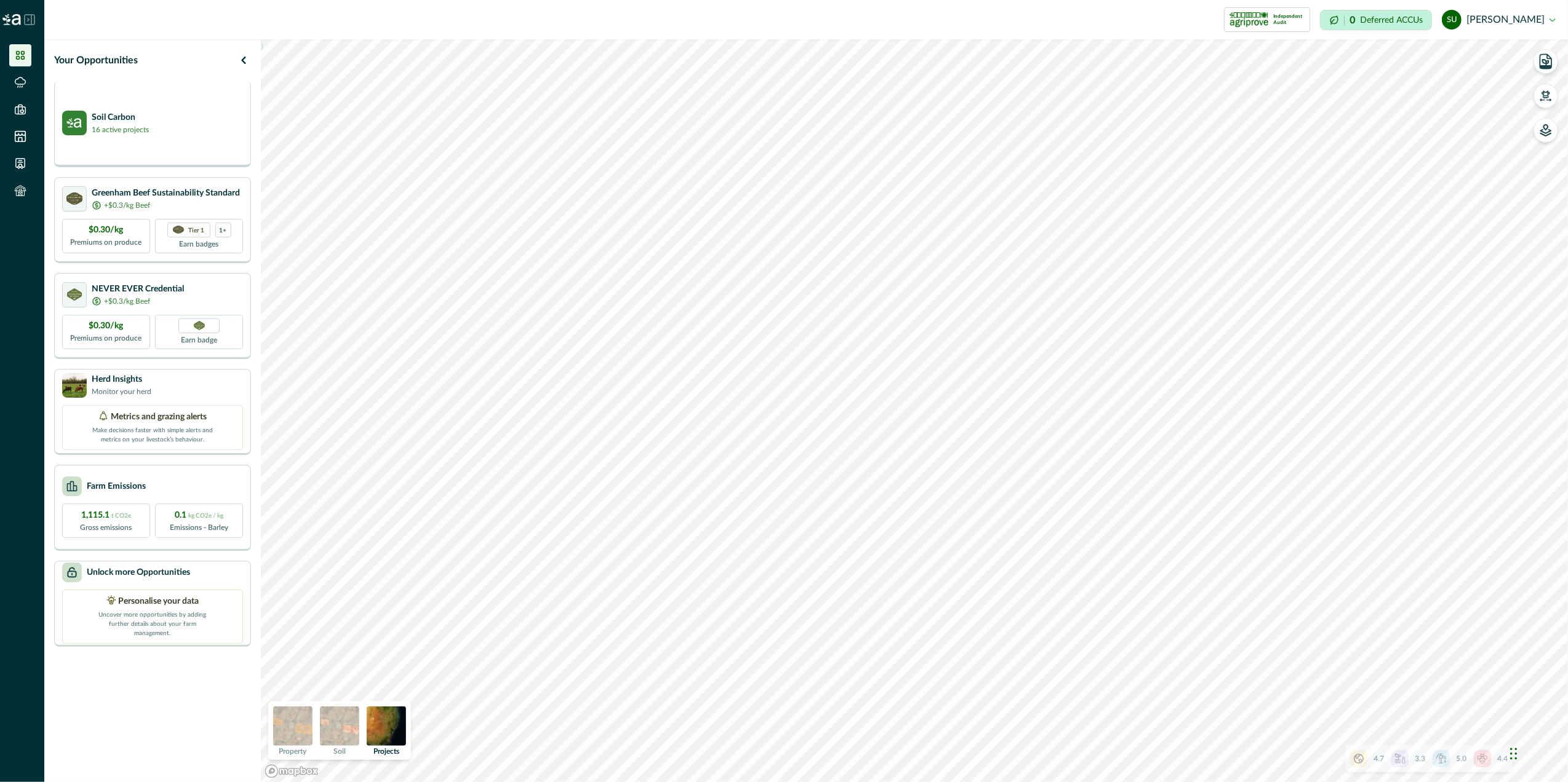
click at [96, 106] on div "Soil Carbon 16 active projects" at bounding box center [152, 125] width 197 height 86
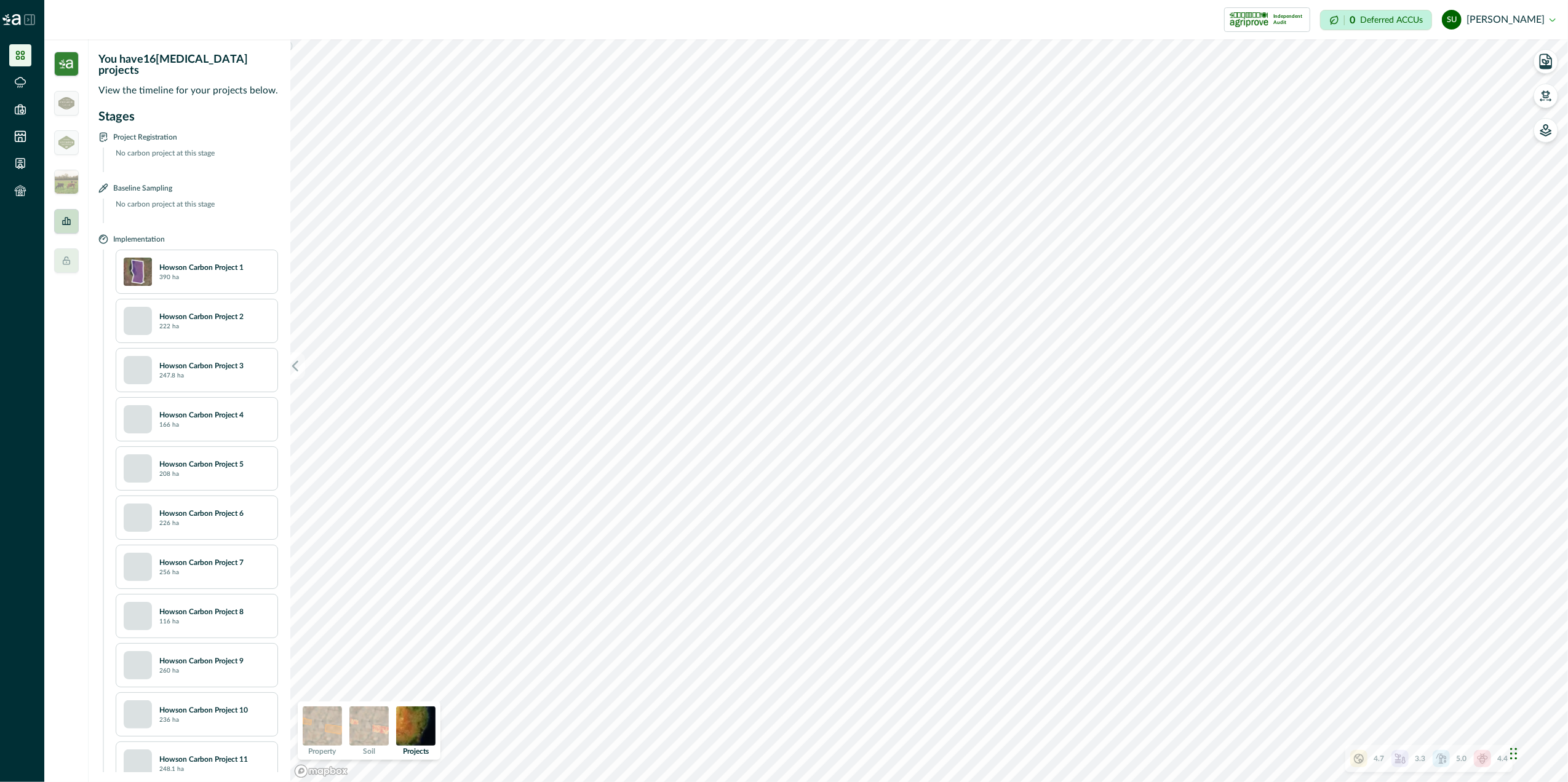
click at [60, 225] on div at bounding box center [66, 221] width 25 height 25
